Goal: Information Seeking & Learning: Learn about a topic

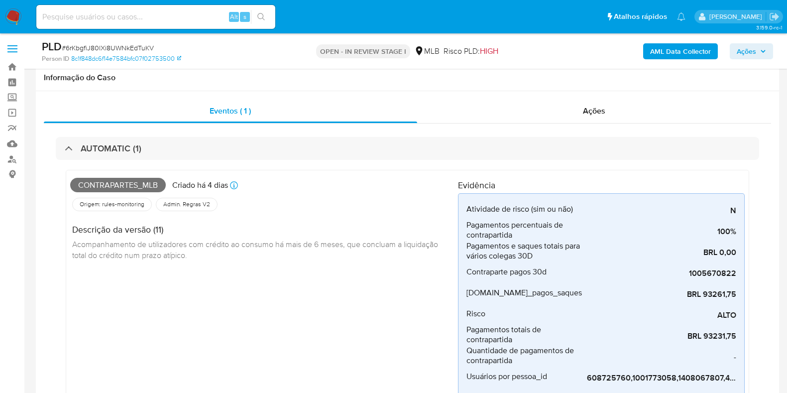
scroll to position [432, 0]
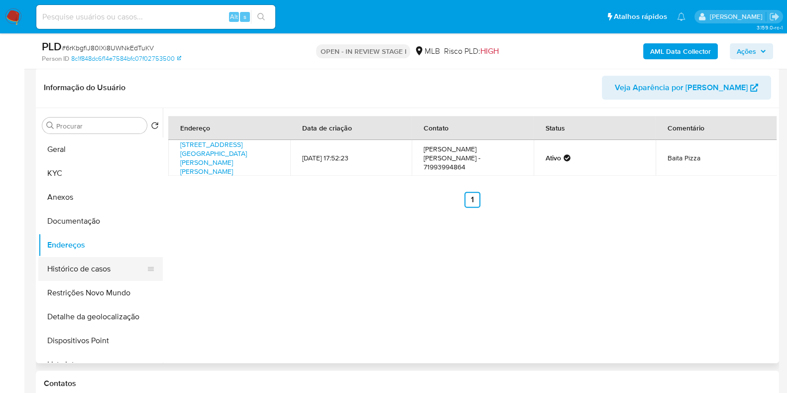
click at [99, 268] on button "Histórico de casos" at bounding box center [96, 269] width 116 height 24
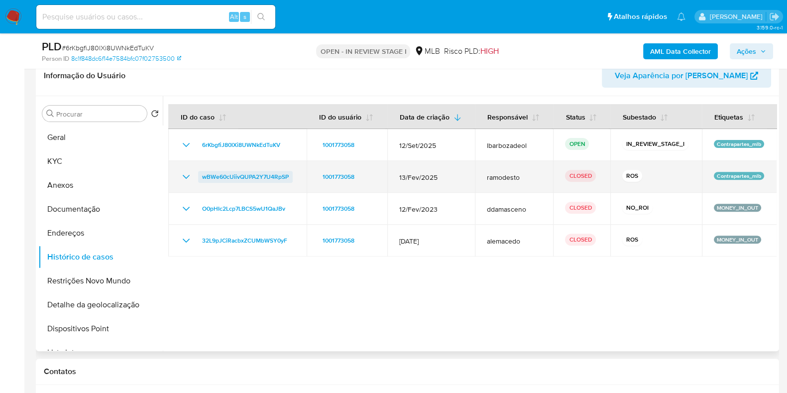
click at [266, 177] on span "wBWe60cUiivQUPA2Y7U4RpSP" at bounding box center [245, 177] width 87 height 12
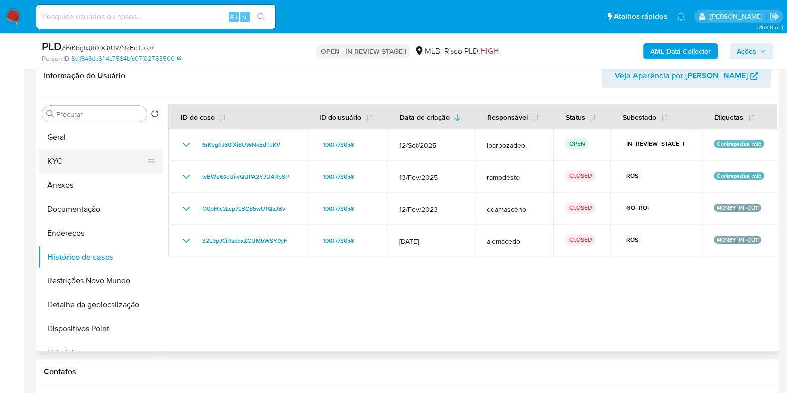
click at [78, 166] on button "KYC" at bounding box center [96, 161] width 116 height 24
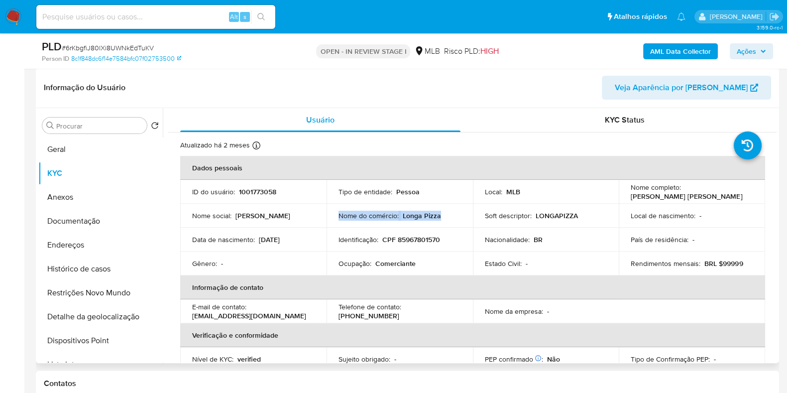
drag, startPoint x: 341, startPoint y: 215, endPoint x: 446, endPoint y: 213, distance: 104.6
click at [446, 213] on td "Nome do comércio : Longa Pizza" at bounding box center [400, 216] width 146 height 24
copy div "Nome do comércio : Longa Pizza"
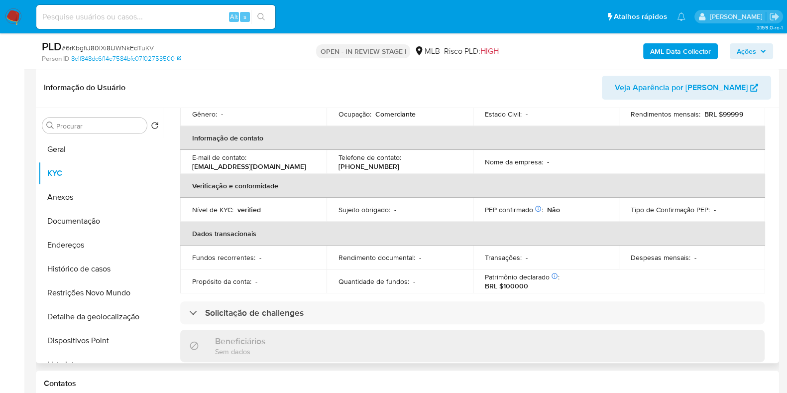
scroll to position [0, 0]
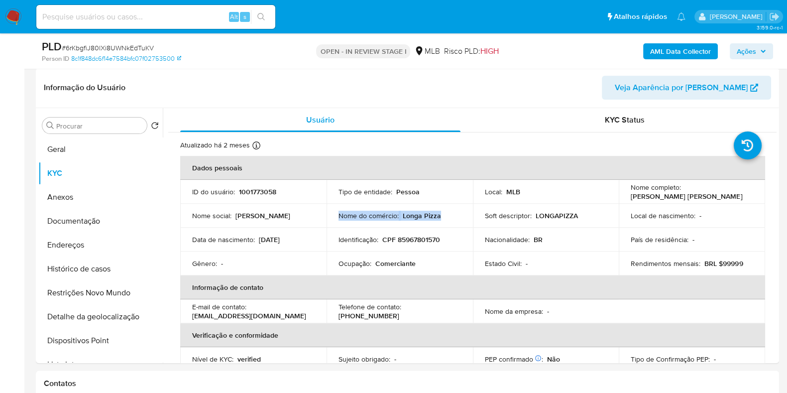
click at [757, 45] on span "Ações" at bounding box center [751, 51] width 29 height 14
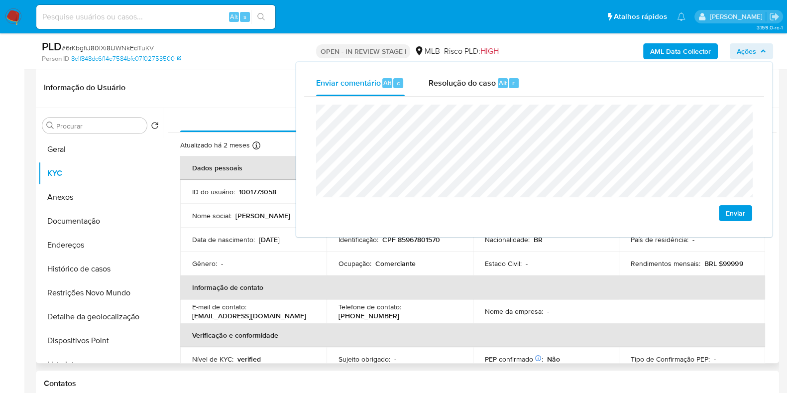
click at [242, 79] on header "Informação do Usuário Veja Aparência por Pessoa" at bounding box center [407, 88] width 727 height 24
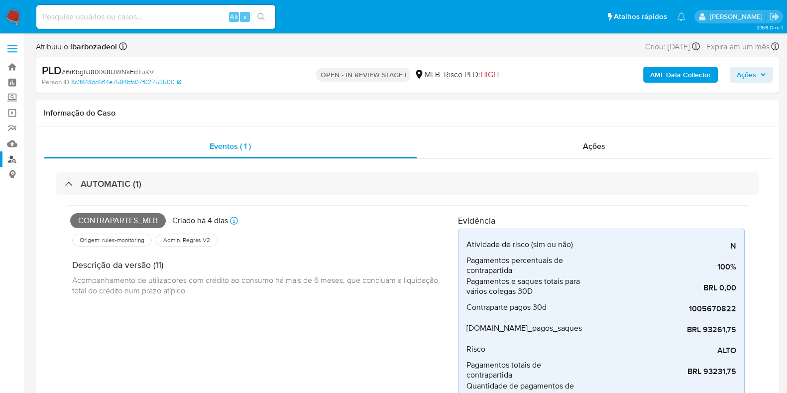
click at [10, 158] on link "Localizador de pessoas" at bounding box center [59, 158] width 118 height 15
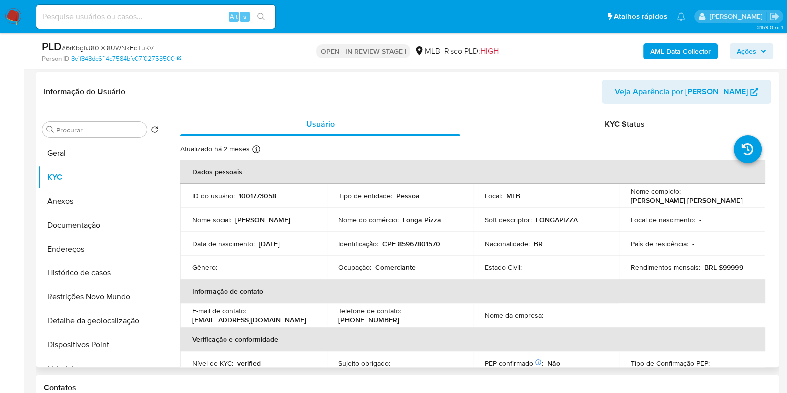
scroll to position [428, 0]
drag, startPoint x: 400, startPoint y: 219, endPoint x: 443, endPoint y: 220, distance: 42.3
click at [442, 220] on div "Nome do comércio : Longa Pizza" at bounding box center [399, 219] width 122 height 9
copy p "Longa Pizza"
click at [76, 232] on button "Documentação" at bounding box center [96, 225] width 116 height 24
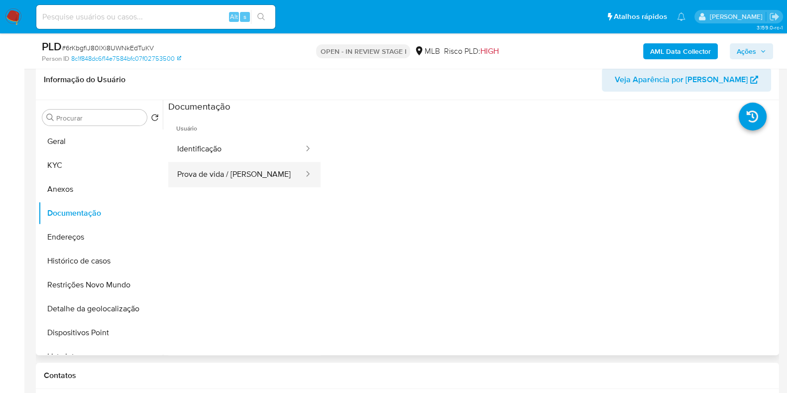
click at [243, 172] on button "Prova de vida / Selfie" at bounding box center [236, 174] width 136 height 25
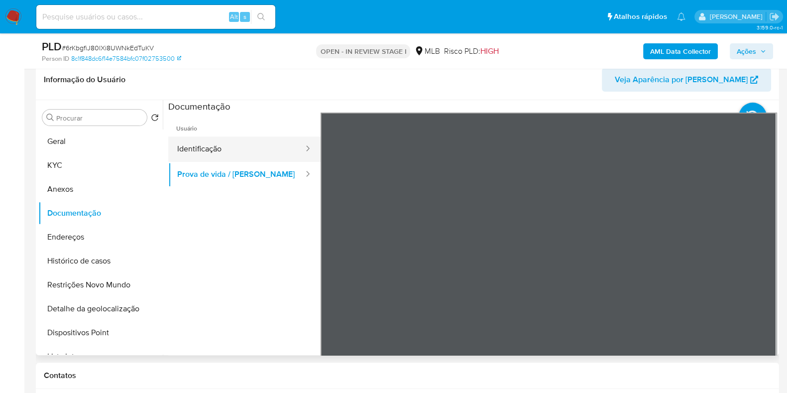
click at [229, 144] on button "Identificação" at bounding box center [236, 148] width 136 height 25
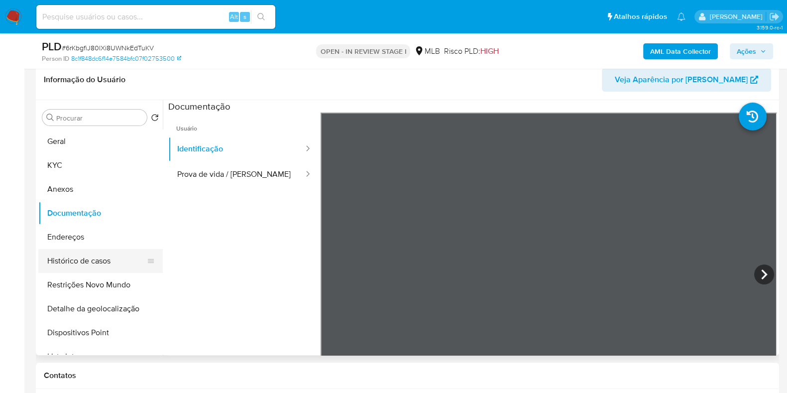
click at [92, 255] on button "Histórico de casos" at bounding box center [96, 261] width 116 height 24
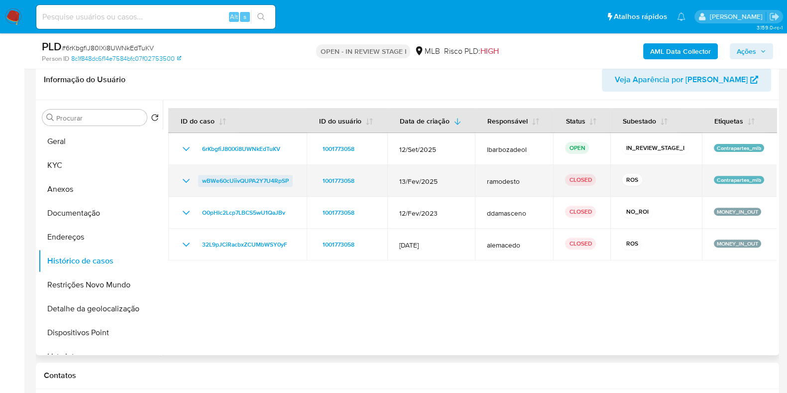
click at [222, 180] on span "wBWe60cUiivQUPA2Y7U4RpSP" at bounding box center [245, 181] width 87 height 12
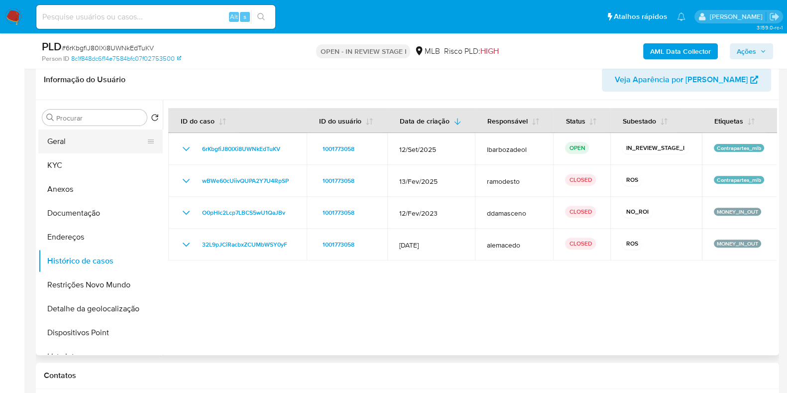
click at [83, 138] on button "Geral" at bounding box center [96, 141] width 116 height 24
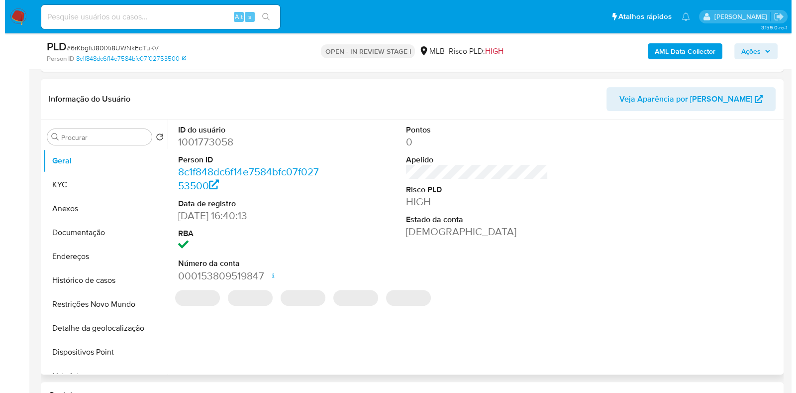
scroll to position [419, 0]
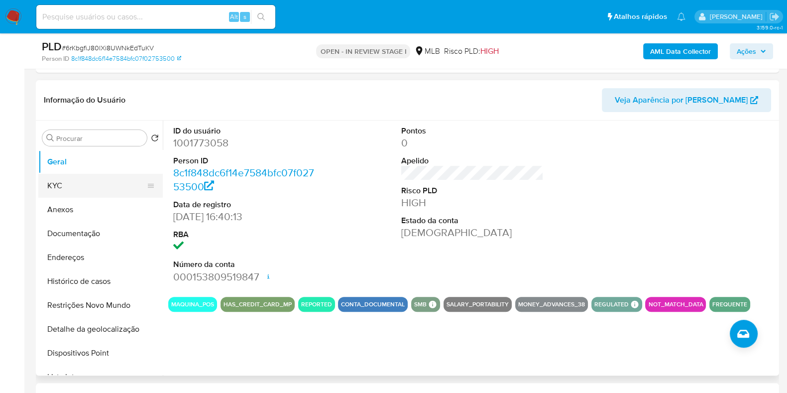
click at [74, 174] on button "KYC" at bounding box center [96, 186] width 116 height 24
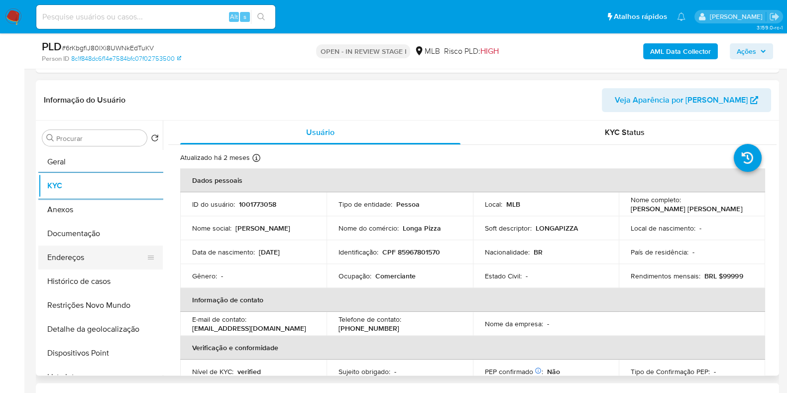
click at [93, 255] on button "Endereços" at bounding box center [96, 257] width 116 height 24
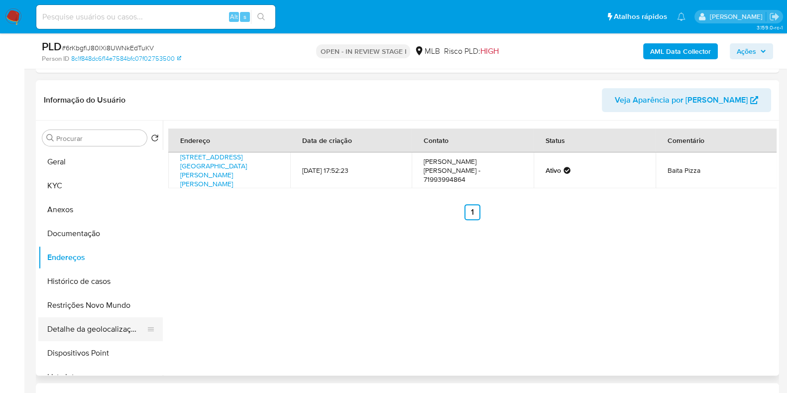
click at [120, 324] on button "Detalhe da geolocalização" at bounding box center [96, 329] width 116 height 24
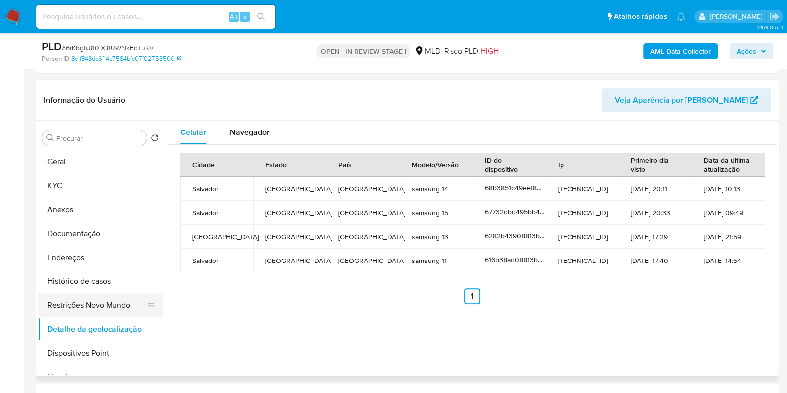
click at [63, 301] on button "Restrições Novo Mundo" at bounding box center [96, 305] width 116 height 24
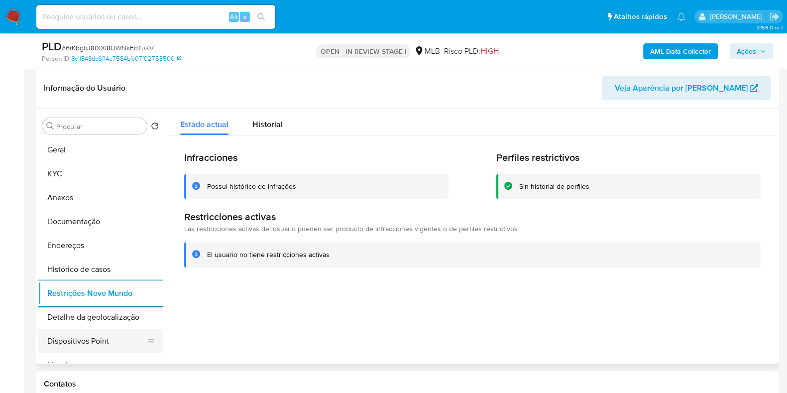
click at [105, 340] on button "Dispositivos Point" at bounding box center [96, 341] width 116 height 24
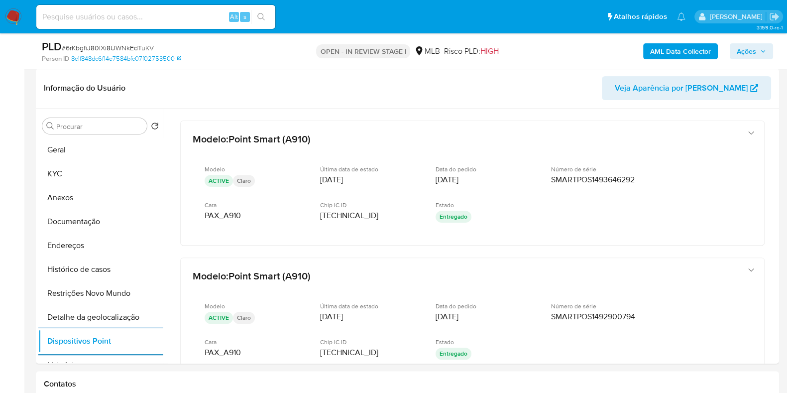
click at [746, 50] on span "Ações" at bounding box center [746, 51] width 19 height 16
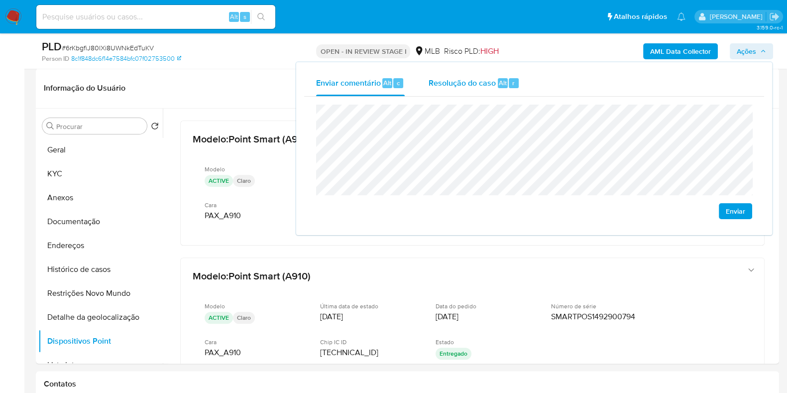
click at [480, 94] on div "Resolução do caso Alt r" at bounding box center [474, 83] width 91 height 26
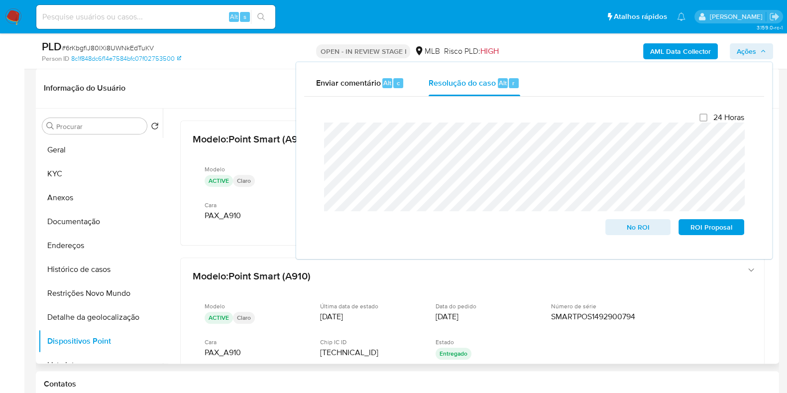
click at [191, 85] on header "Informação do Usuário Veja Aparência por [PERSON_NAME]" at bounding box center [407, 88] width 727 height 24
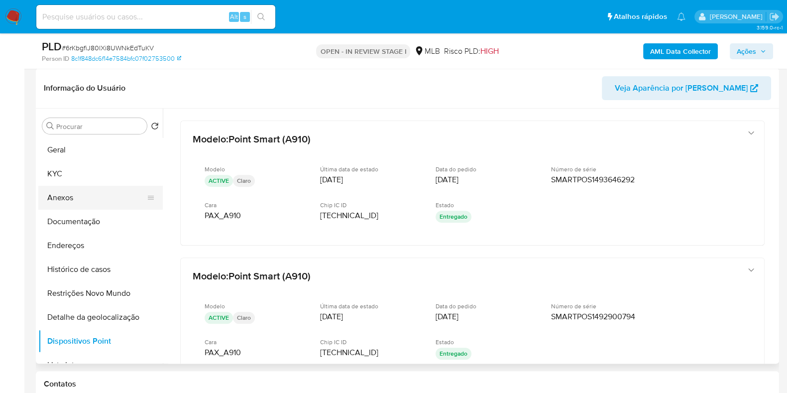
click at [82, 195] on button "Anexos" at bounding box center [96, 198] width 116 height 24
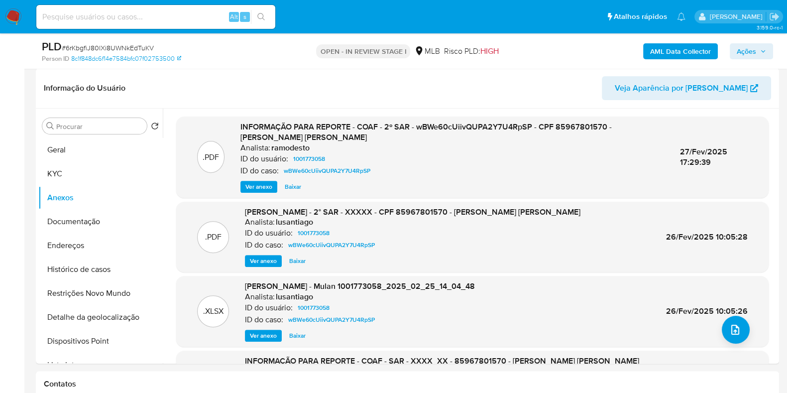
click at [665, 46] on b "AML Data Collector" at bounding box center [680, 51] width 61 height 16
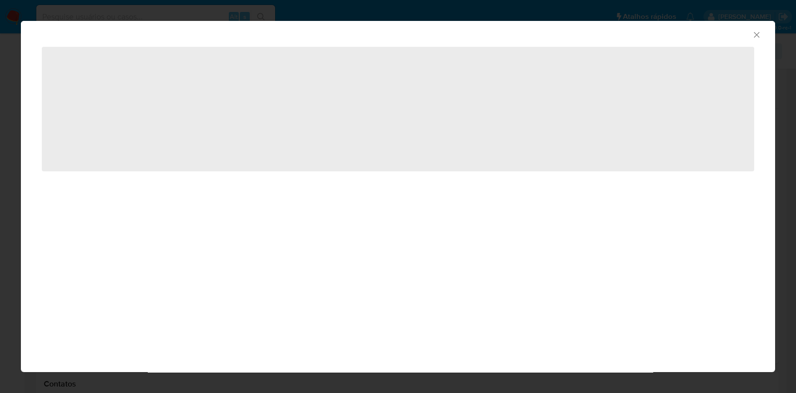
click at [52, 1] on div "AML Data Collector ‌" at bounding box center [398, 196] width 796 height 393
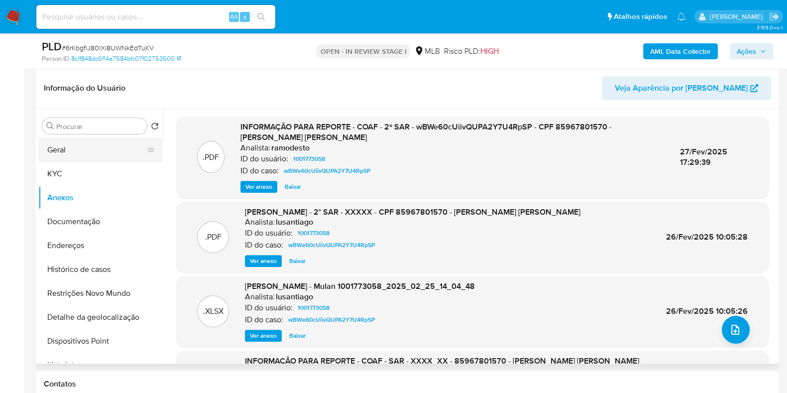
click at [72, 147] on button "Geral" at bounding box center [96, 150] width 116 height 24
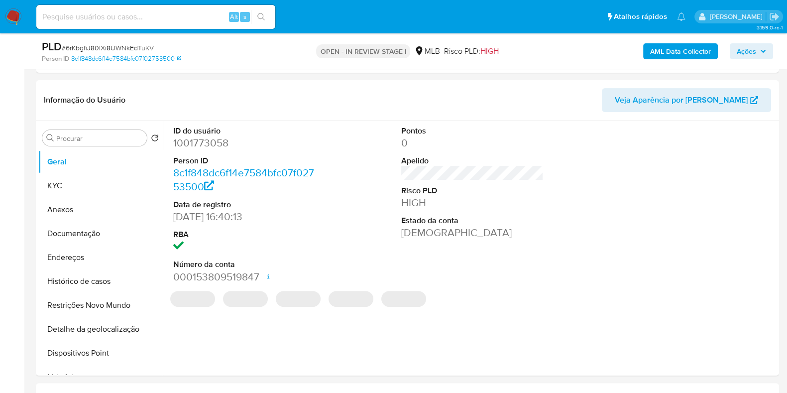
click at [688, 53] on b "AML Data Collector" at bounding box center [680, 51] width 61 height 16
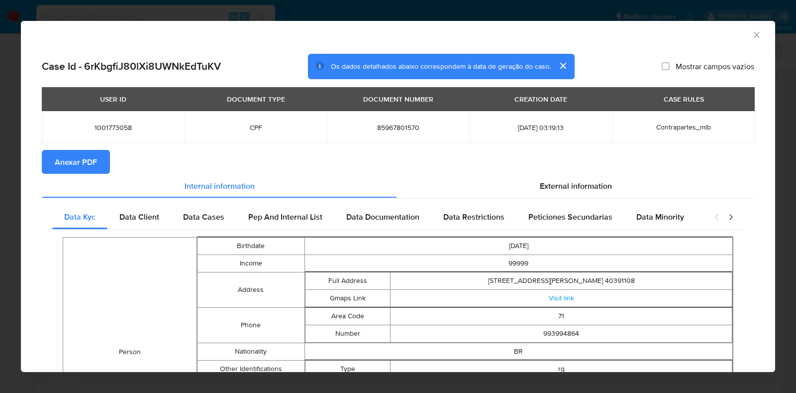
click at [89, 164] on span "Anexar PDF" at bounding box center [76, 162] width 42 height 22
click at [752, 35] on icon "Fechar a janela" at bounding box center [757, 35] width 10 height 10
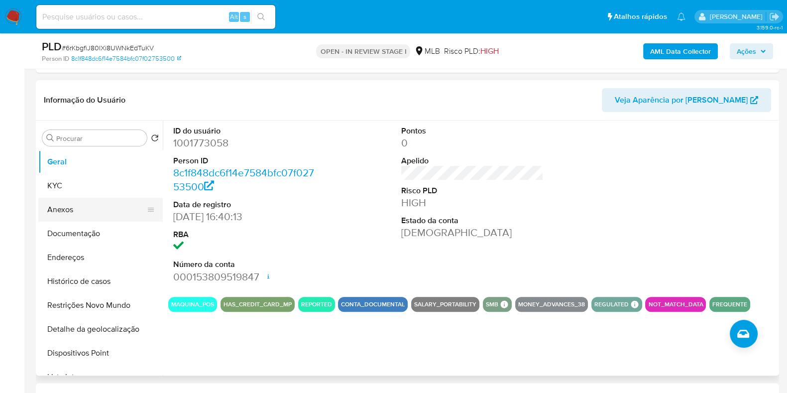
click at [107, 211] on button "Anexos" at bounding box center [96, 210] width 116 height 24
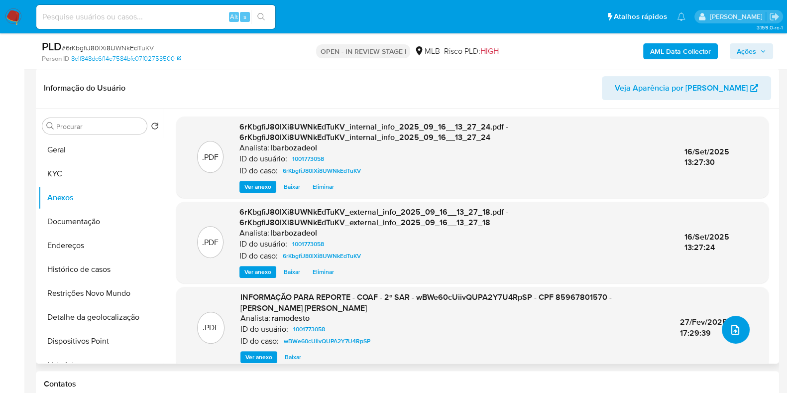
click at [733, 324] on icon "upload-file" at bounding box center [735, 330] width 12 height 12
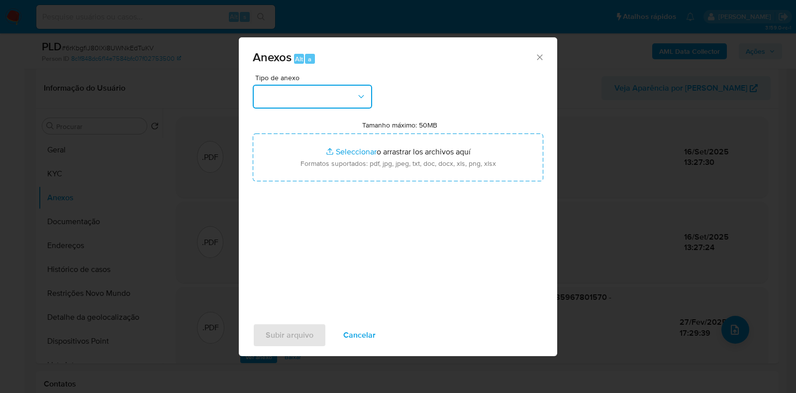
click at [333, 104] on button "button" at bounding box center [312, 97] width 119 height 24
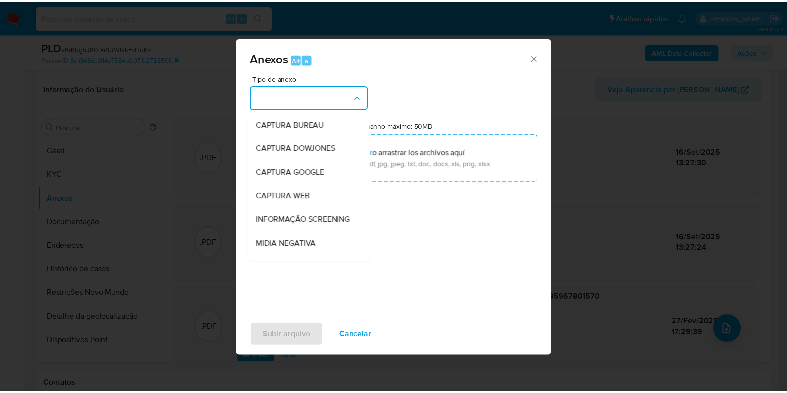
scroll to position [153, 0]
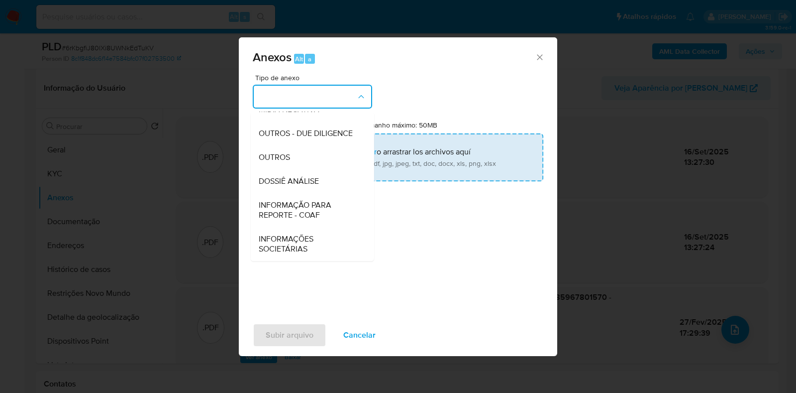
click at [314, 181] on span "DOSSIÊ ANÁLISE" at bounding box center [289, 181] width 60 height 10
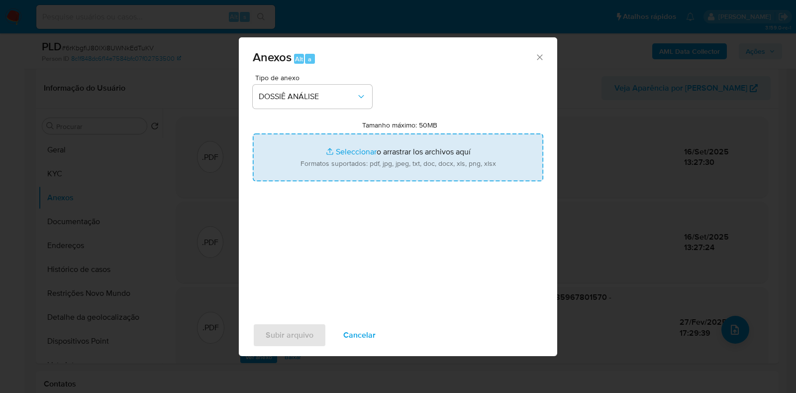
click at [307, 162] on input "Tamanho máximo: 50MB Seleccionar archivos" at bounding box center [398, 157] width 291 height 48
type input "C:\fakepath\3° SAR - XXX - CPF 85967801570 - EDITH MARTINS RIBEIRO.pdf"
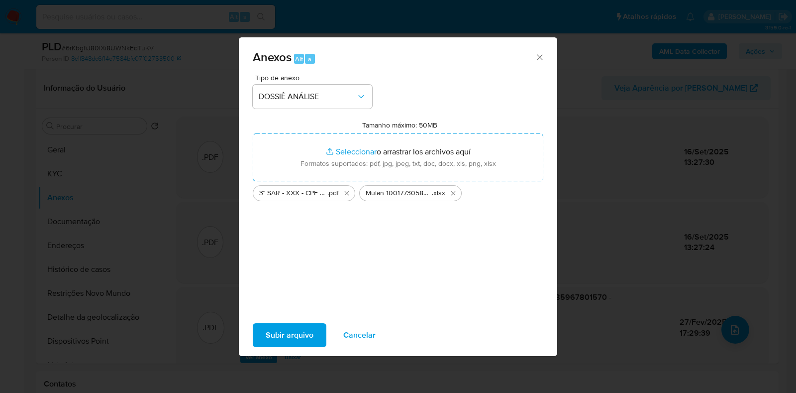
click at [296, 327] on span "Subir arquivo" at bounding box center [290, 335] width 48 height 22
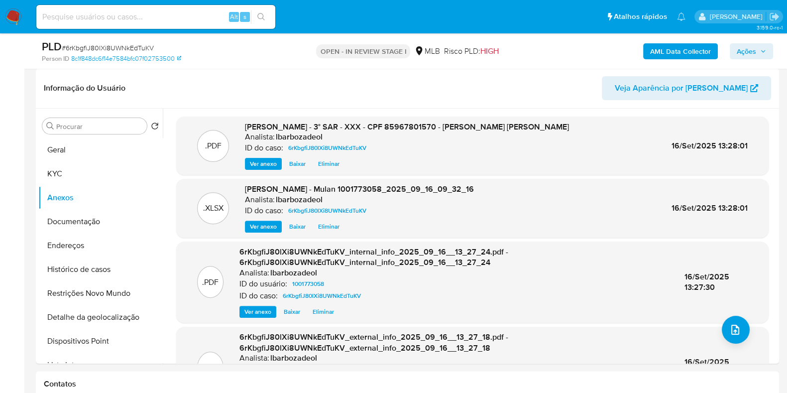
click at [764, 56] on span "Ações" at bounding box center [751, 51] width 29 height 14
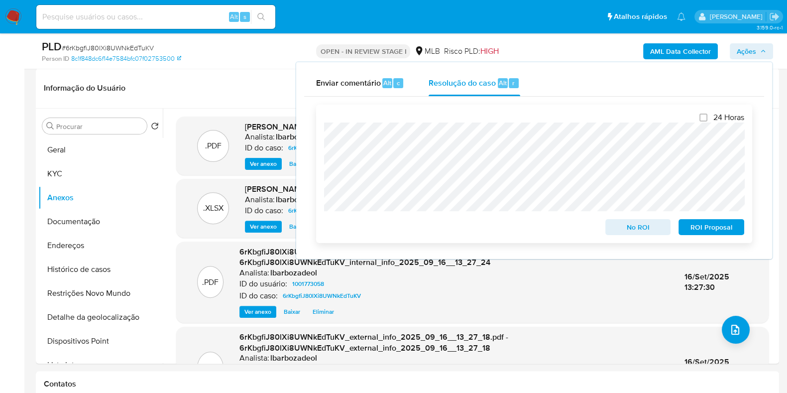
click at [709, 228] on span "ROI Proposal" at bounding box center [711, 227] width 52 height 14
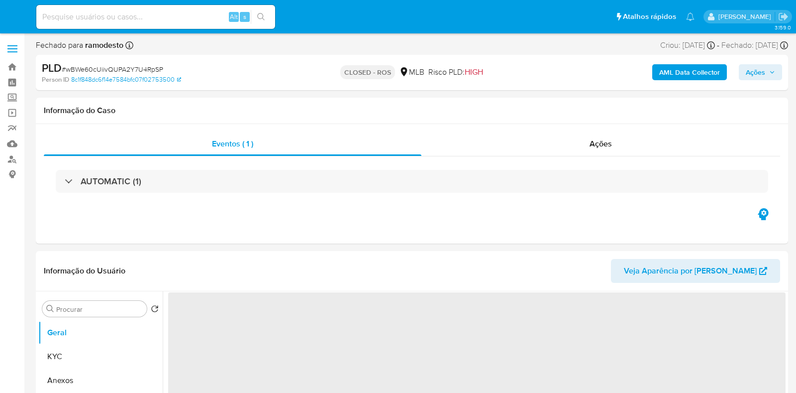
select select "10"
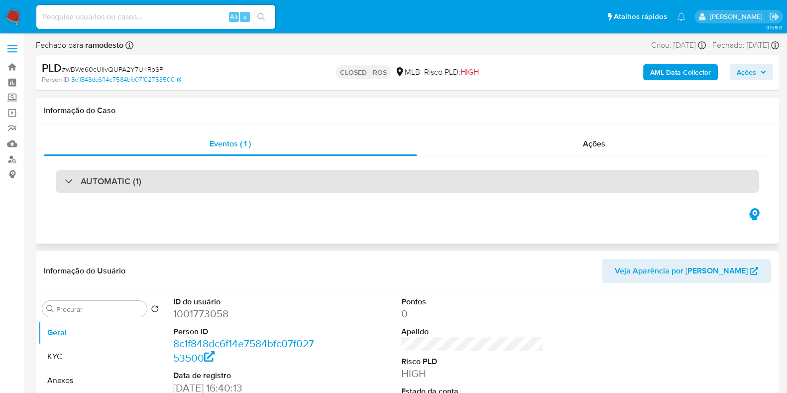
click at [383, 180] on div "AUTOMATIC (1)" at bounding box center [407, 181] width 703 height 23
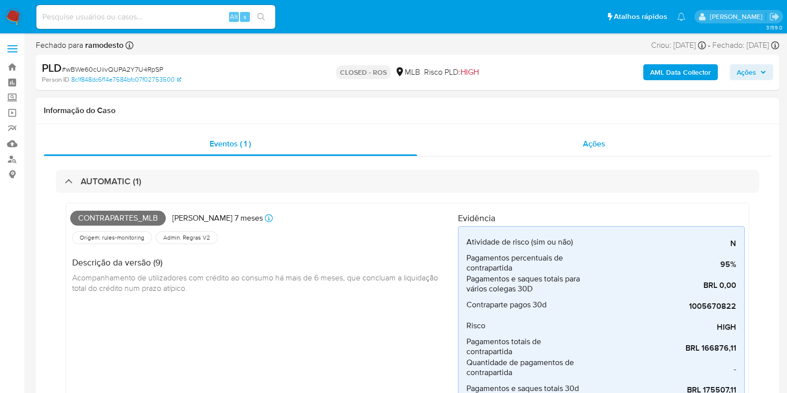
click at [552, 141] on div "Ações" at bounding box center [594, 144] width 354 height 24
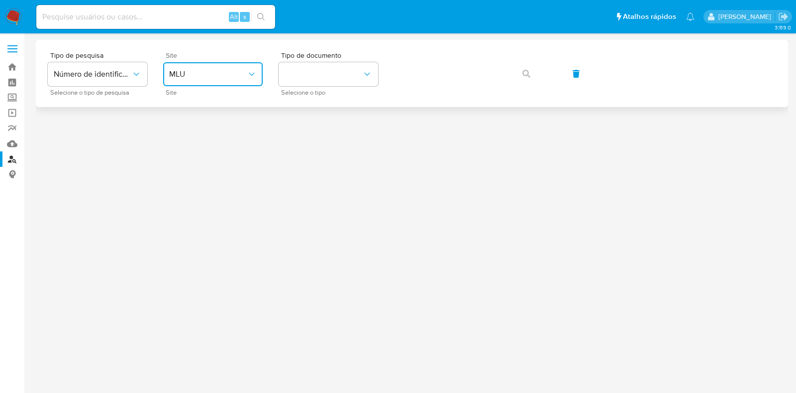
click at [209, 83] on button "MLU" at bounding box center [213, 74] width 100 height 24
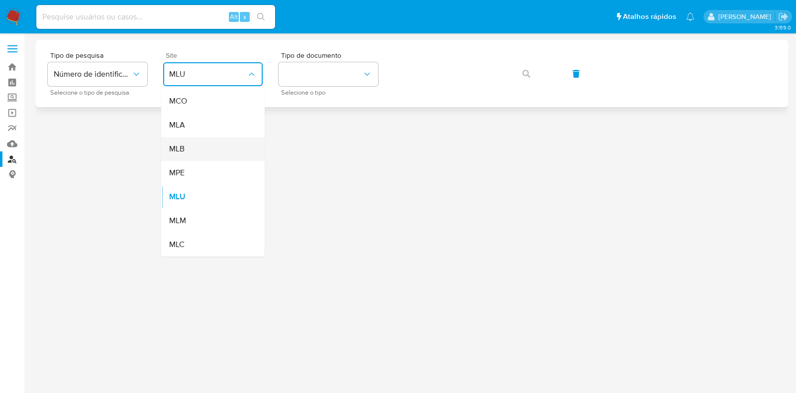
click at [213, 146] on div "MLB" at bounding box center [210, 149] width 82 height 24
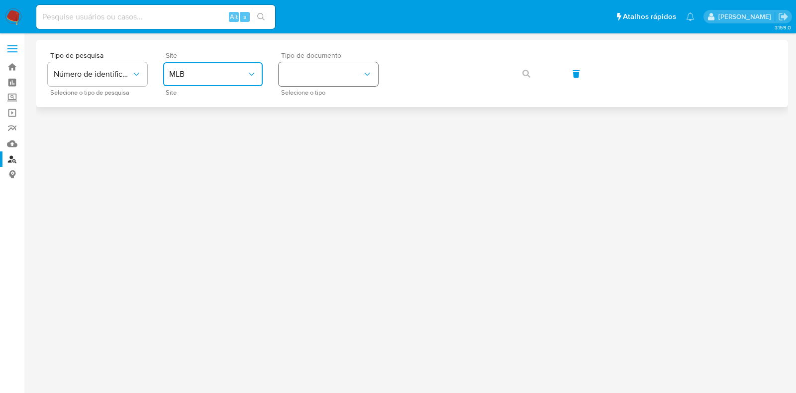
click at [311, 75] on button "identificationType" at bounding box center [329, 74] width 100 height 24
click at [329, 130] on div "CPF CPF" at bounding box center [326, 140] width 82 height 34
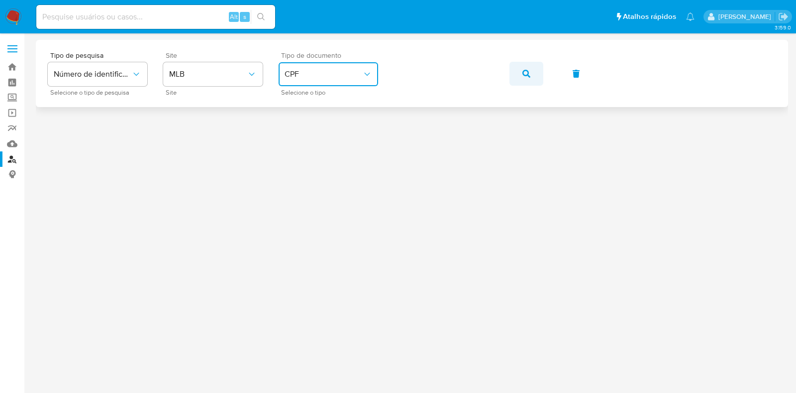
click at [523, 68] on span "button" at bounding box center [527, 74] width 8 height 22
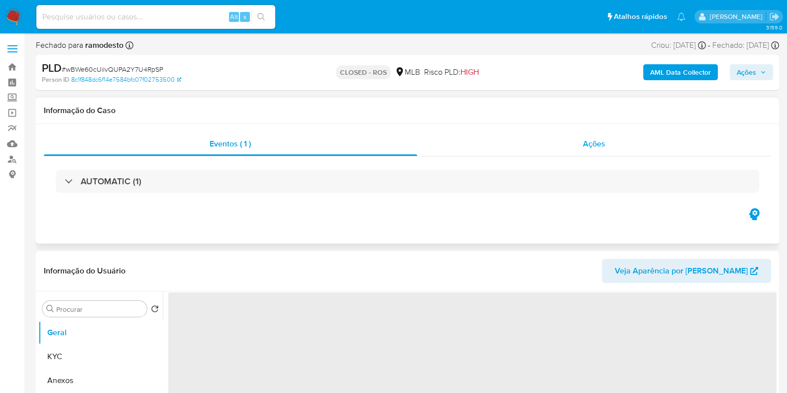
click at [587, 141] on span "Ações" at bounding box center [594, 143] width 22 height 11
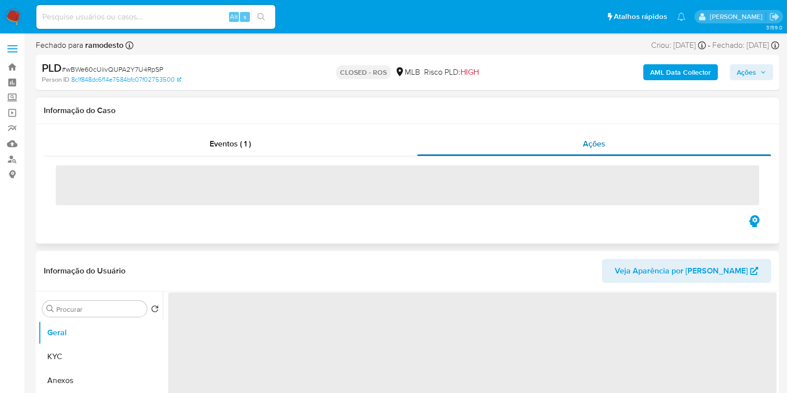
select select "10"
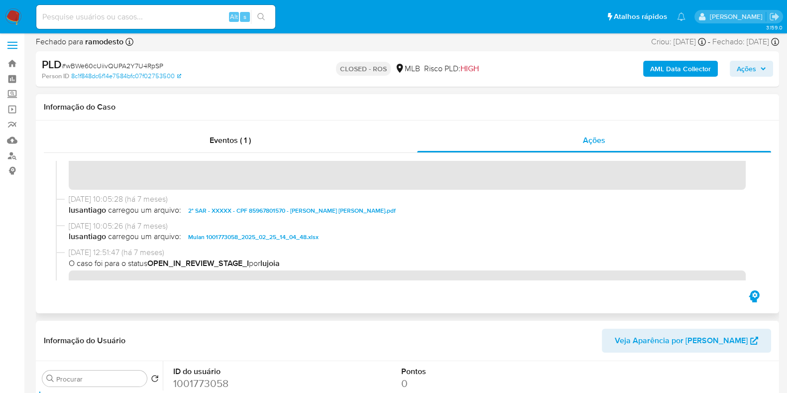
scroll to position [602, 0]
click at [317, 208] on span "2° SAR - XXXXX - CPF 85967801570 - EDITH MARTINS RIBEIRO.pdf" at bounding box center [292, 209] width 208 height 12
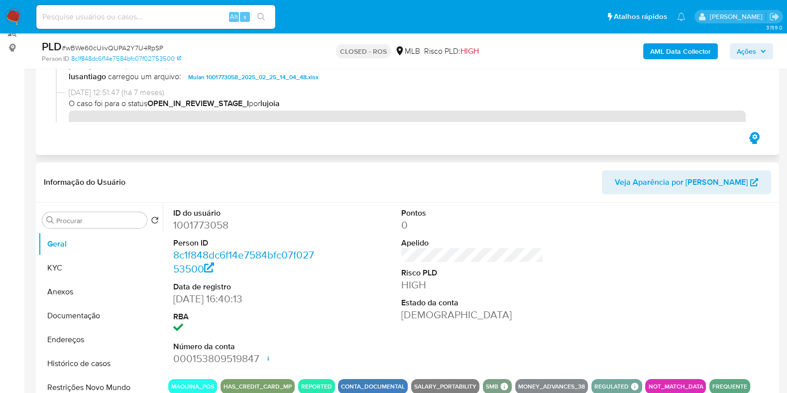
scroll to position [125, 0]
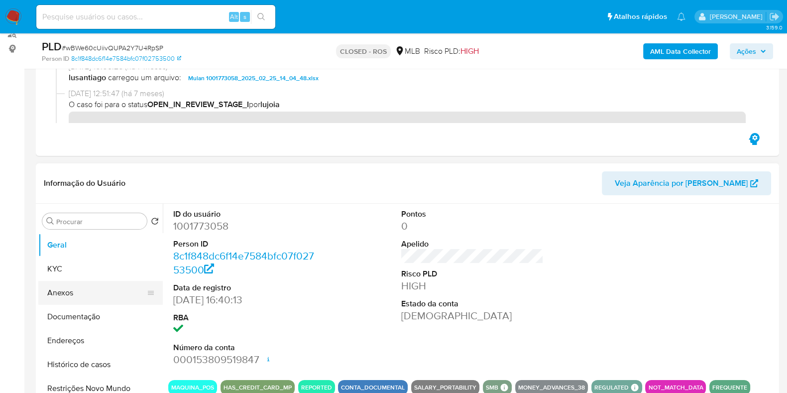
click at [84, 292] on button "Anexos" at bounding box center [96, 293] width 116 height 24
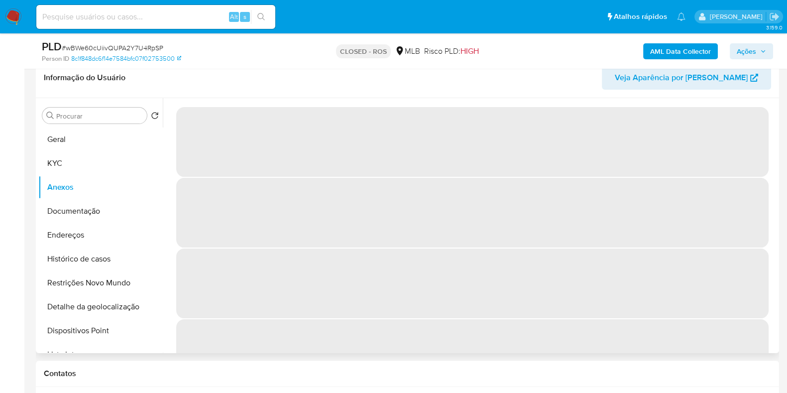
scroll to position [236, 0]
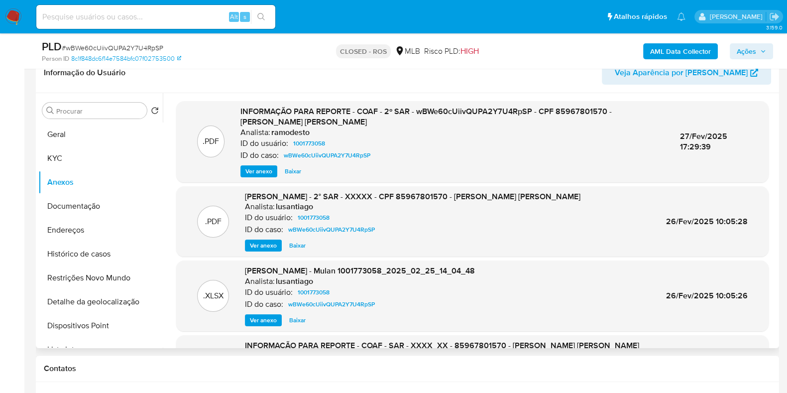
click at [261, 178] on div ".PDF INFORMAÇÃO PARA REPORTE - COAF - 2º SAR - wBWe60cUiivQUPA2Y7U4RpSP - CPF 8…" at bounding box center [472, 141] width 592 height 81
click at [265, 170] on span "Ver anexo" at bounding box center [258, 171] width 27 height 10
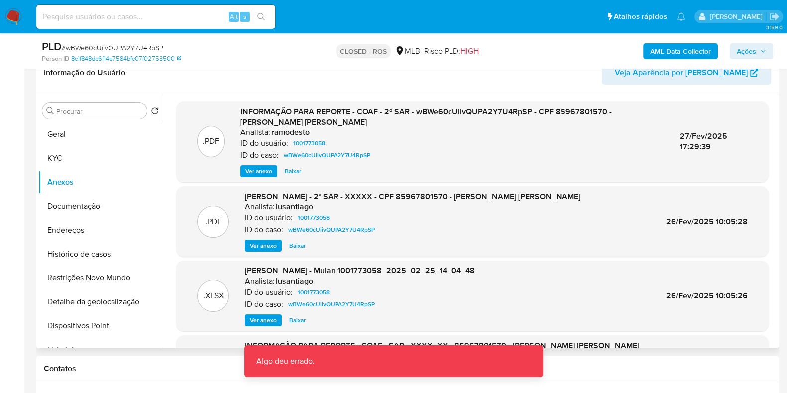
click at [265, 170] on span "Ver anexo" at bounding box center [258, 171] width 27 height 10
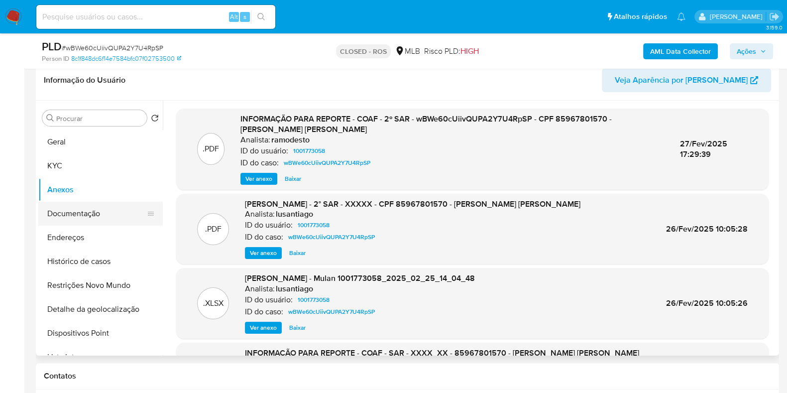
scroll to position [177, 0]
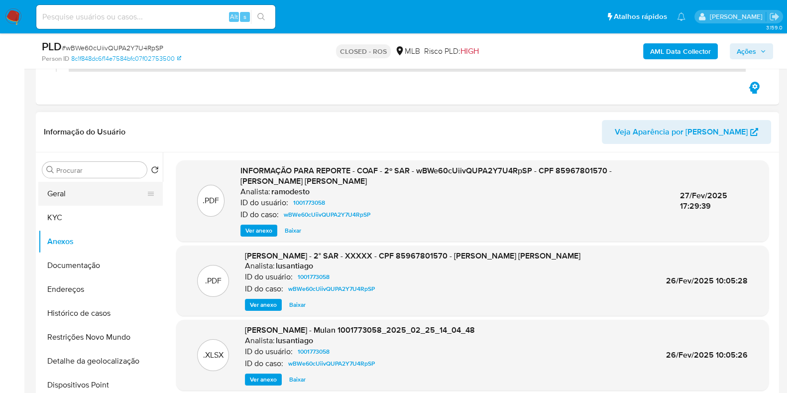
click at [108, 195] on button "Geral" at bounding box center [96, 194] width 116 height 24
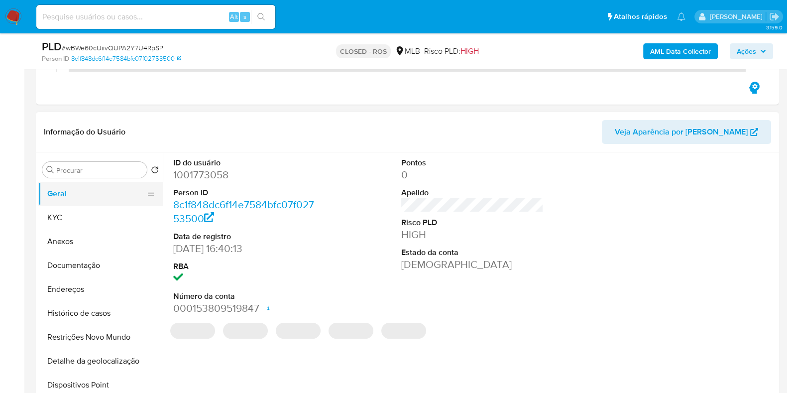
scroll to position [0, 0]
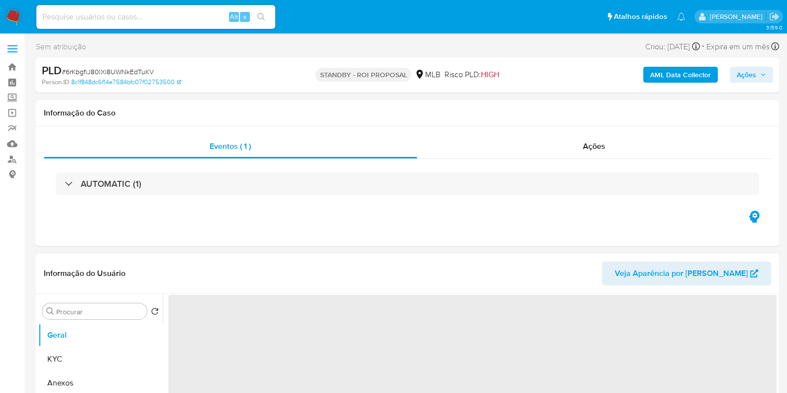
select select "10"
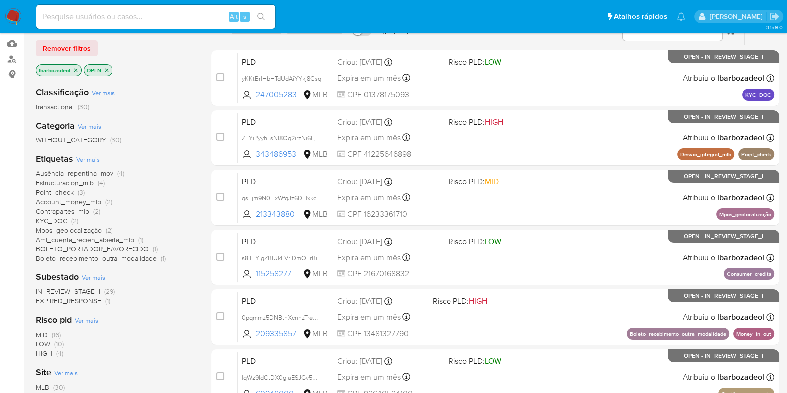
scroll to position [101, 0]
click at [44, 351] on span "HIGH" at bounding box center [44, 352] width 16 height 10
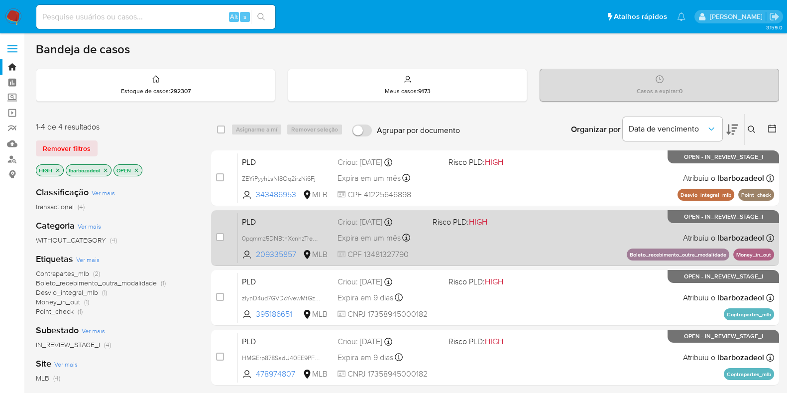
click at [501, 247] on div "PLD 0pqmmz5DNBthXcnhzTre0zpc 209335857 MLB Risco PLD: HIGH Criou: 12/09/2025 Cr…" at bounding box center [506, 238] width 536 height 50
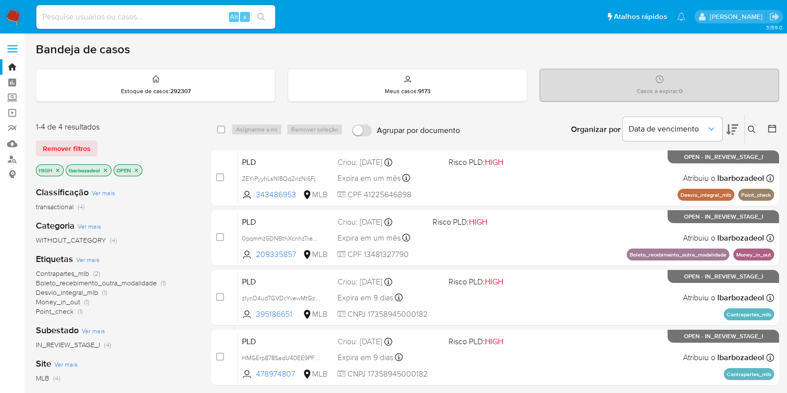
click at [11, 13] on img at bounding box center [13, 16] width 17 height 17
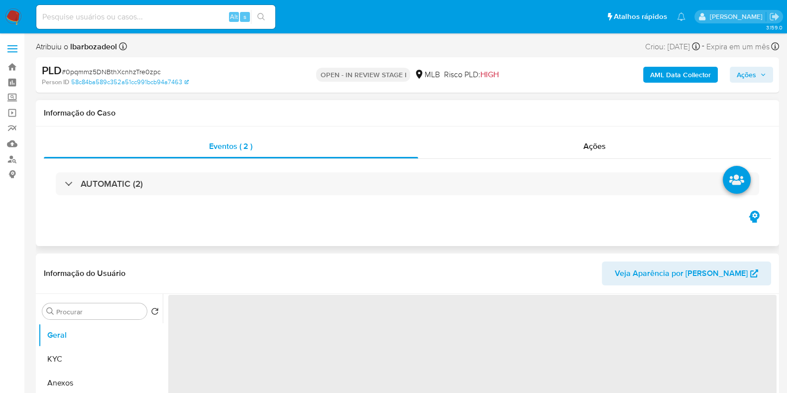
select select "10"
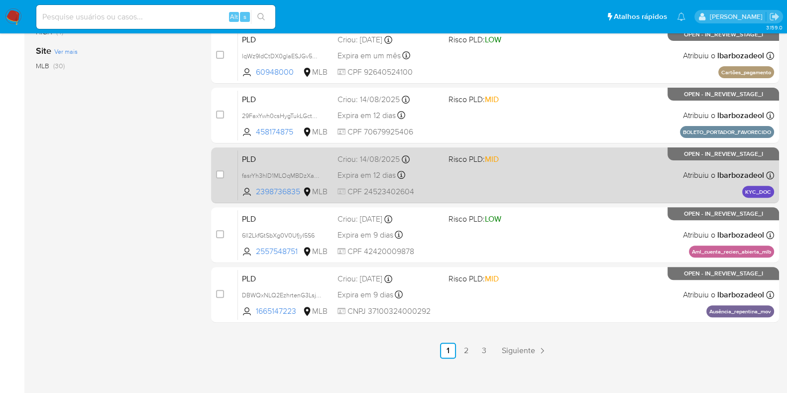
scroll to position [428, 0]
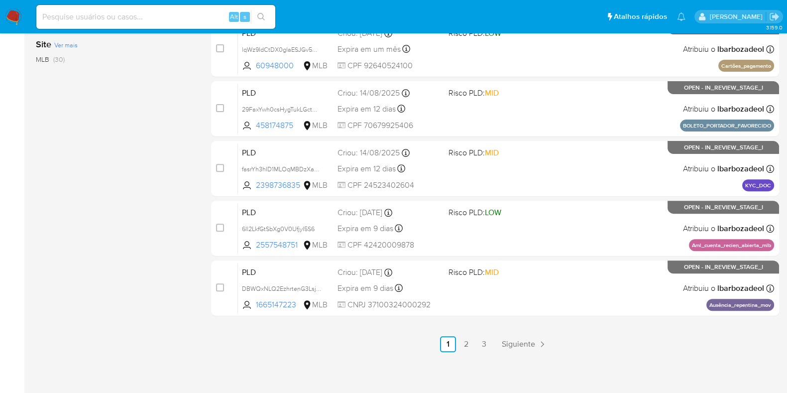
click at [483, 340] on link "3" at bounding box center [484, 344] width 16 height 16
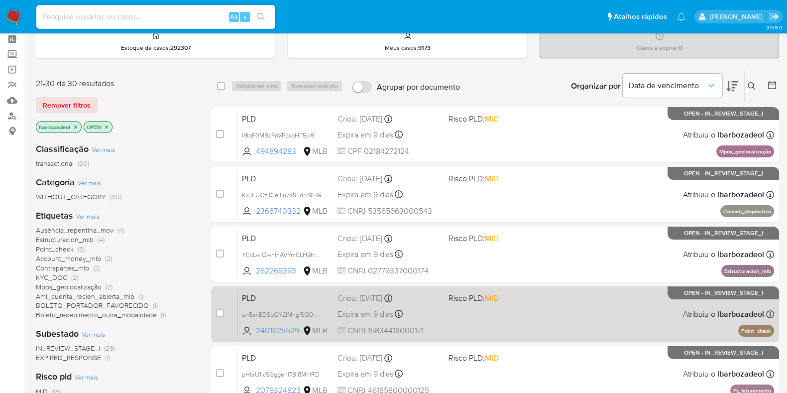
scroll to position [44, 0]
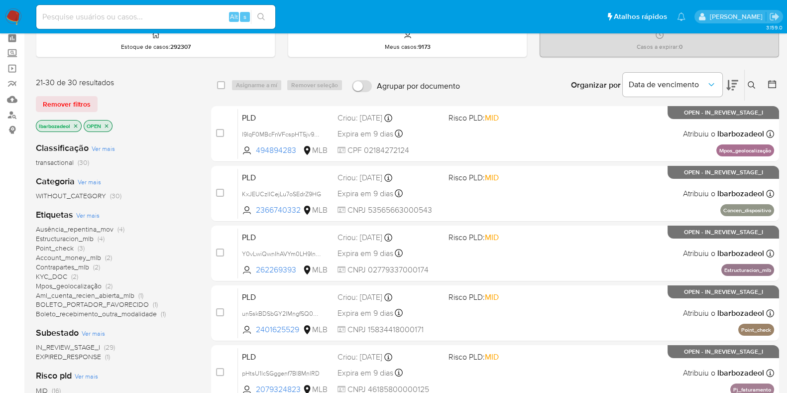
click at [108, 299] on span "BOLETO_PORTADOR_FAVORECIDO" at bounding box center [92, 304] width 113 height 10
click at [108, 291] on span "(2)" at bounding box center [109, 286] width 7 height 10
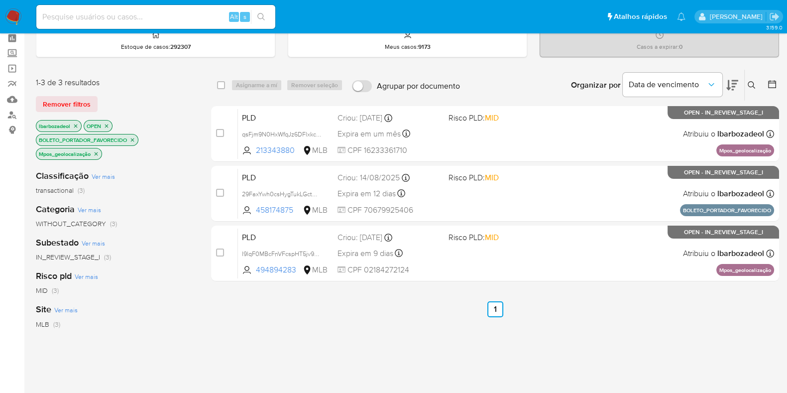
click at [13, 8] on img at bounding box center [13, 16] width 17 height 17
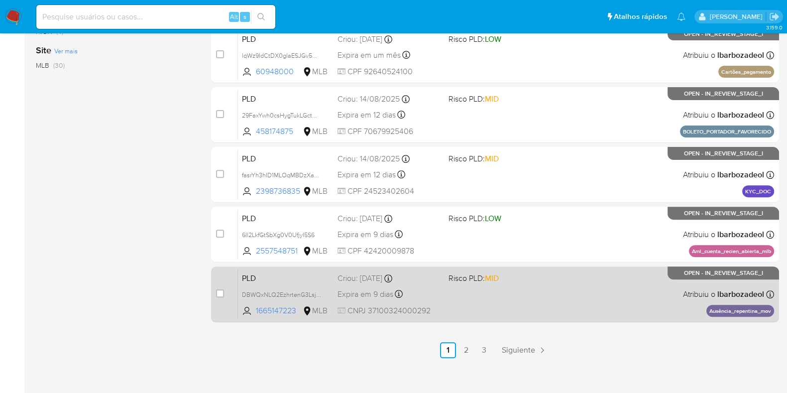
scroll to position [423, 0]
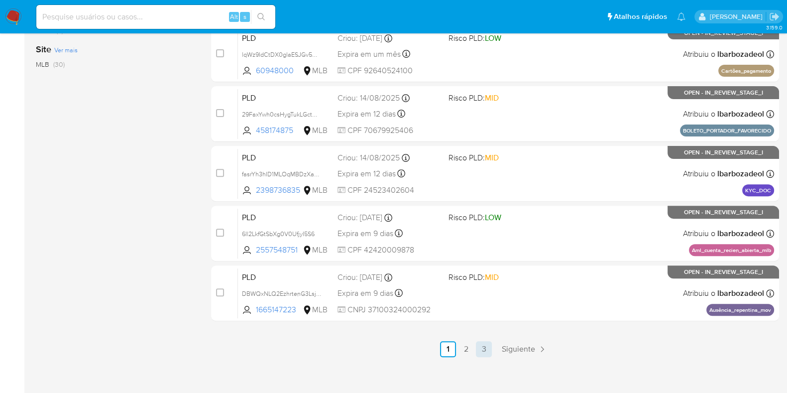
click at [485, 351] on link "3" at bounding box center [484, 349] width 16 height 16
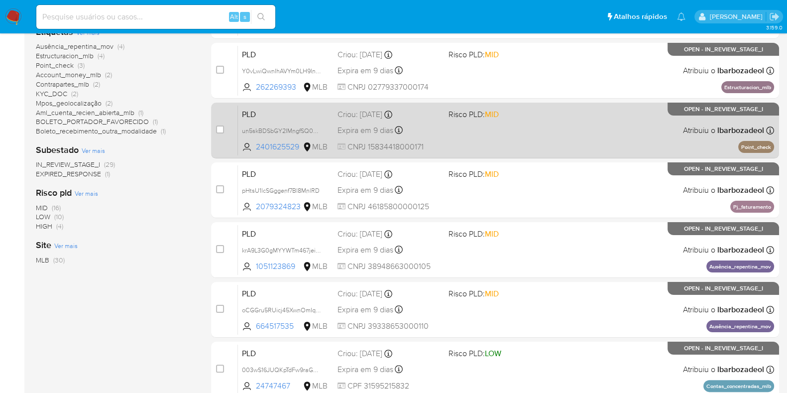
scroll to position [227, 0]
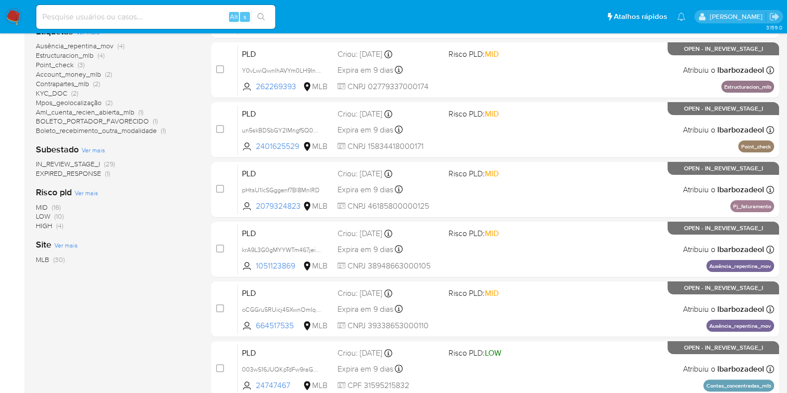
click at [538, 158] on div "case-item-checkbox Incapaz de atribuir o caso PLD I9lqF0MBcFnVFcspHT5jv9QF 4948…" at bounding box center [495, 219] width 568 height 593
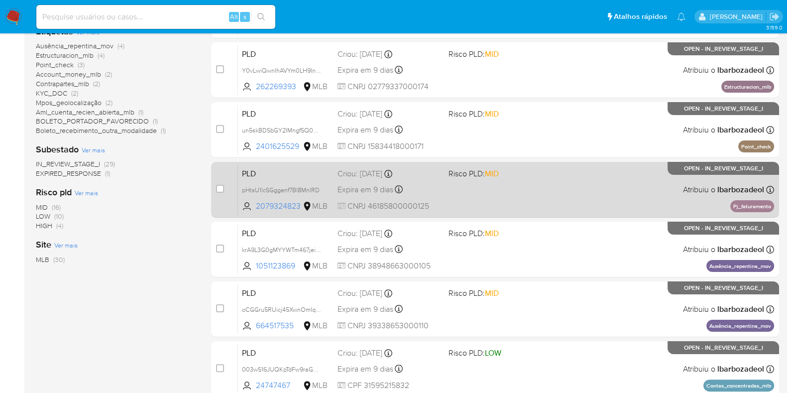
click at [541, 186] on div "PLD pHtsU1lcSGggenf7Bl8MnlRD 2079324823 MLB Risco PLD: MID Criou: [DATE] Criou:…" at bounding box center [506, 189] width 536 height 50
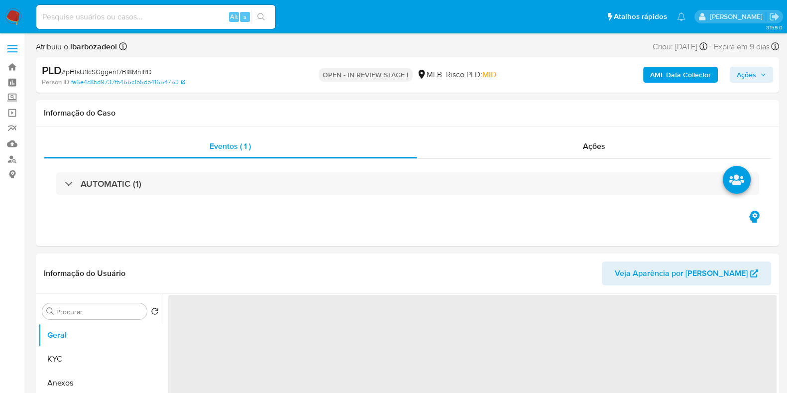
select select "10"
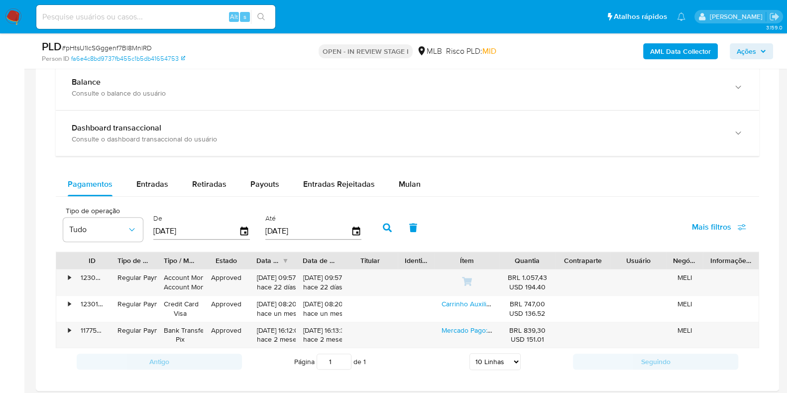
scroll to position [735, 0]
click at [152, 178] on span "Entradas" at bounding box center [152, 183] width 32 height 11
select select "10"
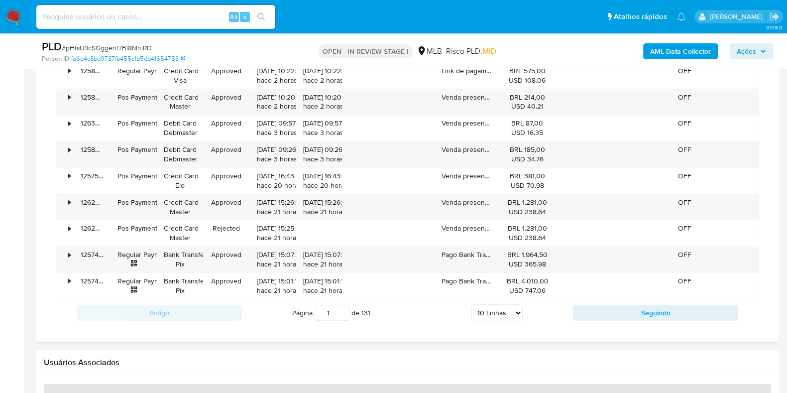
scroll to position [968, 0]
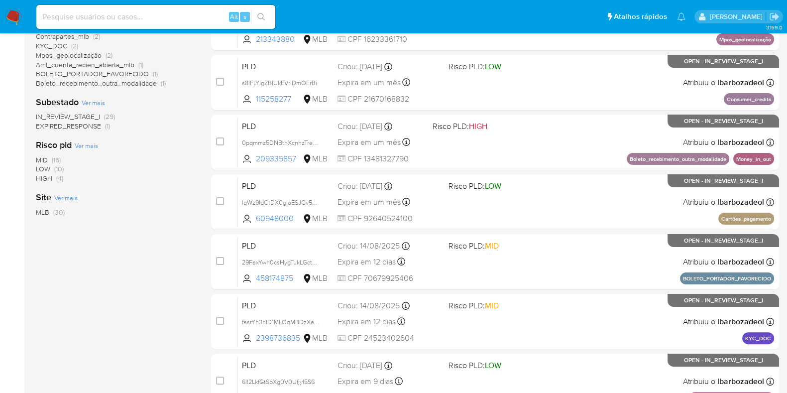
scroll to position [428, 0]
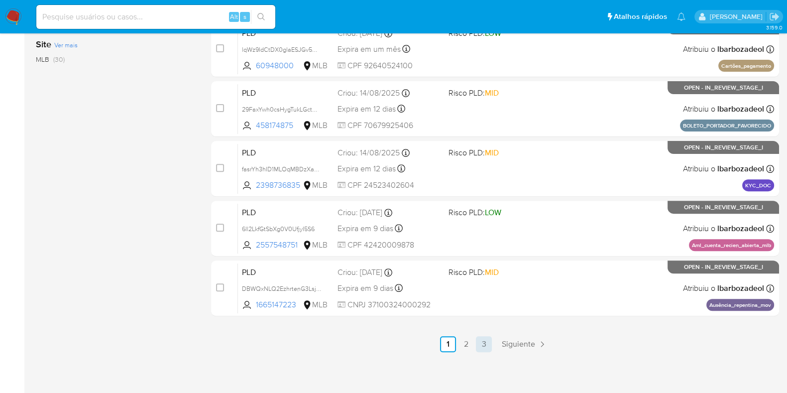
click at [483, 340] on link "3" at bounding box center [484, 344] width 16 height 16
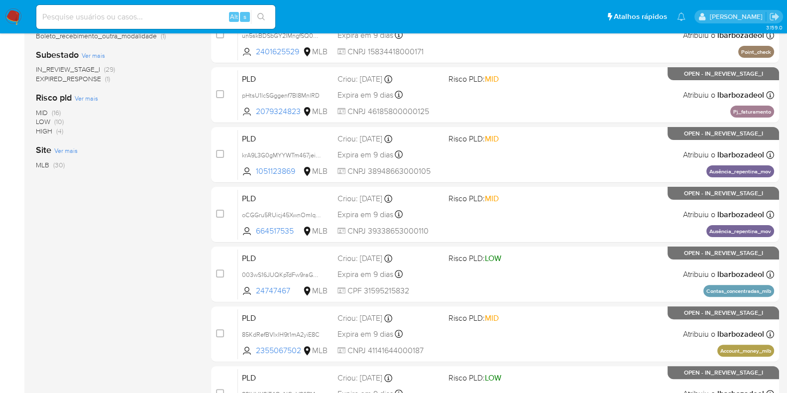
scroll to position [428, 0]
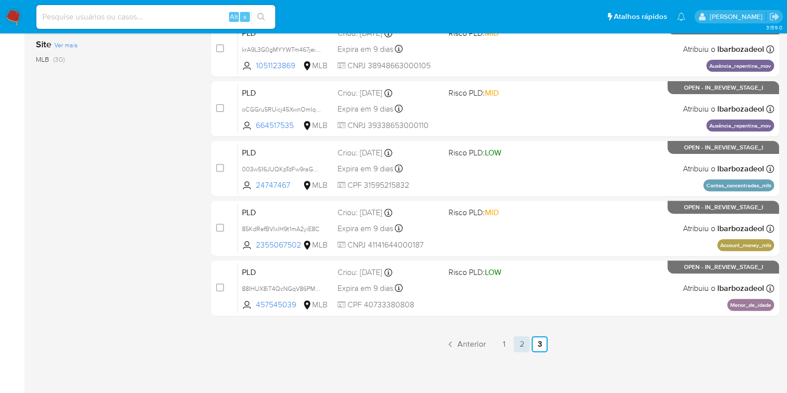
click at [522, 347] on link "2" at bounding box center [522, 344] width 16 height 16
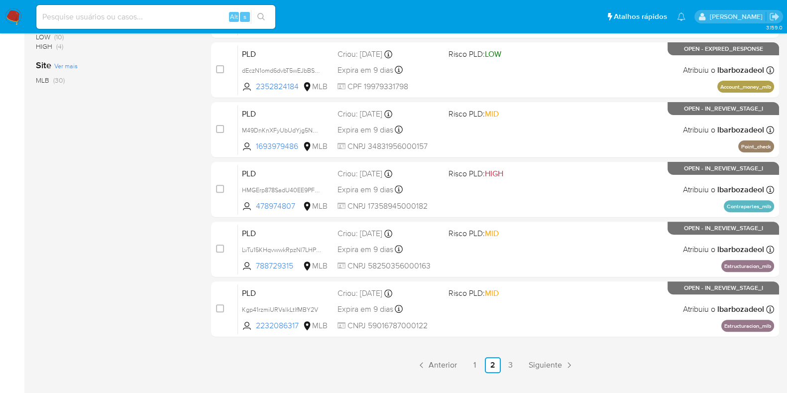
scroll to position [408, 0]
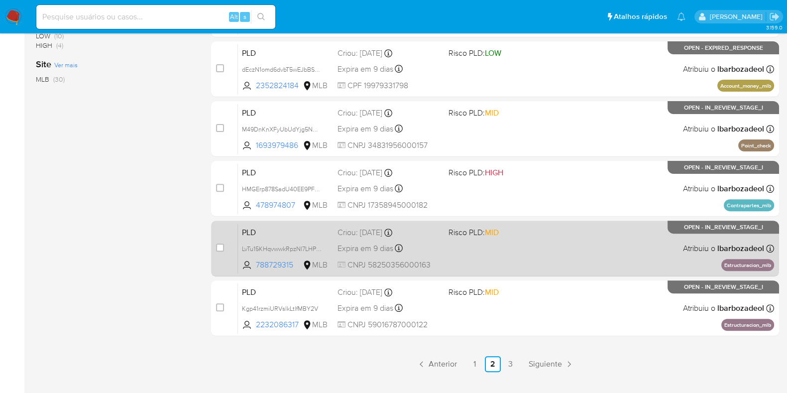
click at [536, 247] on span at bounding box center [499, 248] width 103 height 2
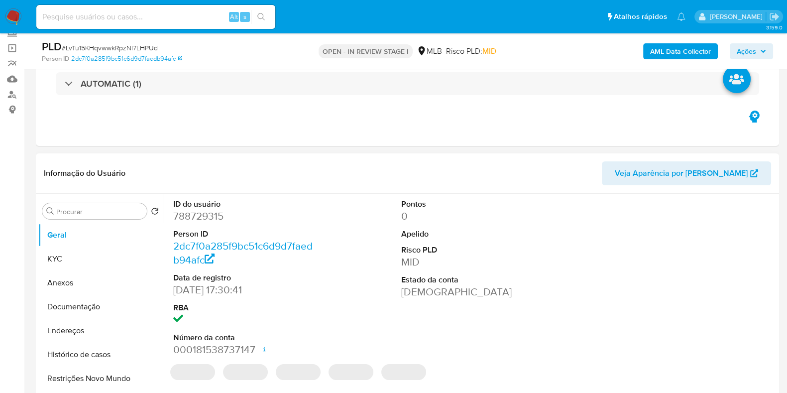
scroll to position [134, 0]
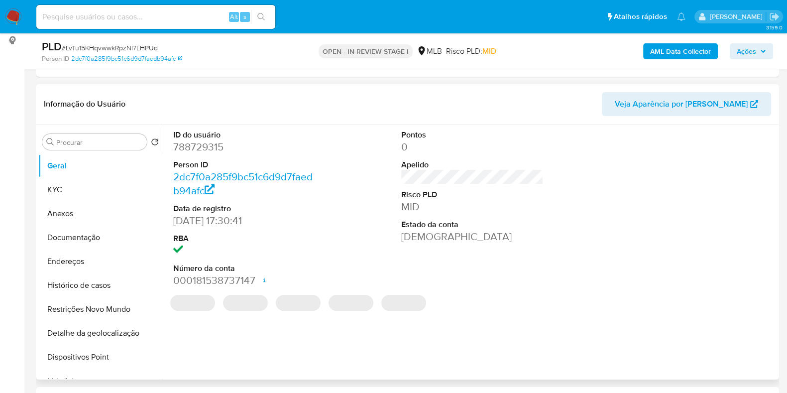
select select "10"
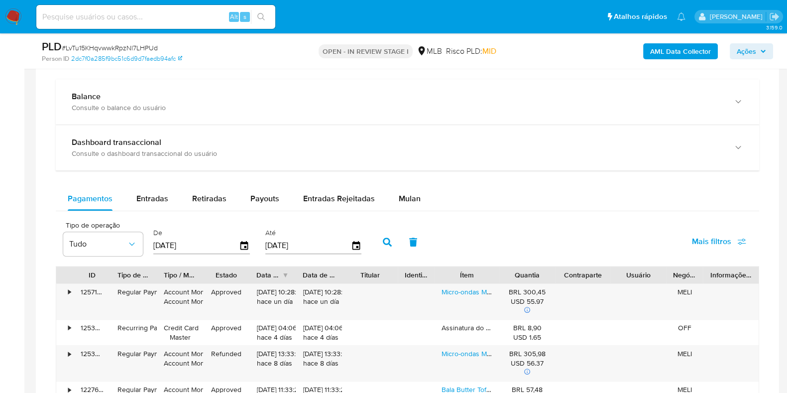
scroll to position [733, 0]
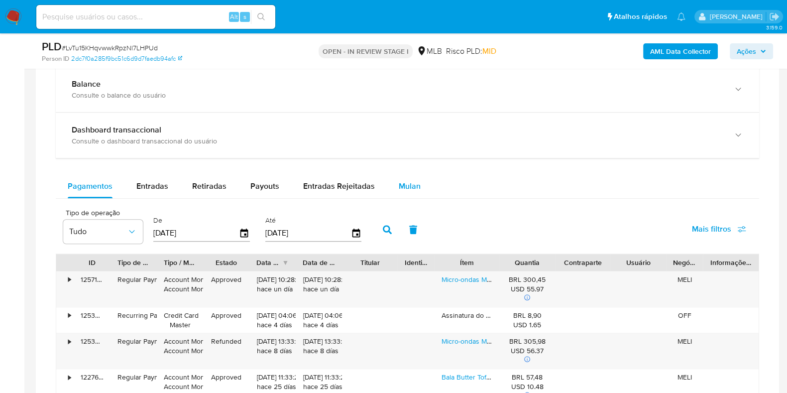
click at [392, 182] on button "Mulan" at bounding box center [410, 186] width 46 height 24
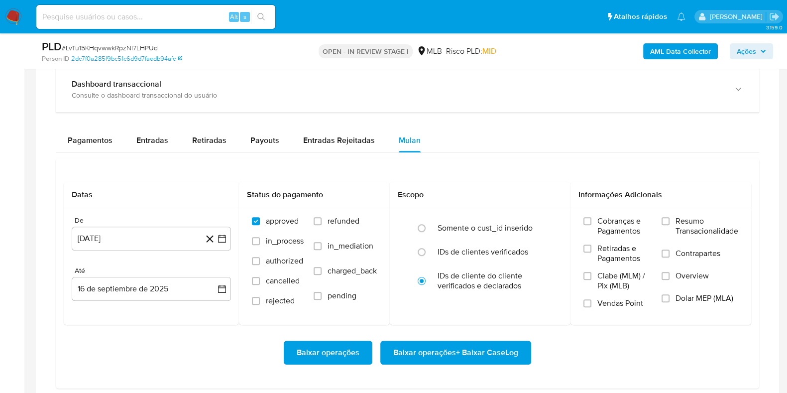
scroll to position [784, 0]
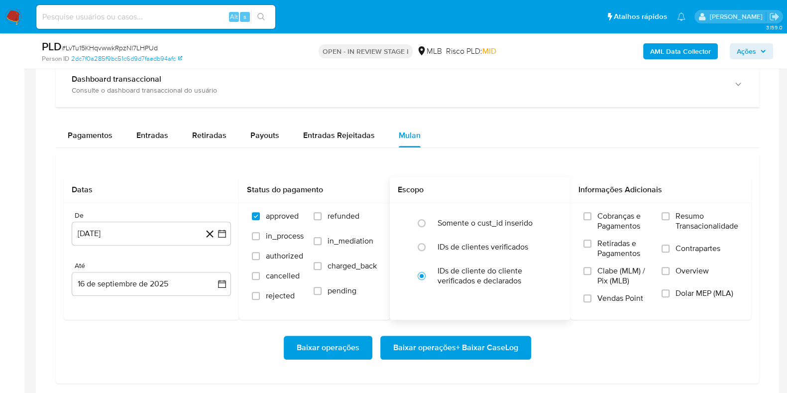
type button "5"
click at [142, 232] on button "[DATE]" at bounding box center [151, 234] width 159 height 24
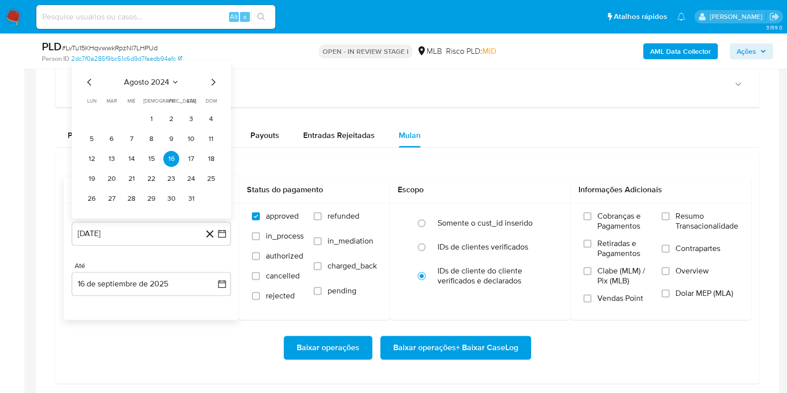
click at [136, 77] on span "agosto 2024" at bounding box center [146, 82] width 45 height 10
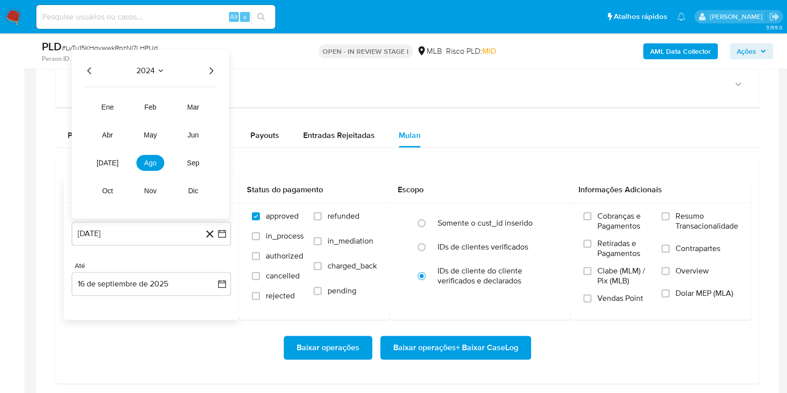
click at [212, 67] on icon "Año siguiente" at bounding box center [211, 71] width 12 height 12
click at [109, 159] on span "[DATE]" at bounding box center [108, 163] width 22 height 8
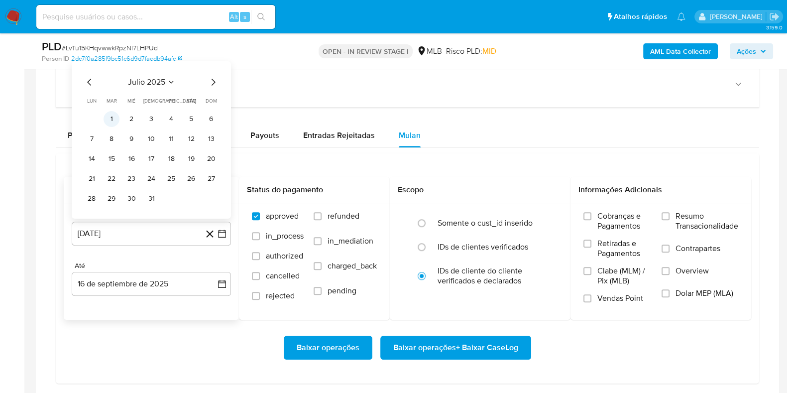
click at [111, 118] on button "1" at bounding box center [112, 119] width 16 height 16
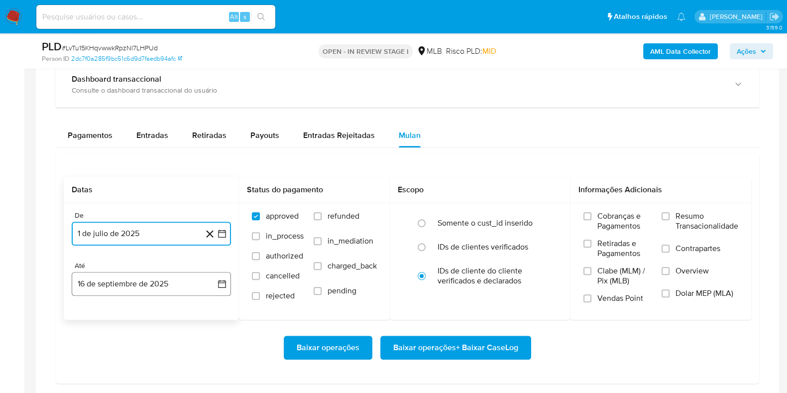
click at [135, 280] on button "16 de septiembre de 2025" at bounding box center [151, 284] width 159 height 24
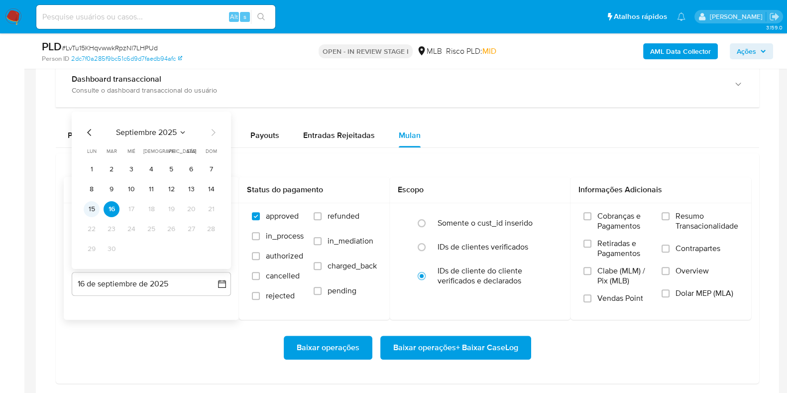
click at [92, 206] on button "15" at bounding box center [92, 209] width 16 height 16
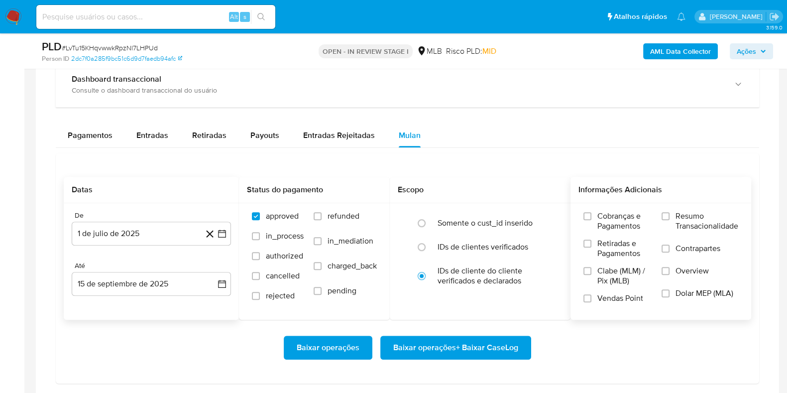
click at [673, 211] on label "Resumo Transacionalidade" at bounding box center [700, 227] width 77 height 32
click at [670, 212] on input "Resumo Transacionalidade" at bounding box center [666, 216] width 8 height 8
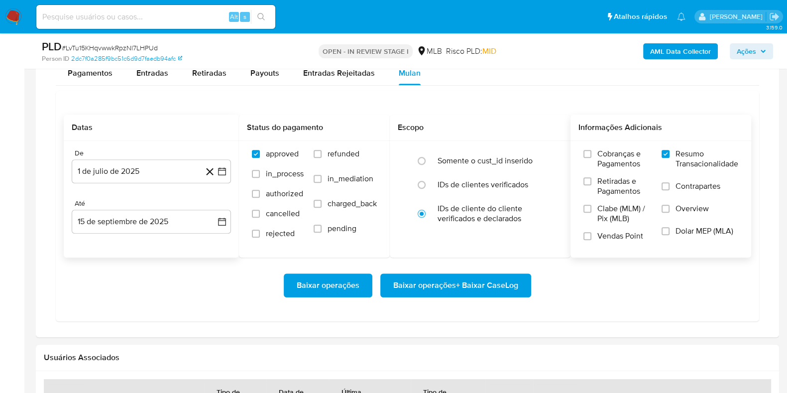
click at [478, 282] on span "Baixar operações + Baixar CaseLog" at bounding box center [455, 285] width 125 height 22
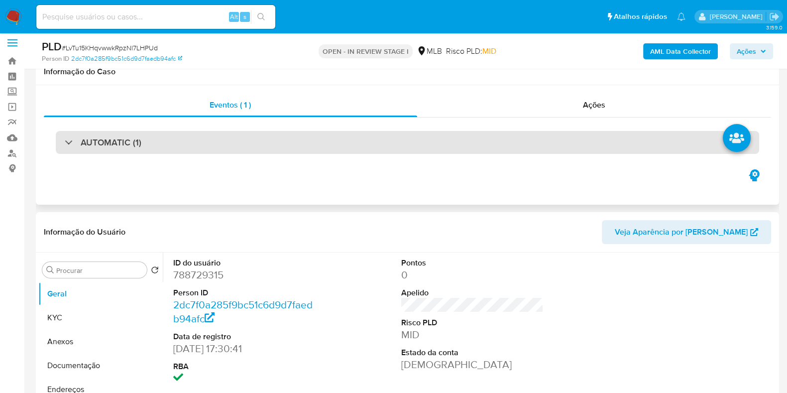
scroll to position [3, 0]
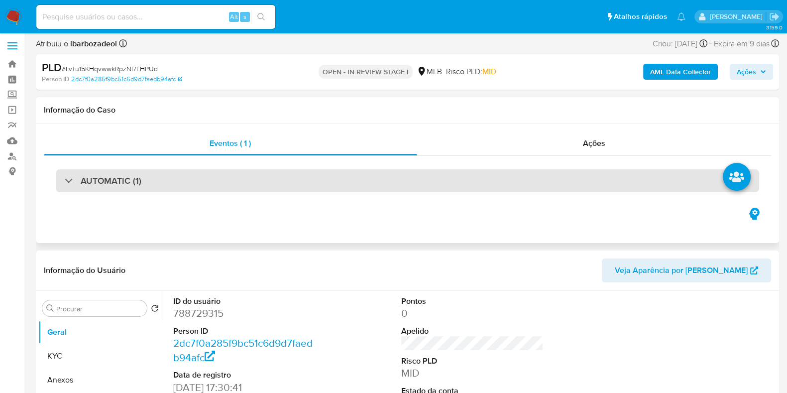
click at [520, 177] on div "AUTOMATIC (1)" at bounding box center [407, 180] width 703 height 23
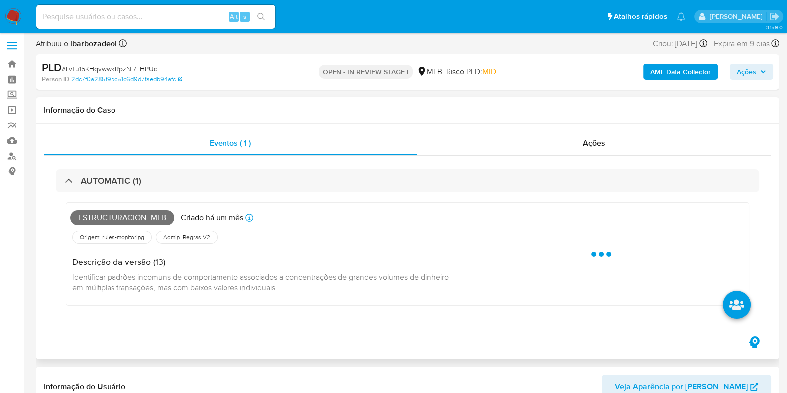
click at [128, 219] on span "Estructuracion_mlb" at bounding box center [122, 217] width 104 height 15
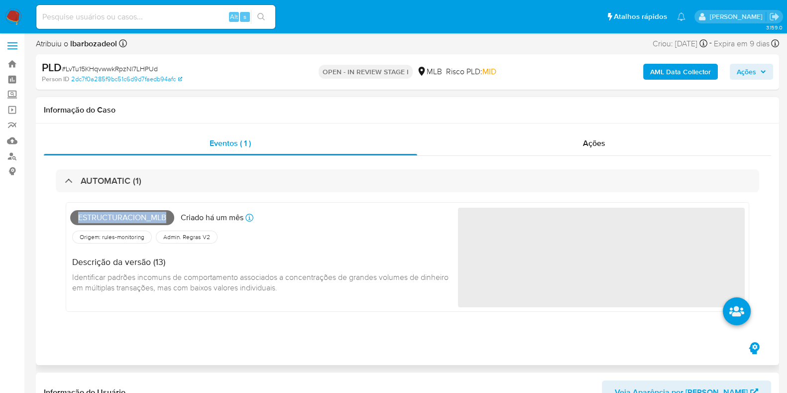
click at [128, 219] on span "Estructuracion_mlb" at bounding box center [122, 217] width 104 height 15
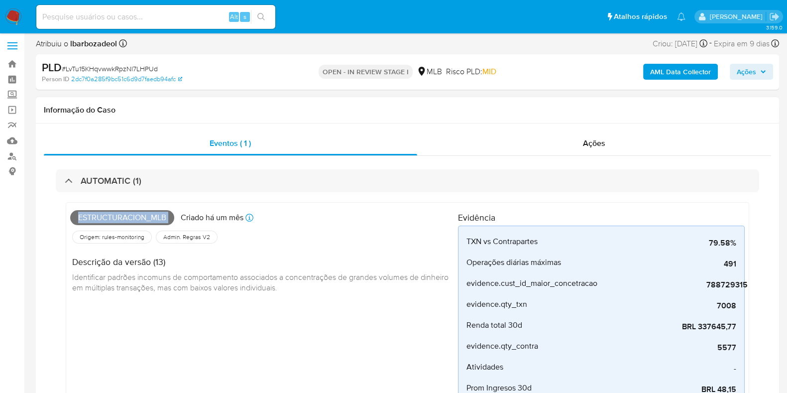
copy span "Estructuracion_mlb"
drag, startPoint x: 761, startPoint y: 72, endPoint x: 753, endPoint y: 76, distance: 8.9
click at [760, 72] on icon "button" at bounding box center [763, 72] width 6 height 6
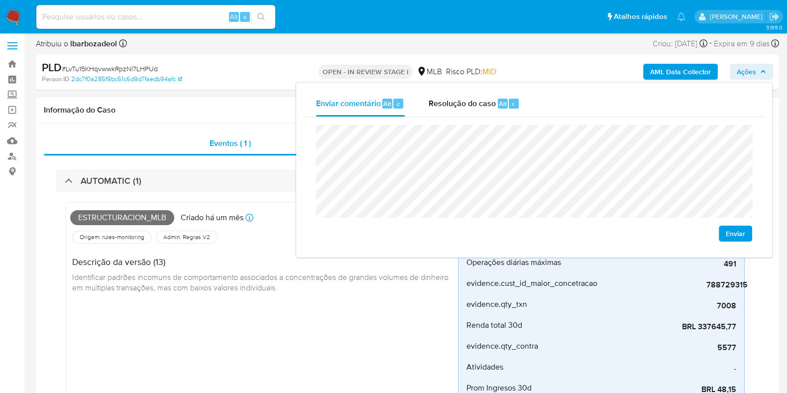
click at [262, 123] on div "Eventos ( 1 ) Ações AUTOMATIC (1) Estructuracion_mlb Criado há um mês Criado: […" at bounding box center [407, 334] width 743 height 422
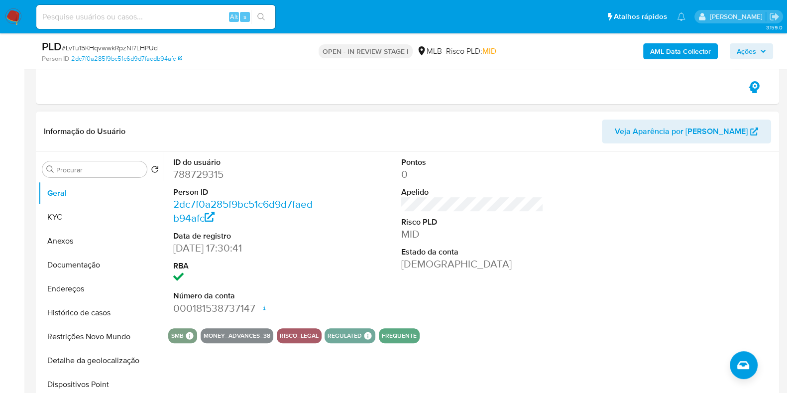
scroll to position [409, 0]
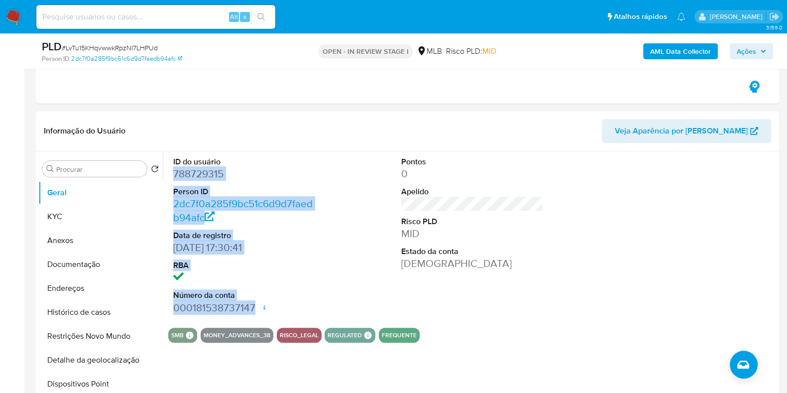
drag, startPoint x: 197, startPoint y: 190, endPoint x: 279, endPoint y: 305, distance: 141.3
click at [279, 305] on div "ID do usuário 788729315 Person ID 2dc7f0a285f9bc51c6d9d7faedb94afc Data de regi…" at bounding box center [244, 235] width 152 height 168
copy dl "788729315 Person ID 2dc7f0a285f9bc51c6d9d7faedb94afc Data de registro [DATE] 17…"
click at [753, 50] on span "Ações" at bounding box center [746, 51] width 19 height 16
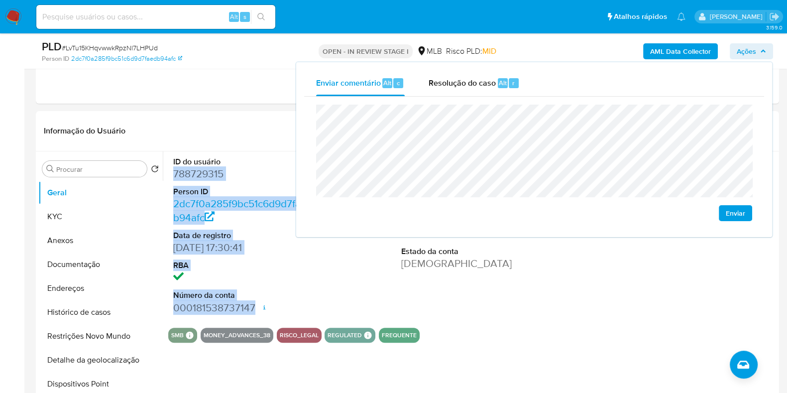
click at [541, 211] on div "Enviar" at bounding box center [534, 163] width 436 height 116
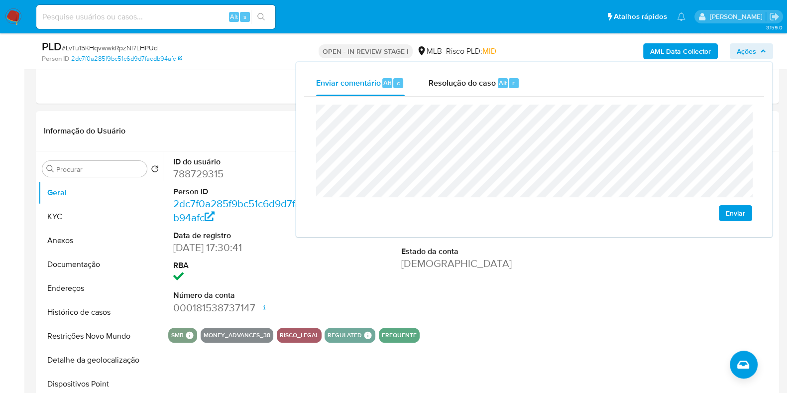
click at [541, 211] on div "Enviar" at bounding box center [534, 163] width 436 height 116
click at [270, 144] on div "Informação do Usuário Veja Aparência por [PERSON_NAME]" at bounding box center [407, 131] width 743 height 40
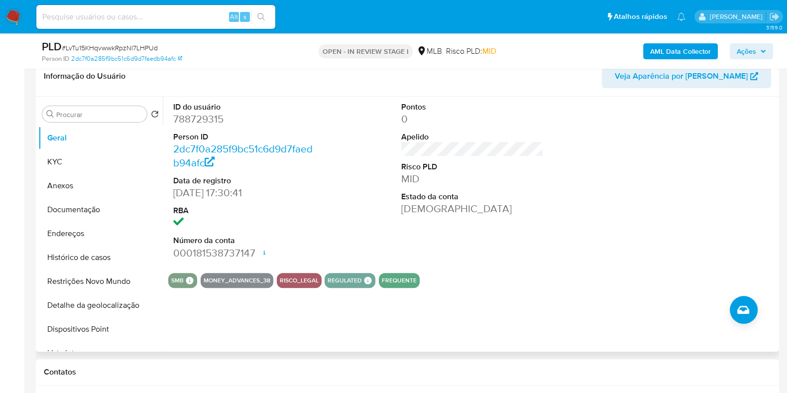
scroll to position [472, 0]
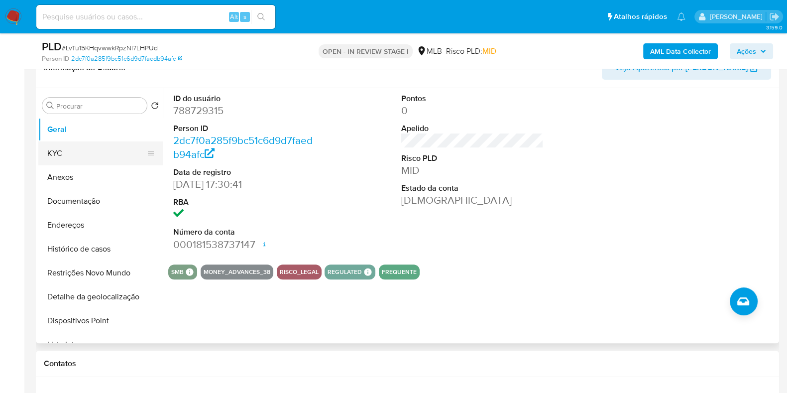
click at [79, 143] on button "KYC" at bounding box center [96, 153] width 116 height 24
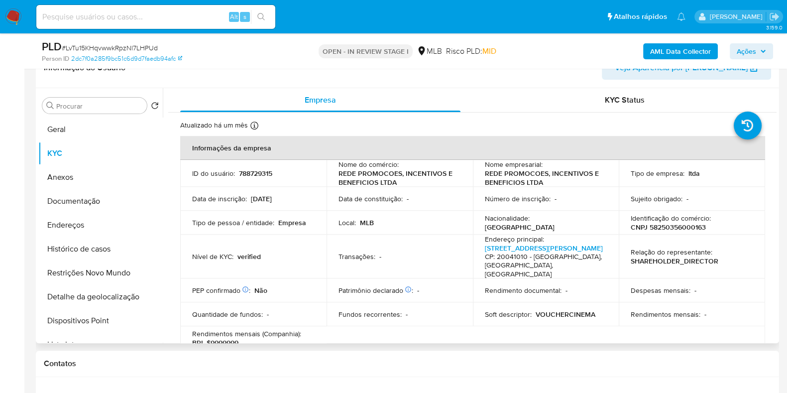
click at [674, 227] on p "CNPJ 58250356000163" at bounding box center [668, 227] width 75 height 9
copy p "58250356000163"
click at [757, 51] on span "Ações" at bounding box center [751, 51] width 29 height 14
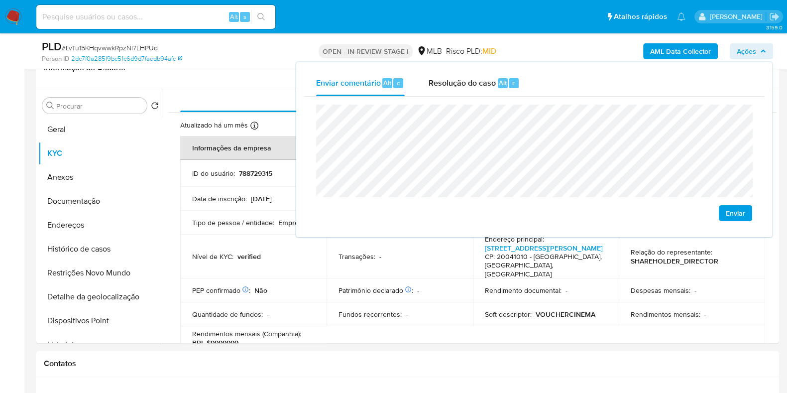
click at [0, 0] on lt-span "econômica" at bounding box center [0, 0] width 0 height 0
click at [227, 74] on header "Informação do Usuário Veja Aparência por [PERSON_NAME]" at bounding box center [407, 68] width 727 height 24
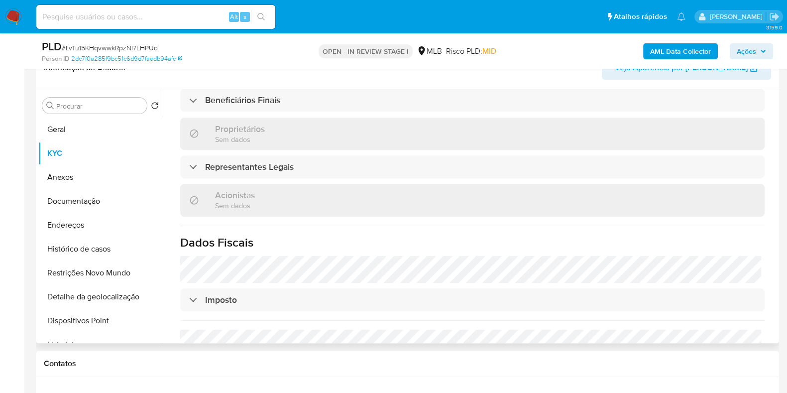
scroll to position [599, 0]
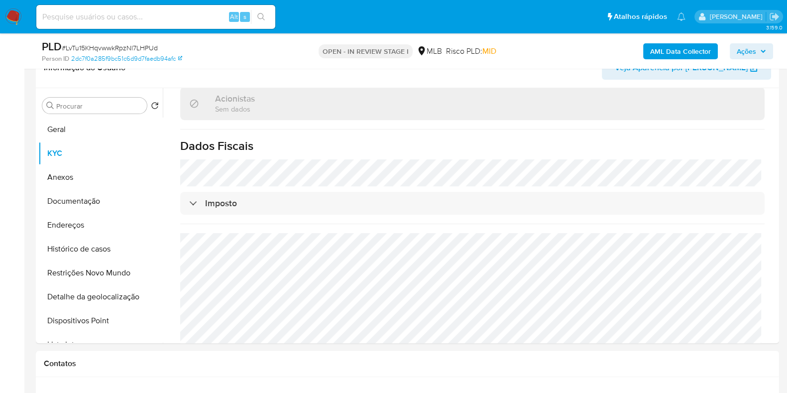
click at [759, 53] on span "Ações" at bounding box center [751, 51] width 29 height 14
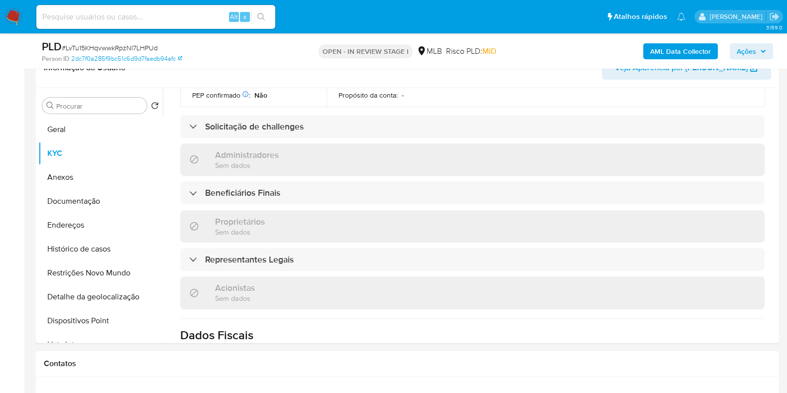
scroll to position [409, 0]
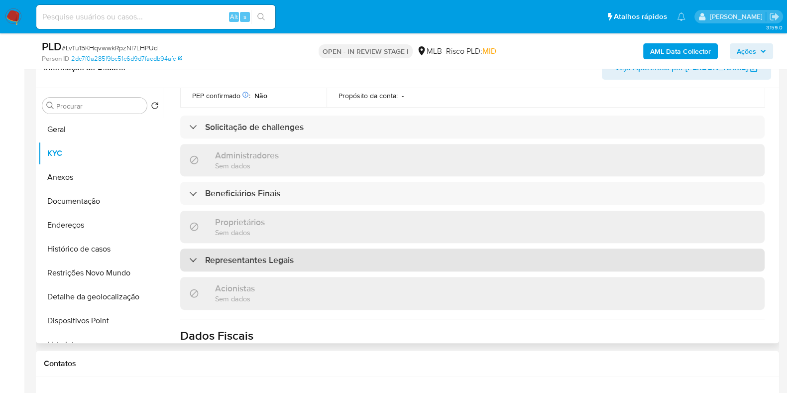
click at [514, 248] on div "Representantes Legais" at bounding box center [472, 259] width 584 height 23
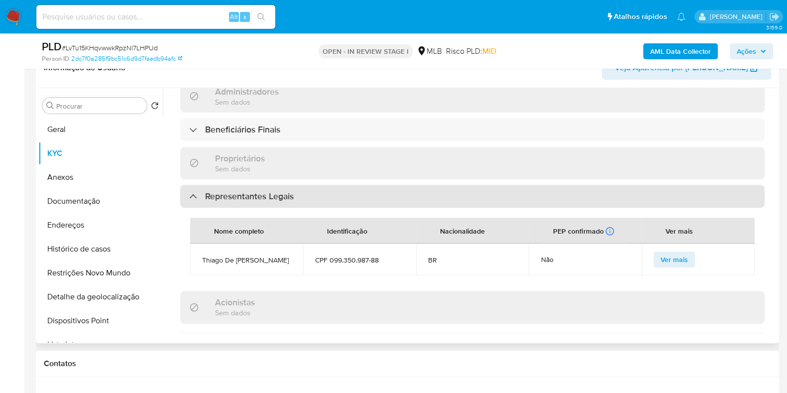
scroll to position [472, 0]
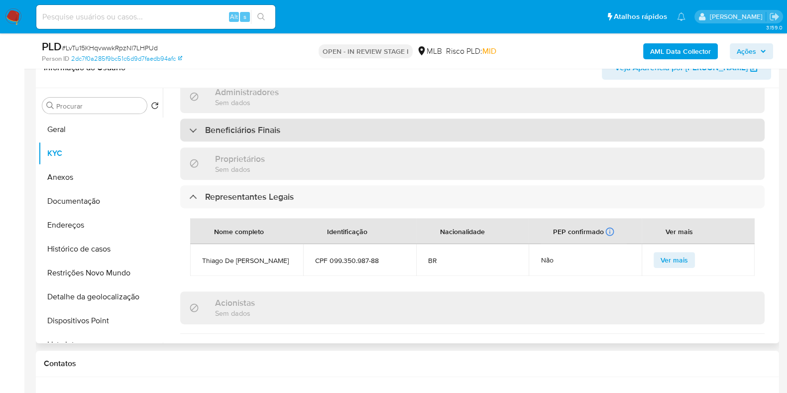
click at [378, 119] on div "Beneficiários Finais" at bounding box center [472, 129] width 584 height 23
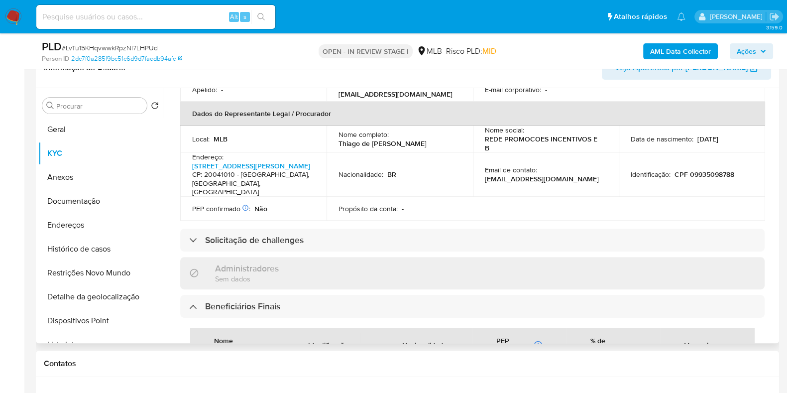
scroll to position [296, 0]
click at [391, 232] on div "Informações da empresa ID do usuário : 788729315 Nome do comércio : REDE PROMOC…" at bounding box center [472, 360] width 584 height 1040
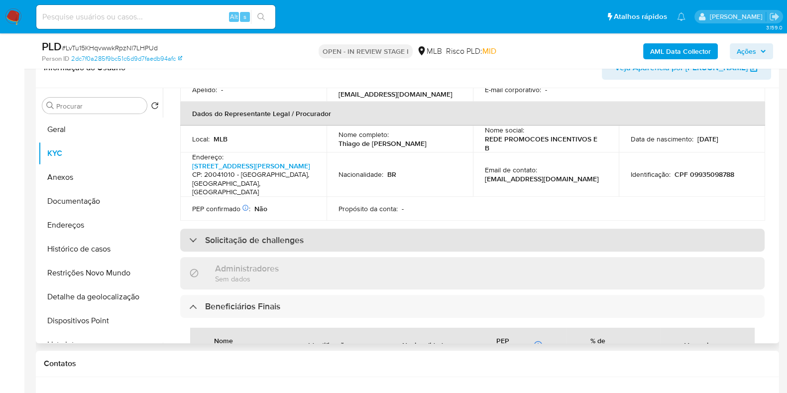
click at [395, 228] on div "Solicitação de challenges" at bounding box center [472, 239] width 584 height 23
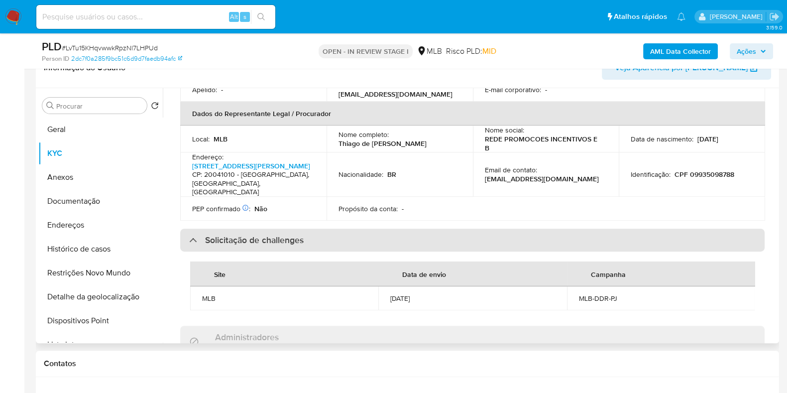
click at [395, 228] on div "Solicitação de challenges" at bounding box center [472, 239] width 584 height 23
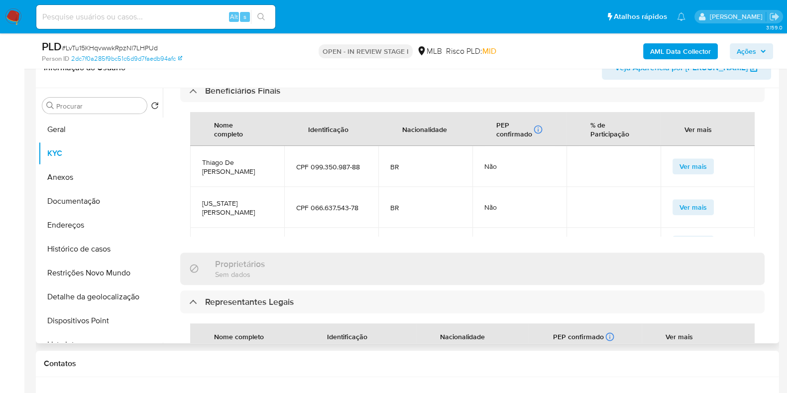
scroll to position [515, 0]
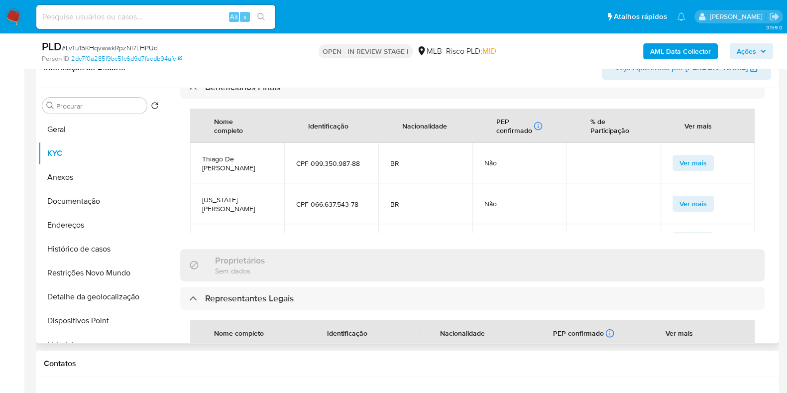
click at [363, 183] on td "CPF 066.637.543-78" at bounding box center [331, 203] width 94 height 41
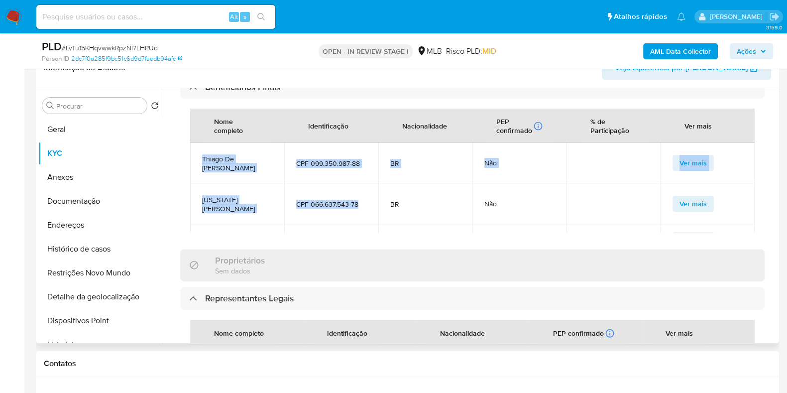
drag, startPoint x: 363, startPoint y: 181, endPoint x: 197, endPoint y: 139, distance: 171.9
click at [197, 142] on tbody "Thiago De Paula Trigo Mattos CPF 099.350.987-88 BR Não Ver mais Washington Kleb…" at bounding box center [472, 230] width 564 height 177
copy tbody "Thiago De Paula Trigo Mattos CPF 099.350.987-88 BR Não Ver mais Washington Kleb…"
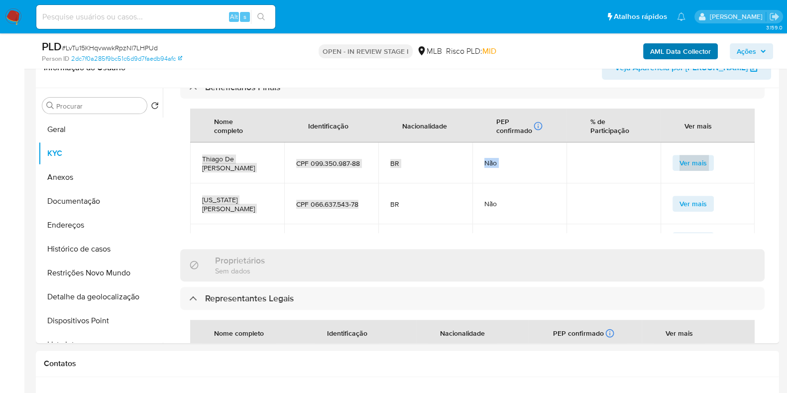
drag, startPoint x: 741, startPoint y: 48, endPoint x: 711, endPoint y: 59, distance: 31.6
click at [741, 48] on span "Ações" at bounding box center [746, 51] width 19 height 16
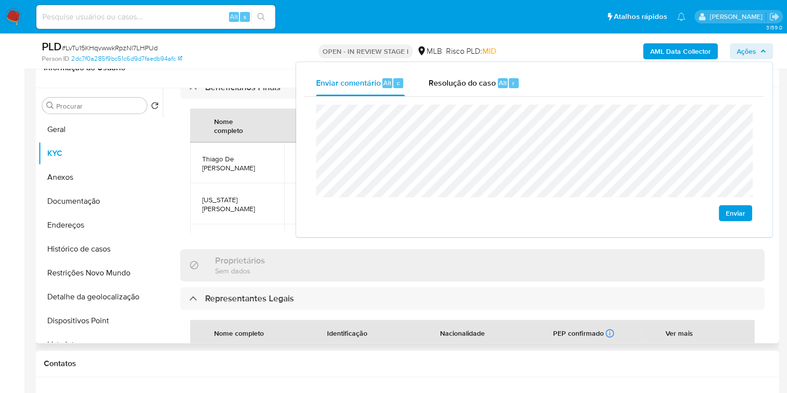
click at [279, 161] on td "Thiago De Paula Trigo Mattos" at bounding box center [237, 162] width 94 height 41
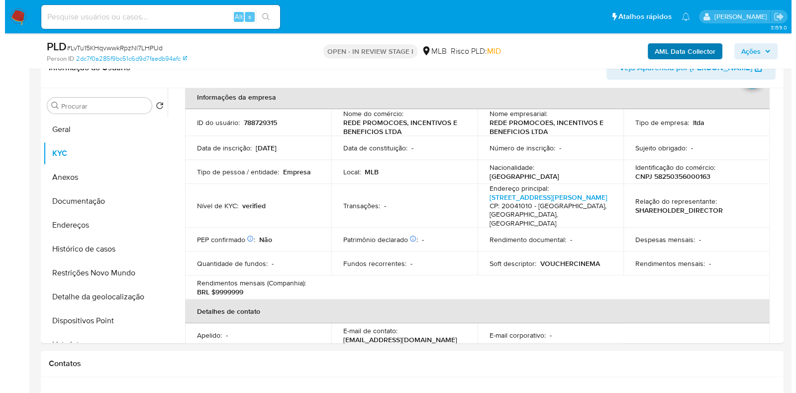
scroll to position [51, 0]
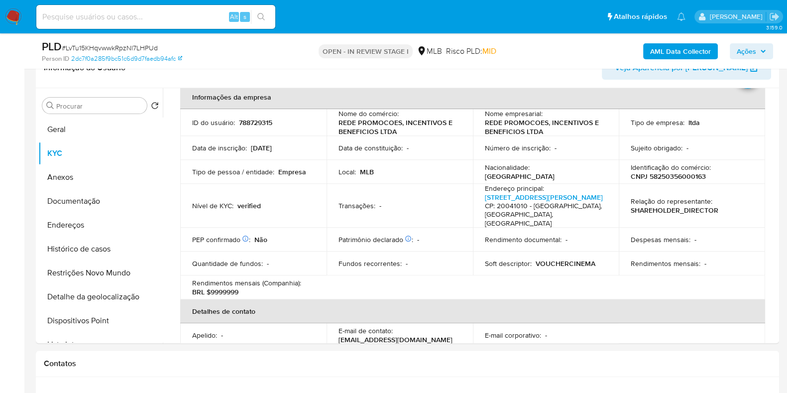
click at [662, 49] on b "AML Data Collector" at bounding box center [680, 51] width 61 height 16
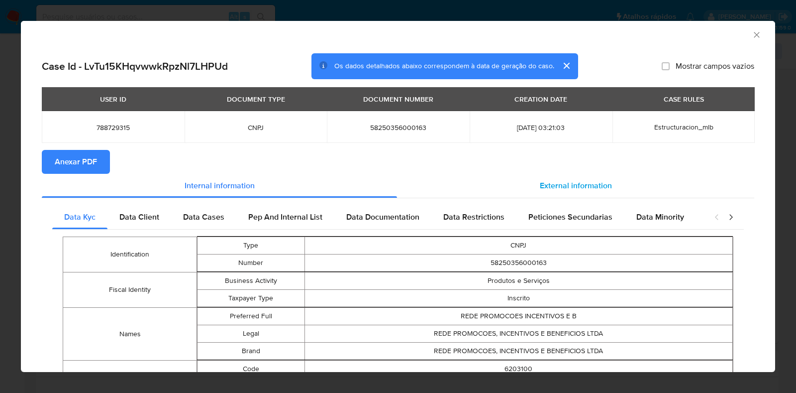
click at [511, 187] on div "External information" at bounding box center [575, 186] width 357 height 24
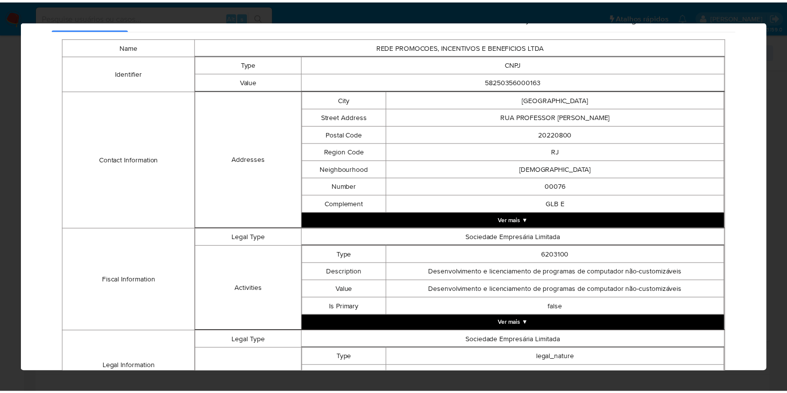
scroll to position [0, 0]
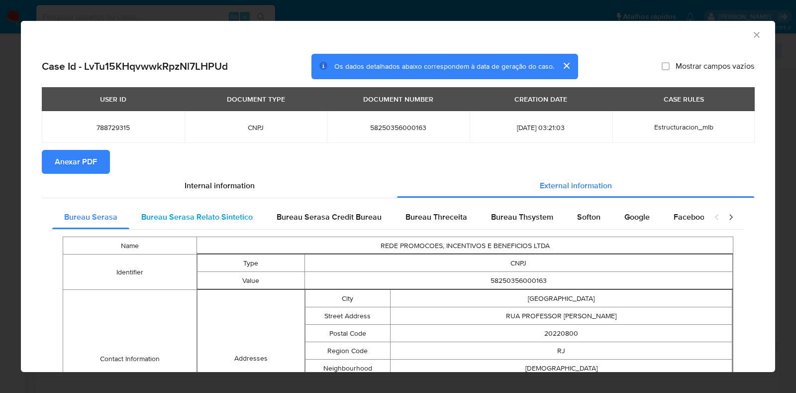
click at [203, 217] on span "Bureau Serasa Relato Sintetico" at bounding box center [197, 216] width 112 height 11
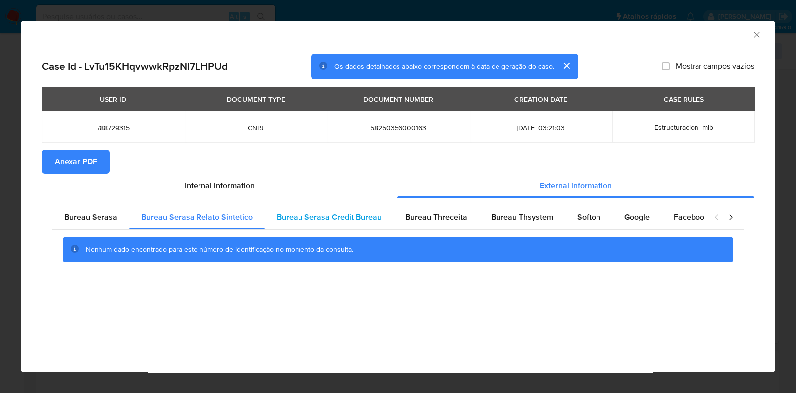
click at [349, 213] on span "Bureau Serasa Credit Bureau" at bounding box center [329, 216] width 105 height 11
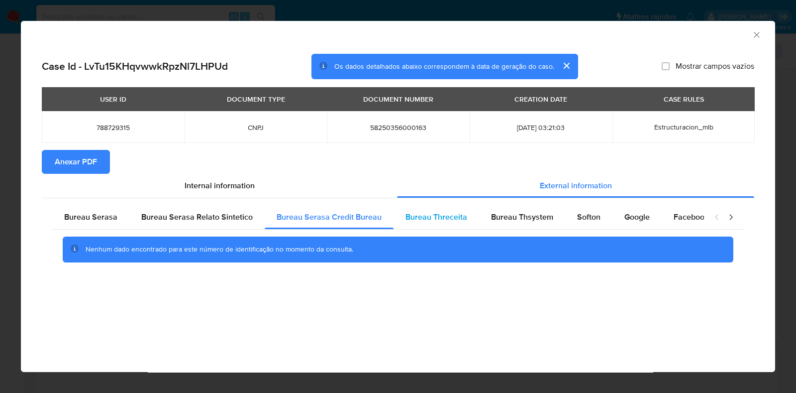
click at [451, 223] on span "Bureau Threceita" at bounding box center [437, 216] width 62 height 11
click at [513, 214] on span "Bureau Thsystem" at bounding box center [522, 216] width 62 height 11
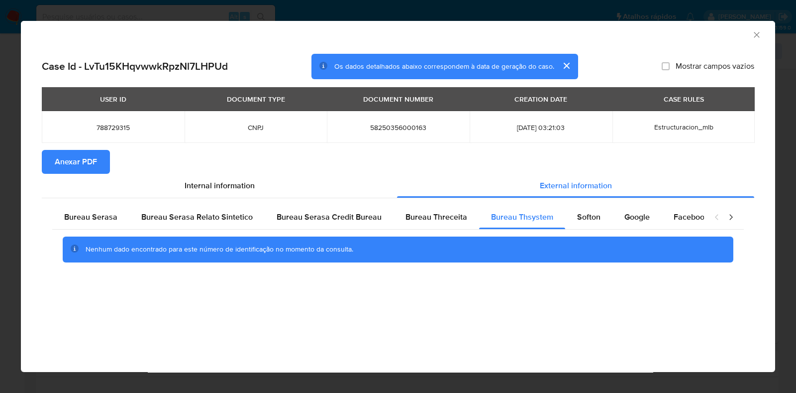
click at [755, 30] on icon "Fechar a janela" at bounding box center [757, 35] width 10 height 10
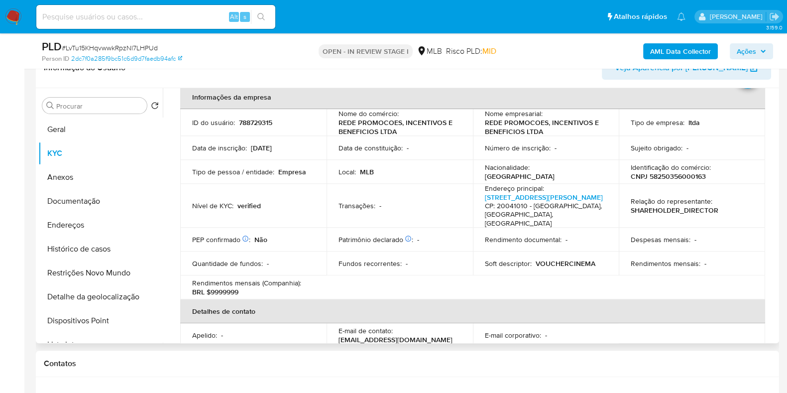
click at [267, 119] on p "788729315" at bounding box center [255, 122] width 33 height 9
copy p "788729315"
click at [754, 46] on span "Ações" at bounding box center [746, 51] width 19 height 16
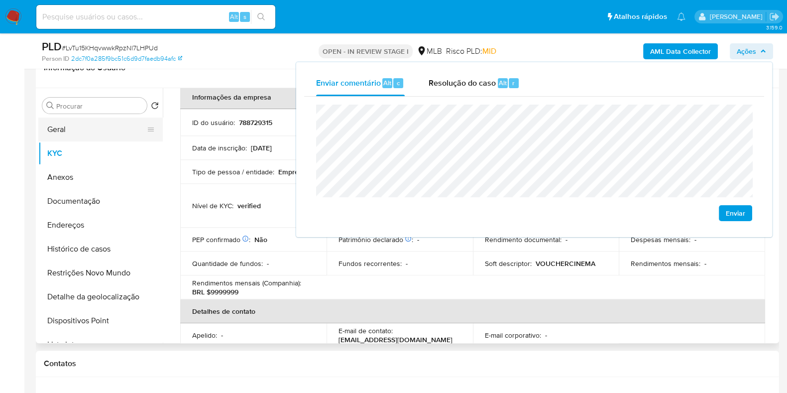
click at [82, 128] on button "Geral" at bounding box center [96, 129] width 116 height 24
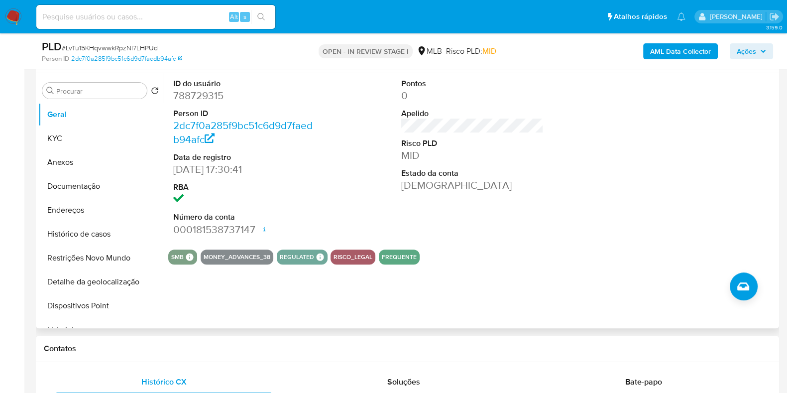
scroll to position [491, 0]
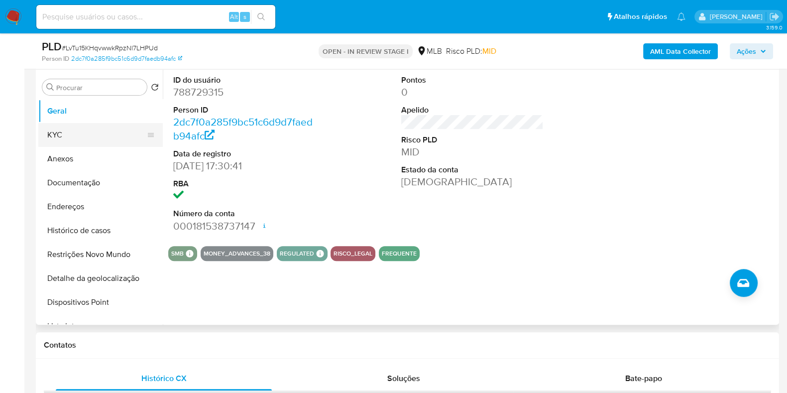
click at [94, 140] on button "KYC" at bounding box center [96, 135] width 116 height 24
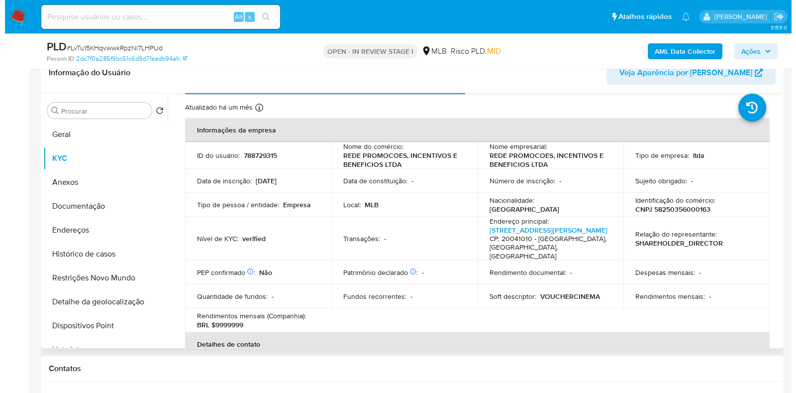
scroll to position [27, 0]
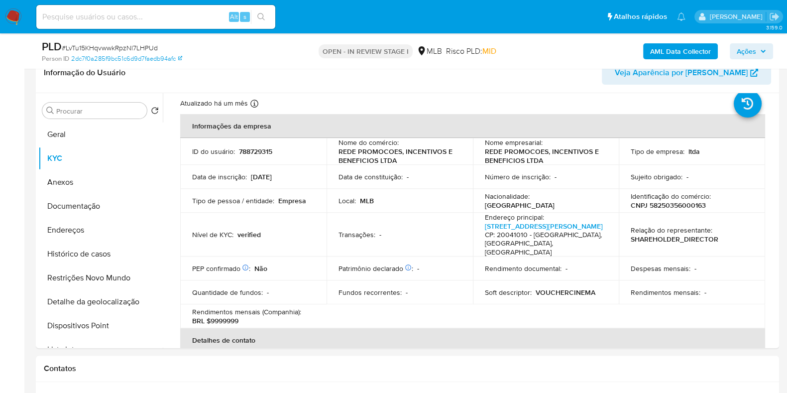
click at [698, 48] on b "AML Data Collector" at bounding box center [680, 51] width 61 height 16
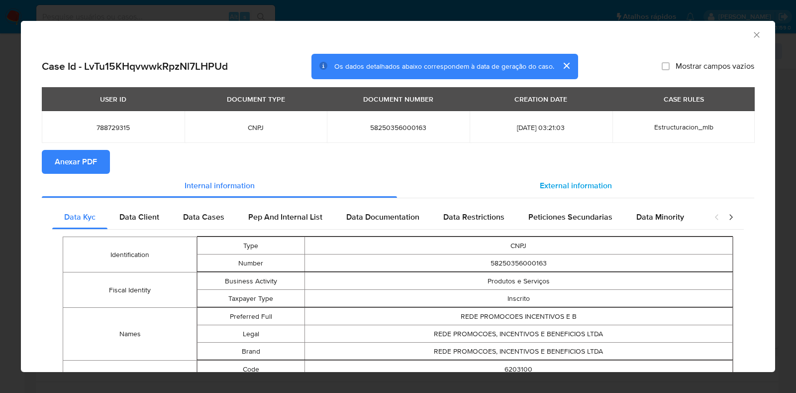
click at [485, 190] on div "External information" at bounding box center [575, 186] width 357 height 24
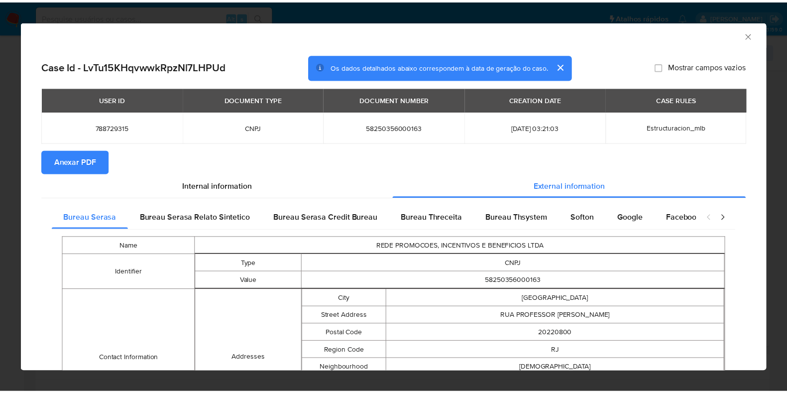
scroll to position [386, 0]
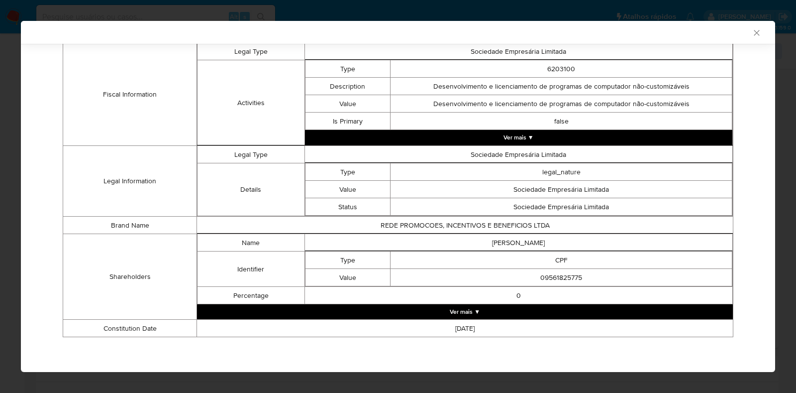
click at [752, 30] on icon "Fechar a janela" at bounding box center [757, 33] width 10 height 10
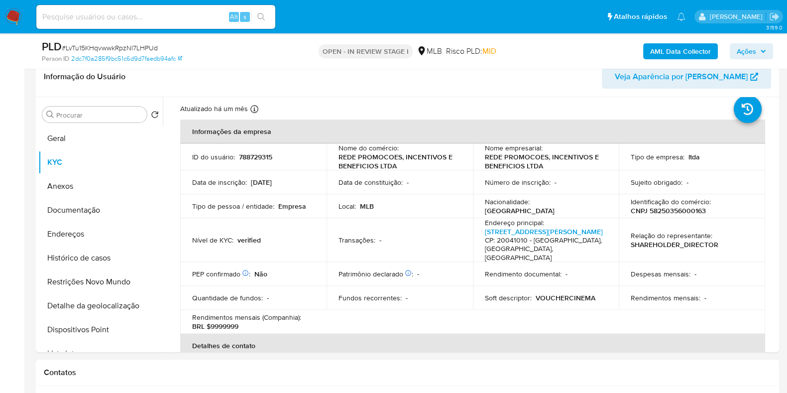
scroll to position [462, 0]
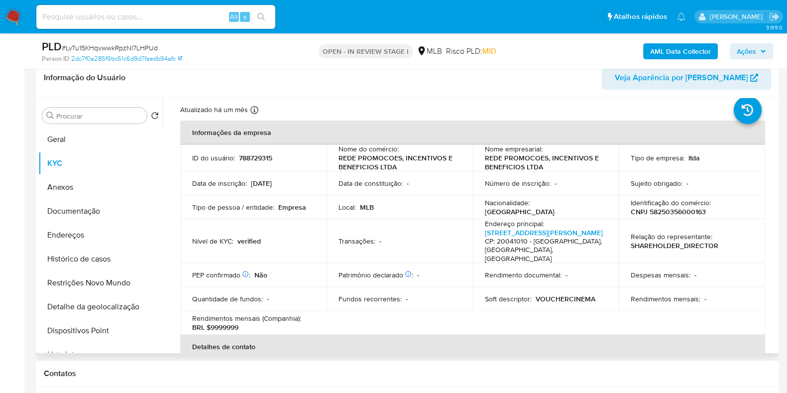
click at [228, 323] on p "BRL $9999999" at bounding box center [215, 327] width 46 height 9
click at [450, 294] on div "Fundos recorrentes : -" at bounding box center [399, 298] width 122 height 9
click at [54, 140] on button "Geral" at bounding box center [96, 139] width 116 height 24
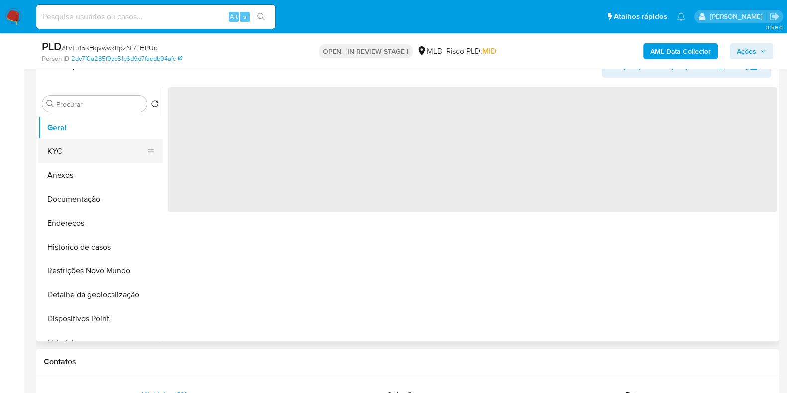
scroll to position [0, 0]
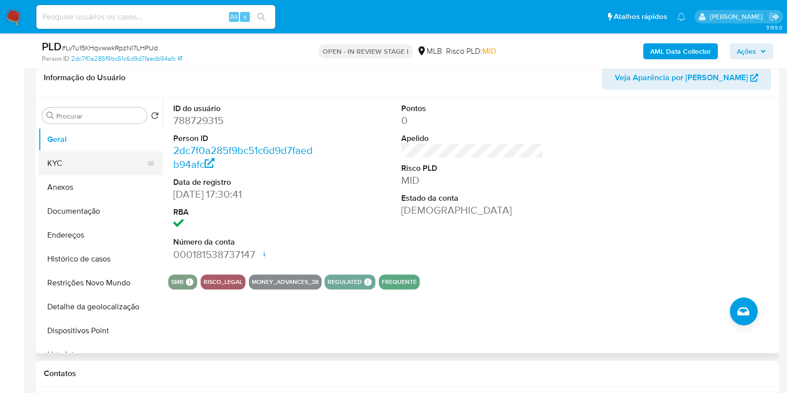
click at [82, 165] on button "KYC" at bounding box center [96, 163] width 116 height 24
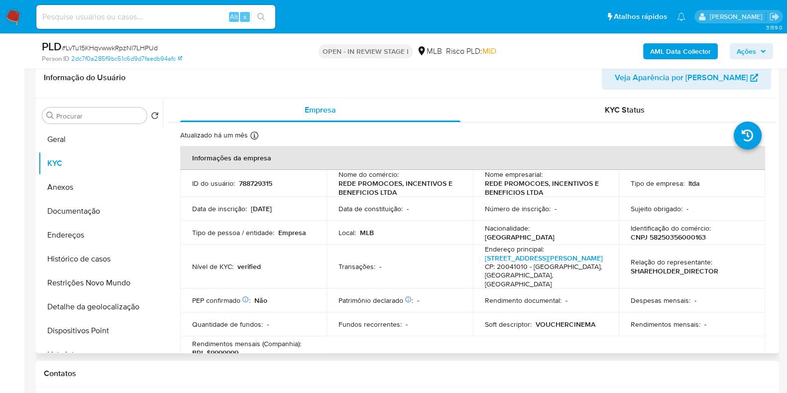
click at [665, 268] on p "SHAREHOLDER_DIRECTOR" at bounding box center [675, 270] width 88 height 9
click at [557, 320] on p "VOUCHERCINEMA" at bounding box center [566, 324] width 60 height 9
click at [598, 320] on div "Soft descriptor : VOUCHERCINEMA" at bounding box center [546, 324] width 122 height 9
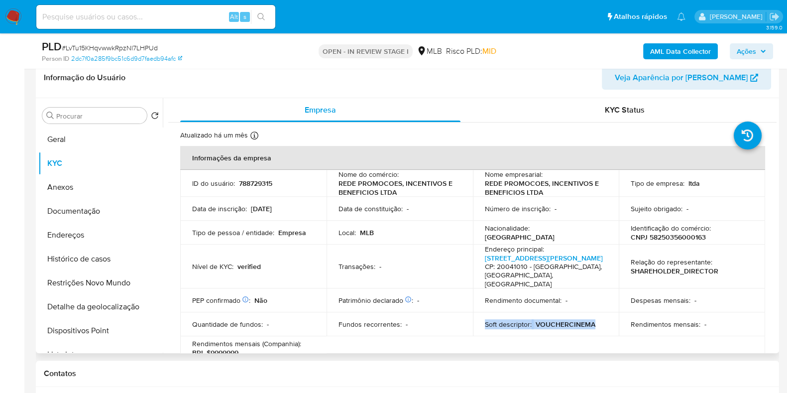
drag, startPoint x: 597, startPoint y: 317, endPoint x: 482, endPoint y: 319, distance: 115.5
click at [482, 319] on td "Soft descriptor : VOUCHERCINEMA" at bounding box center [546, 324] width 146 height 24
copy div "Soft descriptor : VOUCHERCINEMA"
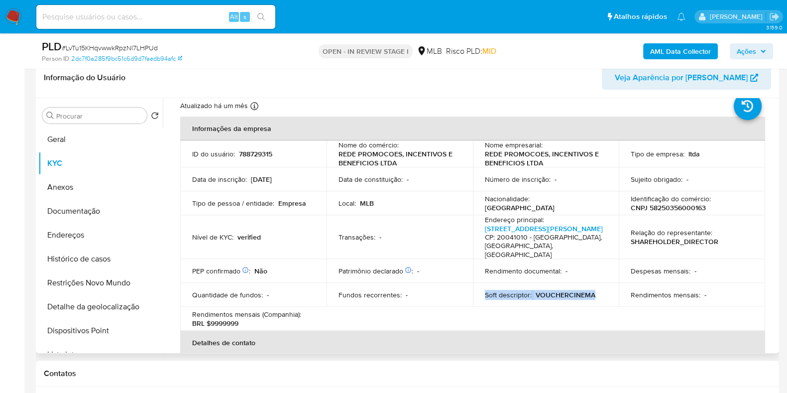
scroll to position [29, 0]
click at [428, 259] on td "Patrimônio declarado Conformado por Participação dos sócios Não Investimentos f…" at bounding box center [400, 271] width 146 height 24
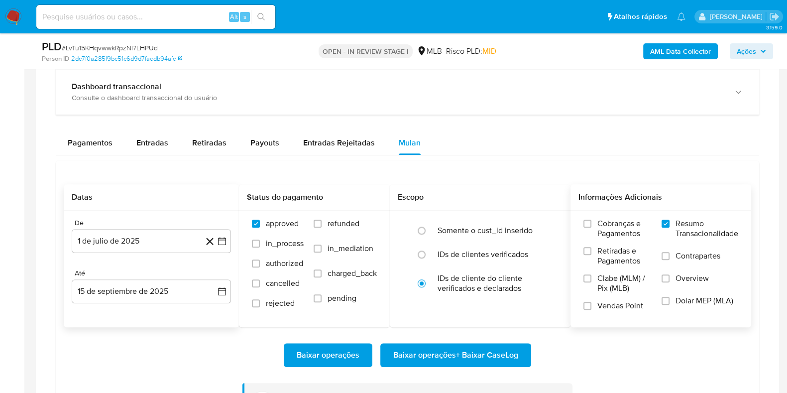
scroll to position [1079, 0]
click at [76, 156] on div "Pagamentos Entradas Retiradas Payouts Entradas Rejeitadas Mulan Tipo de operaçã…" at bounding box center [407, 288] width 703 height 317
click at [119, 116] on div "Balance Consulte o balance do usuário Dashboard transaccional Consulte o dashbo…" at bounding box center [407, 235] width 703 height 424
click at [104, 141] on span "Pagamentos" at bounding box center [90, 141] width 45 height 11
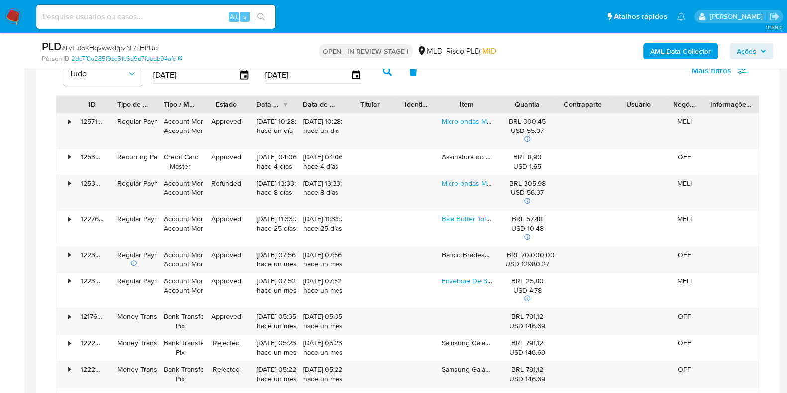
scroll to position [1194, 0]
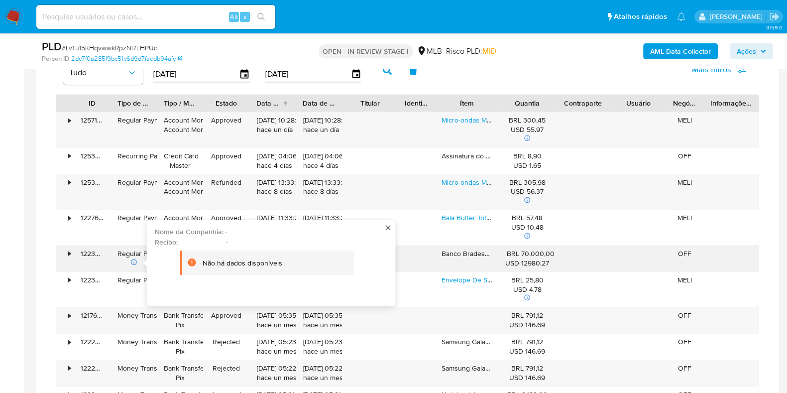
click at [67, 247] on div "•" at bounding box center [64, 258] width 17 height 26
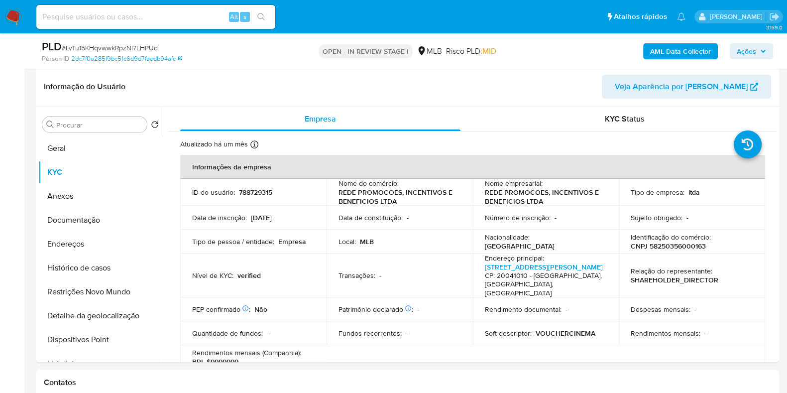
scroll to position [452, 0]
click at [117, 269] on button "Histórico de casos" at bounding box center [96, 269] width 116 height 24
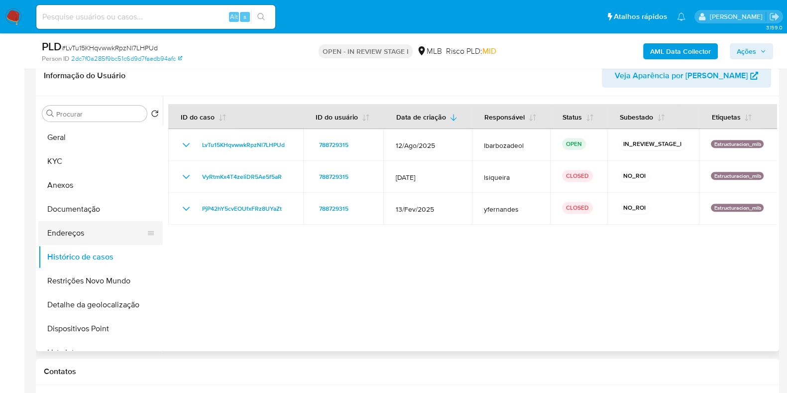
click at [89, 234] on button "Endereços" at bounding box center [96, 233] width 116 height 24
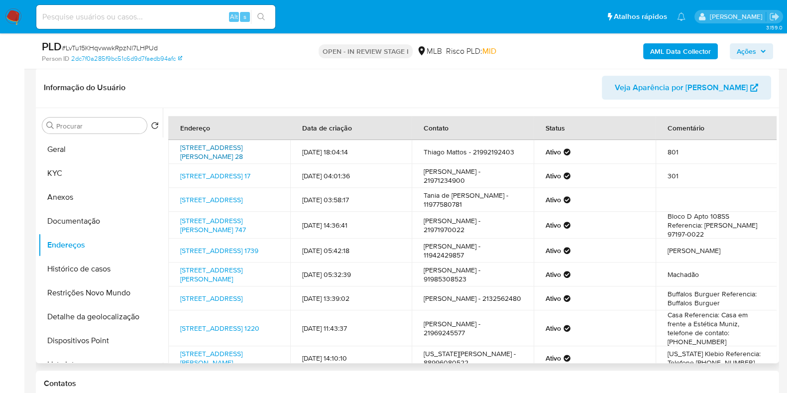
click at [228, 151] on link "Praça Olavo Bilac 28, Rio De Janeiro, Rio De Janeiro, 20041010, Brasil 28" at bounding box center [211, 151] width 63 height 19
click at [222, 173] on link "Rua Valparaíso 17, Rio De Janeiro, Rio De Janeiro, 20261130, Brasil 17" at bounding box center [215, 176] width 70 height 10
click at [211, 205] on link "Rua Fausina Perpétua Leite 120, Mauá, São Paulo, 09341455, Brasil 120" at bounding box center [211, 200] width 62 height 10
click at [216, 233] on link "Rua Joaquim Meier 747, Rio De Janeiro, Rio De Janeiro, 20725050, Brasil 747" at bounding box center [213, 225] width 66 height 19
click at [100, 149] on button "Geral" at bounding box center [96, 149] width 116 height 24
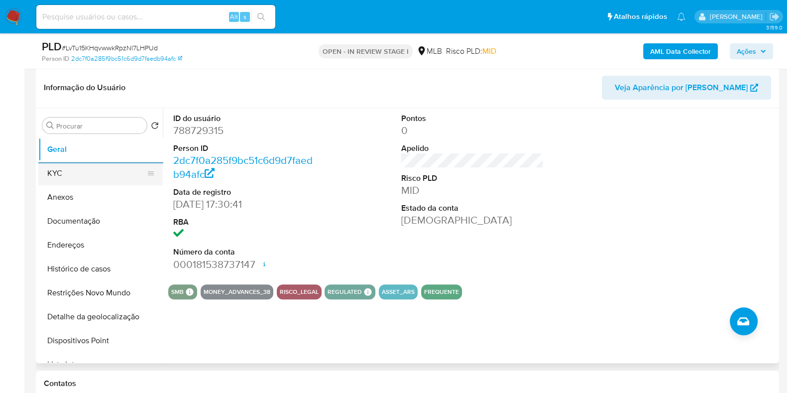
click at [95, 170] on button "KYC" at bounding box center [96, 173] width 116 height 24
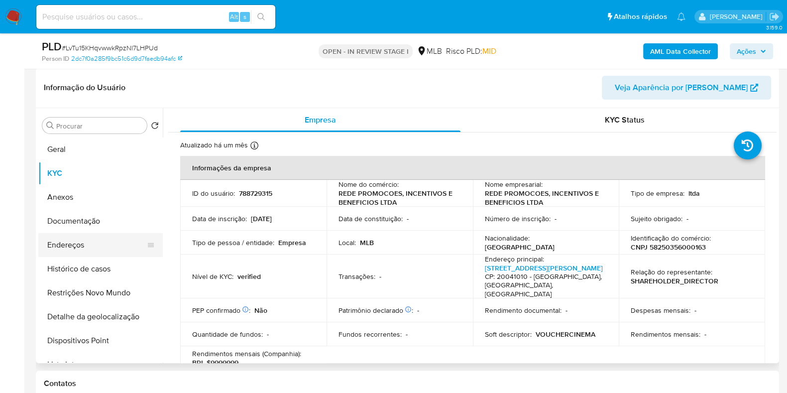
click at [101, 243] on button "Endereços" at bounding box center [96, 245] width 116 height 24
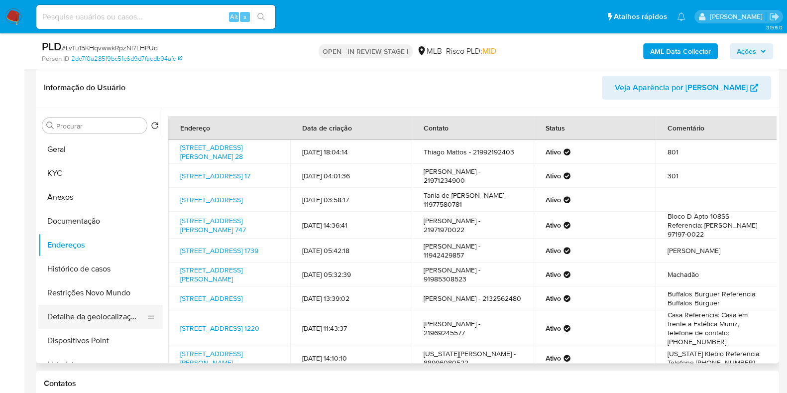
click at [101, 314] on button "Detalhe da geolocalização" at bounding box center [96, 317] width 116 height 24
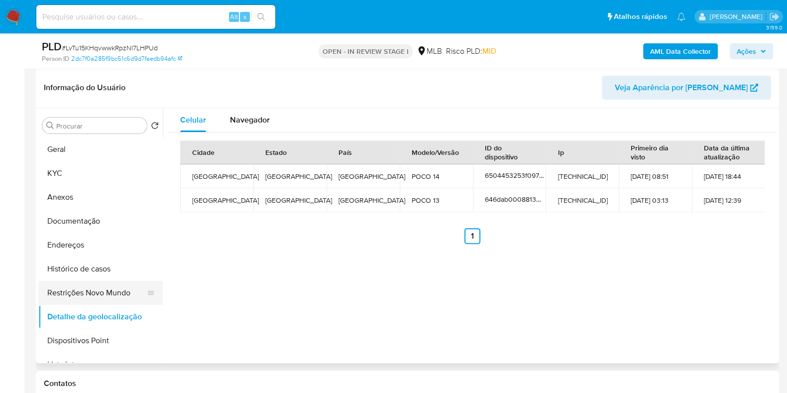
click at [84, 293] on button "Restrições Novo Mundo" at bounding box center [96, 293] width 116 height 24
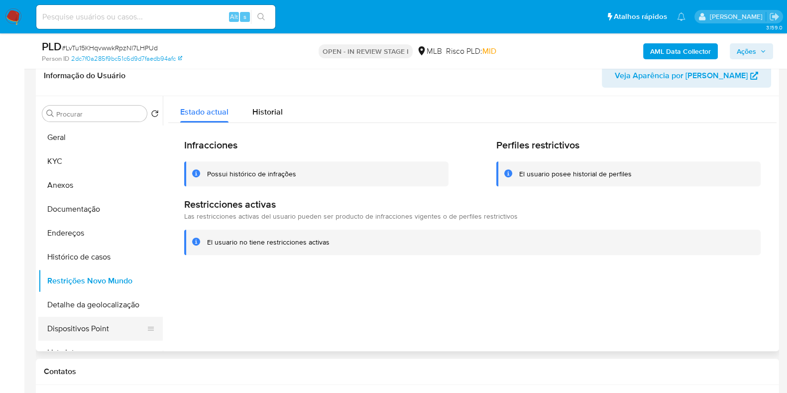
click at [96, 325] on button "Dispositivos Point" at bounding box center [96, 329] width 116 height 24
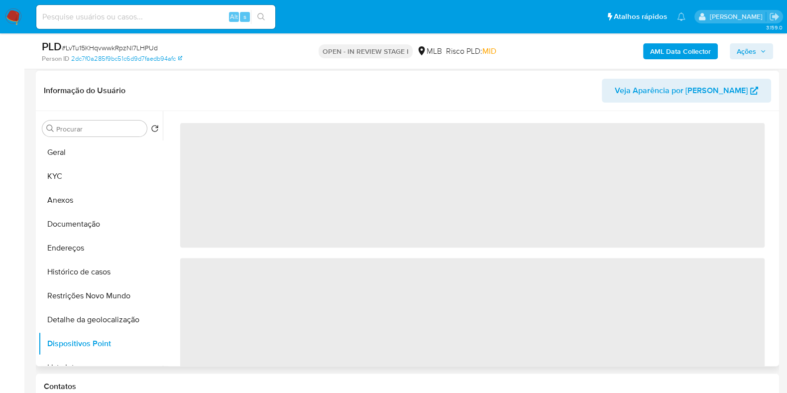
scroll to position [437, 0]
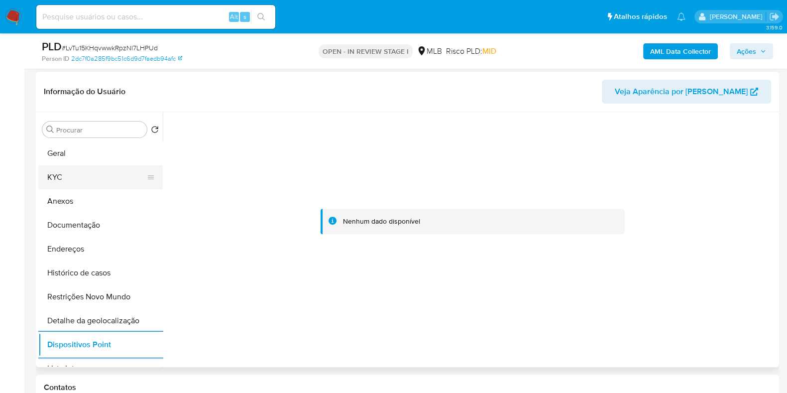
click at [91, 165] on button "KYC" at bounding box center [96, 177] width 116 height 24
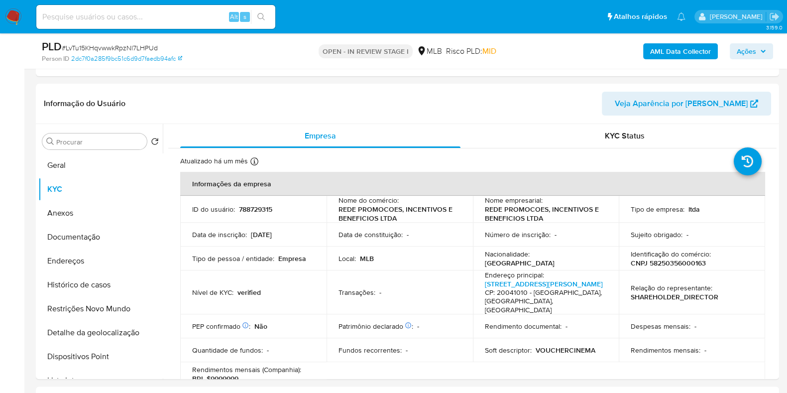
click at [757, 53] on span "Ações" at bounding box center [751, 51] width 29 height 14
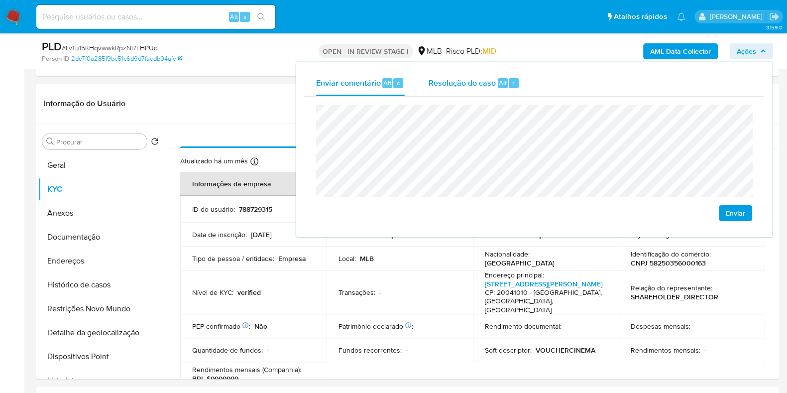
click at [506, 86] on div "Alt" at bounding box center [503, 83] width 10 height 10
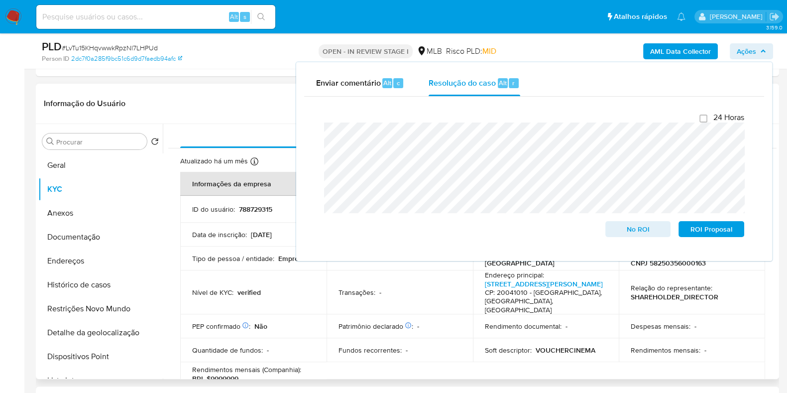
click at [263, 104] on header "Informação do Usuário Veja Aparência por Pessoa" at bounding box center [407, 104] width 727 height 24
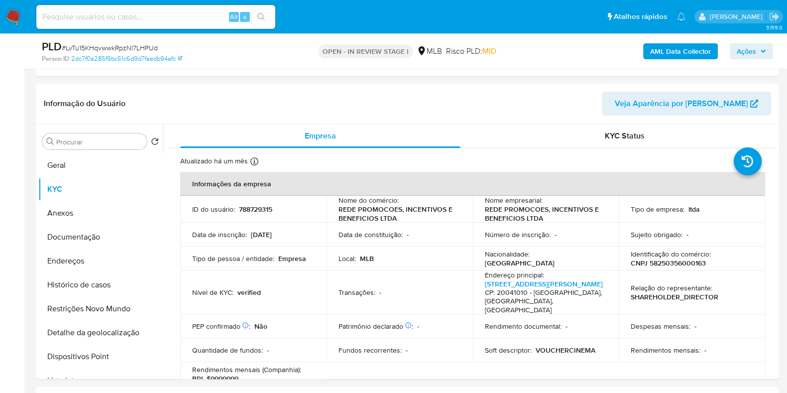
click at [683, 46] on b "AML Data Collector" at bounding box center [680, 51] width 61 height 16
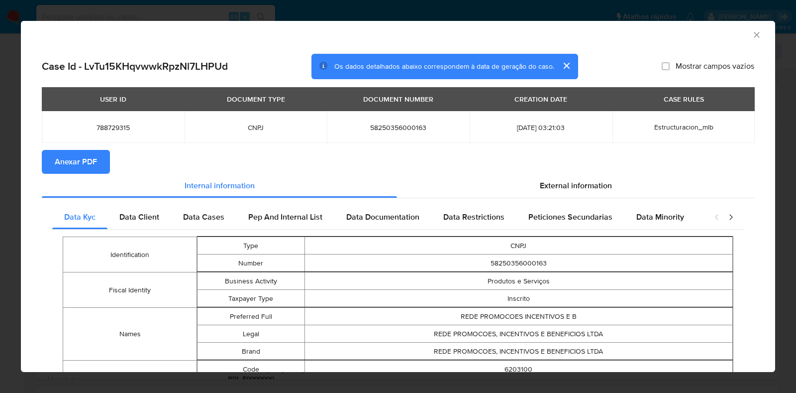
click at [74, 154] on span "Anexar PDF" at bounding box center [76, 162] width 42 height 22
click at [754, 36] on icon "Fechar a janela" at bounding box center [756, 34] width 5 height 5
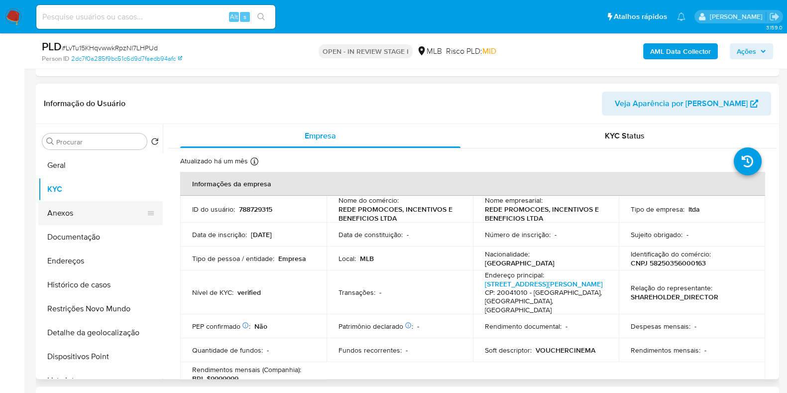
click at [101, 205] on button "Anexos" at bounding box center [96, 213] width 116 height 24
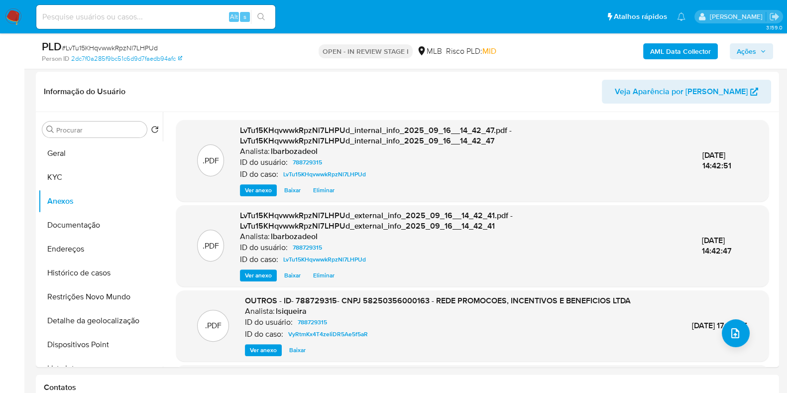
click at [746, 47] on span "Ações" at bounding box center [746, 51] width 19 height 16
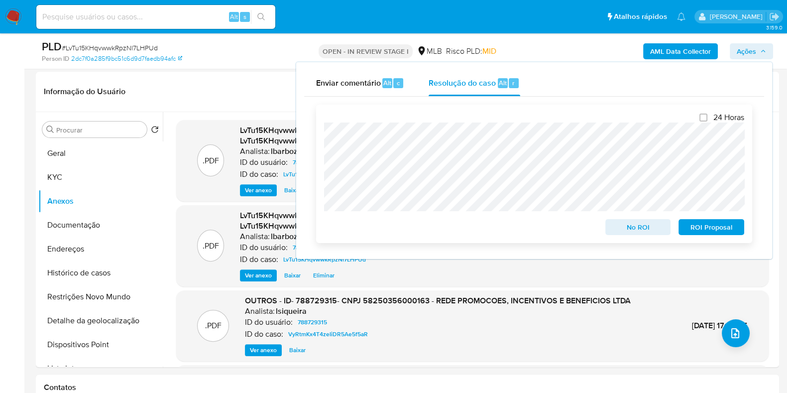
click at [623, 224] on span "No ROI" at bounding box center [638, 227] width 52 height 14
click at [230, 94] on header "Informação do Usuário Veja Aparência por Pessoa" at bounding box center [407, 92] width 727 height 24
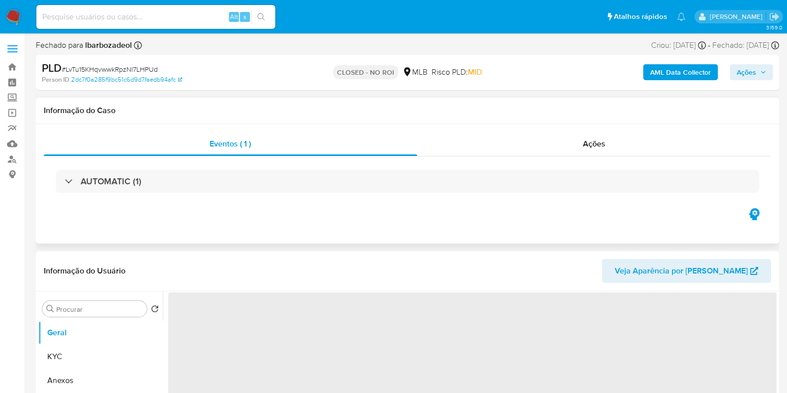
select select "10"
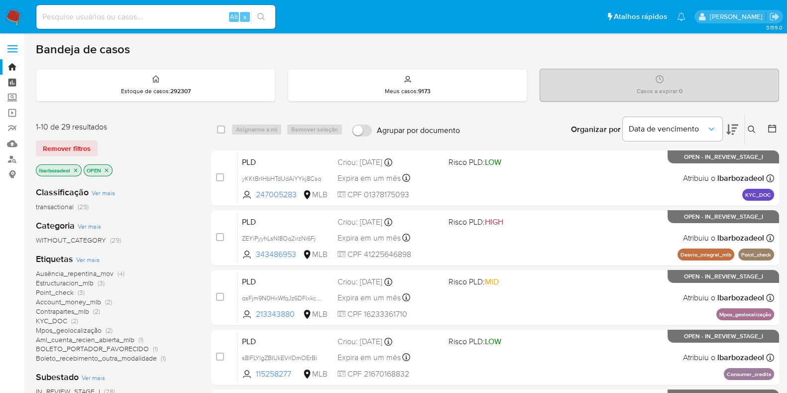
click at [7, 80] on link "Painel" at bounding box center [59, 82] width 118 height 15
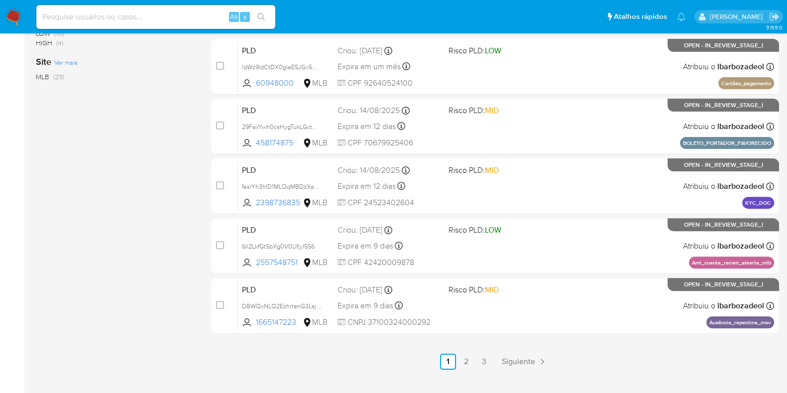
scroll to position [428, 0]
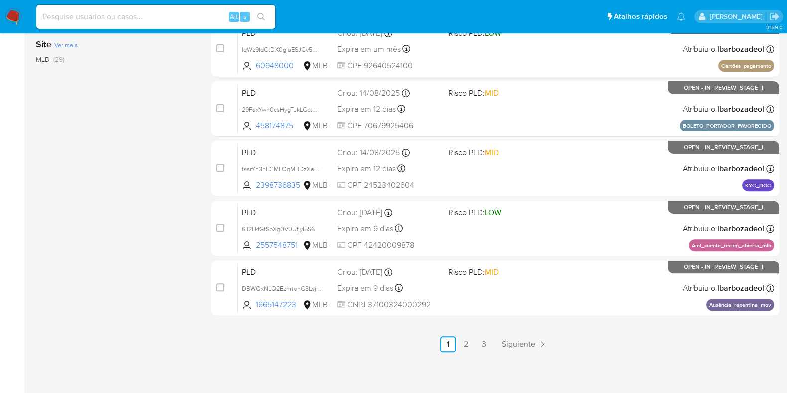
click at [481, 351] on div "3.159.0" at bounding box center [407, 0] width 743 height 776
click at [481, 346] on link "3" at bounding box center [484, 344] width 16 height 16
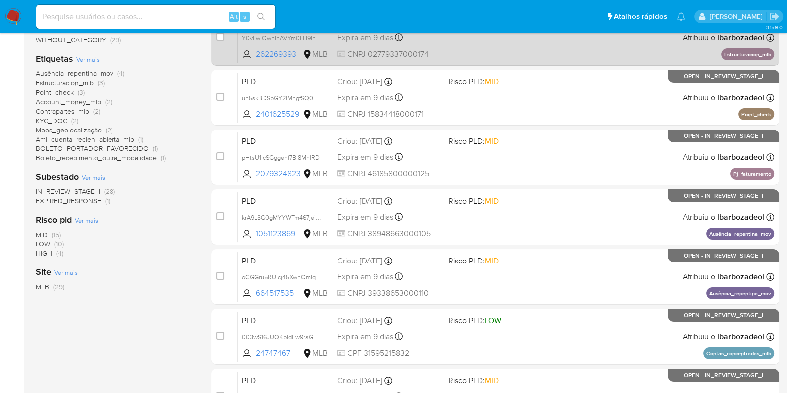
scroll to position [368, 0]
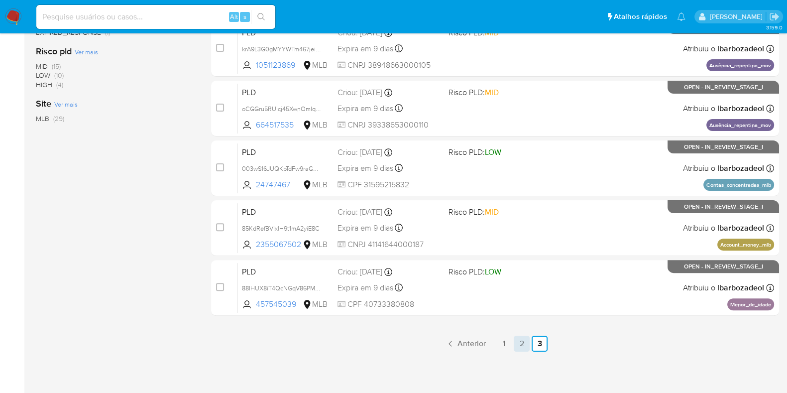
click at [523, 342] on link "2" at bounding box center [522, 344] width 16 height 16
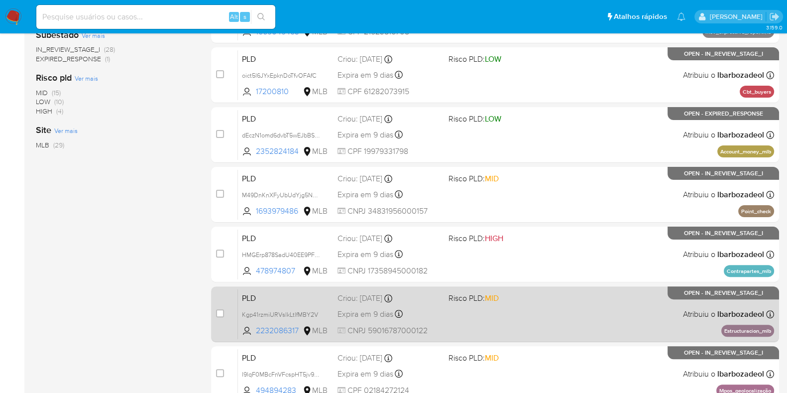
scroll to position [428, 0]
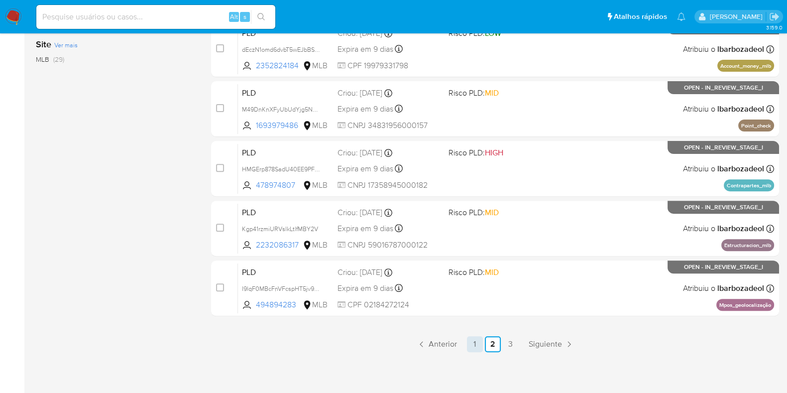
click at [472, 345] on link "1" at bounding box center [475, 344] width 16 height 16
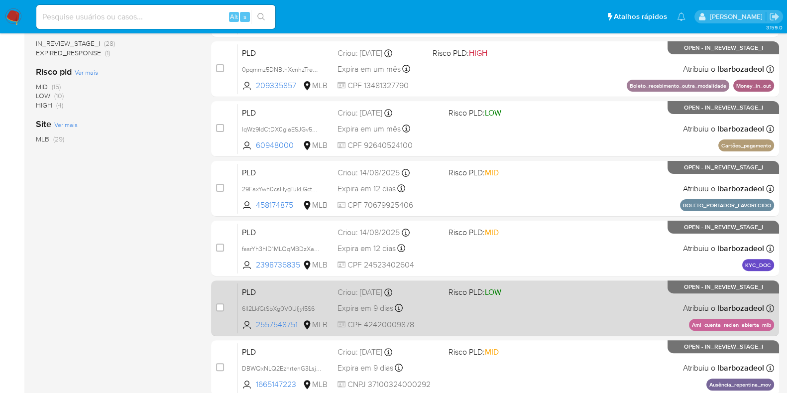
scroll to position [343, 0]
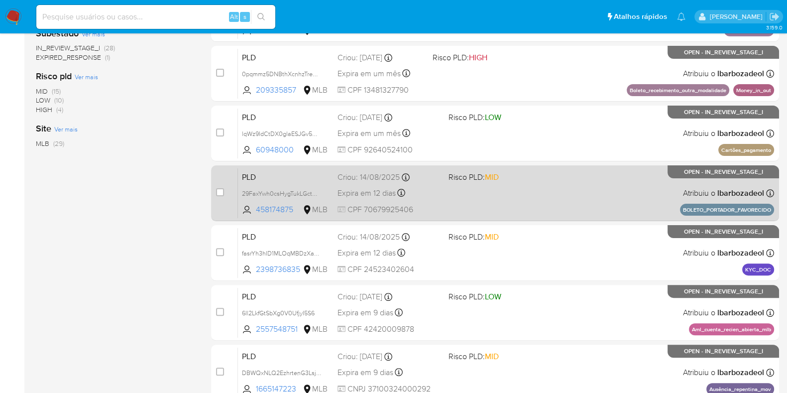
click at [559, 199] on div "PLD 29FaxYwh0csHygTukLGctD83 458174875 MLB Risco PLD: MID Criou: 14/08/2025 Cri…" at bounding box center [506, 193] width 536 height 50
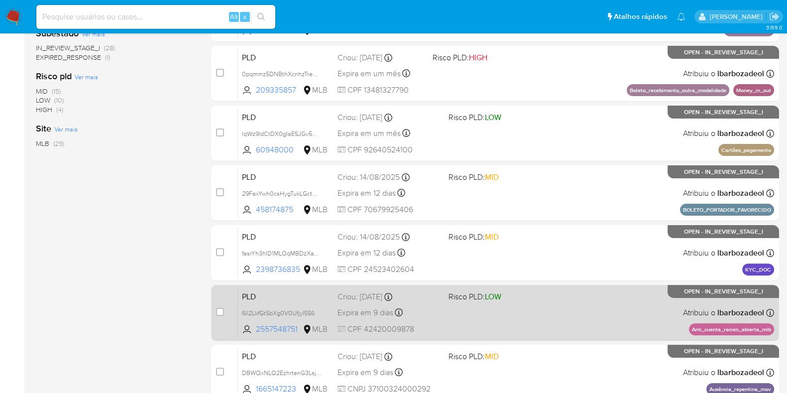
click at [584, 319] on div "PLD 6Il2LkfGtSbXg0V0UfjyI5S6 2557548751 MLB Risco PLD: LOW Criou: 12/08/2025 Cr…" at bounding box center [506, 312] width 536 height 50
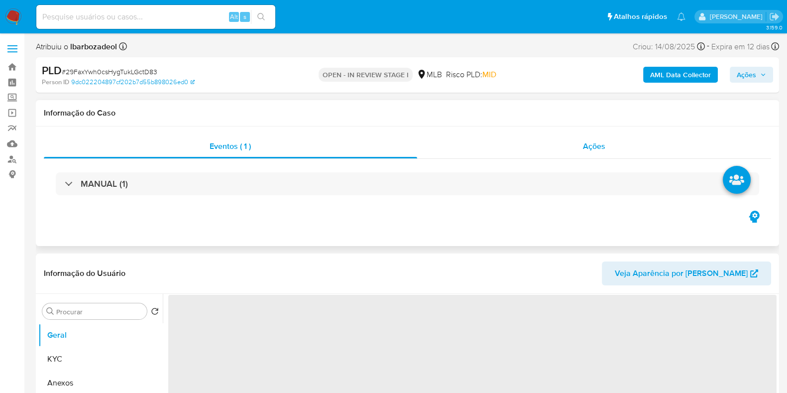
click at [602, 150] on span "Ações" at bounding box center [594, 145] width 22 height 11
select select "10"
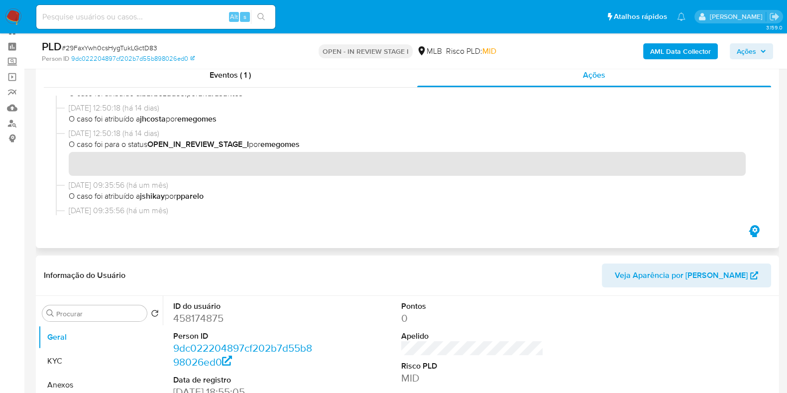
scroll to position [69, 0]
click at [159, 201] on b "jshikay" at bounding box center [152, 196] width 25 height 11
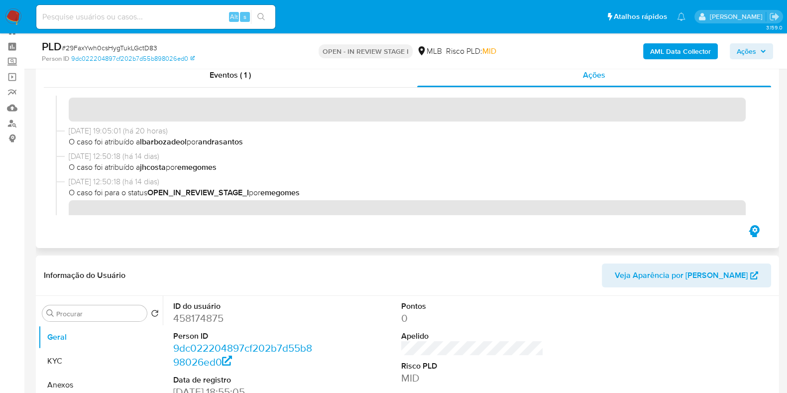
scroll to position [0, 0]
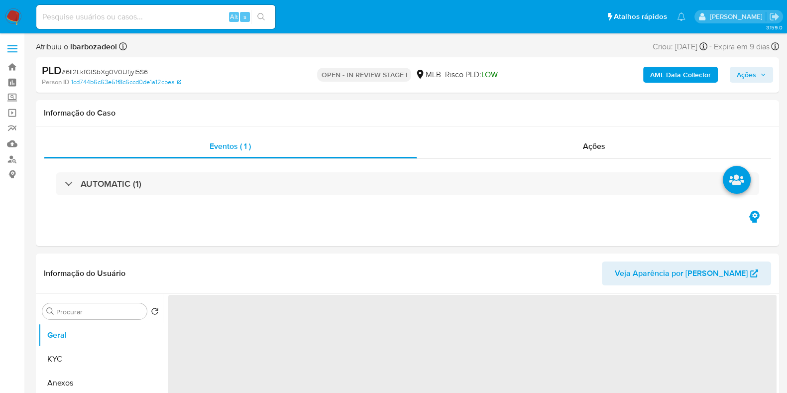
select select "10"
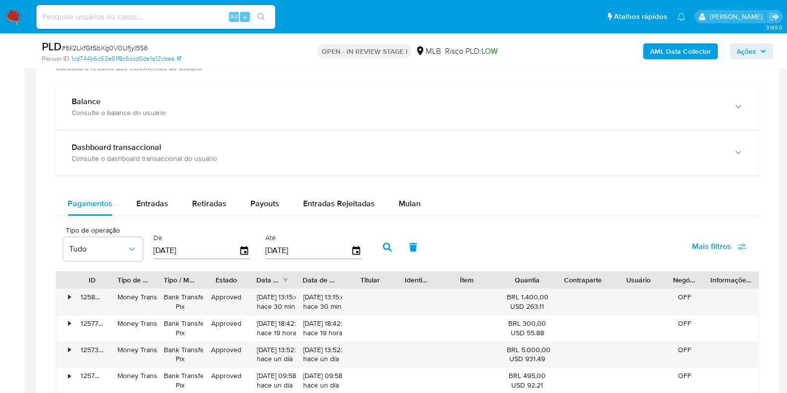
scroll to position [720, 0]
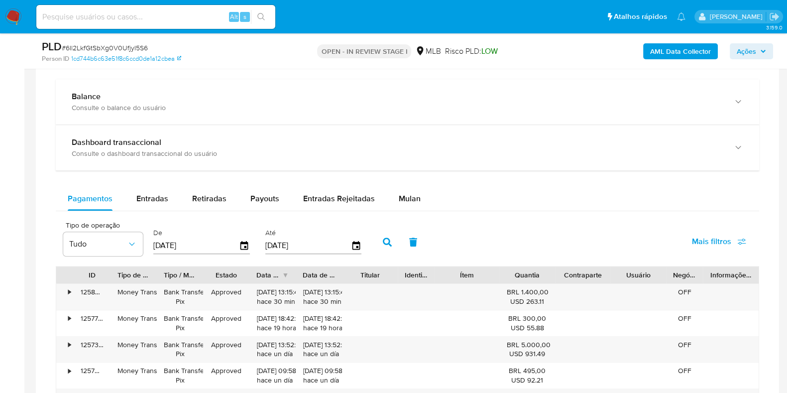
click at [384, 183] on div "Balance Consulte o balance do usuário Dashboard transaccional Consulte o dashbo…" at bounding box center [407, 326] width 703 height 494
click at [399, 195] on span "Mulan" at bounding box center [410, 198] width 22 height 11
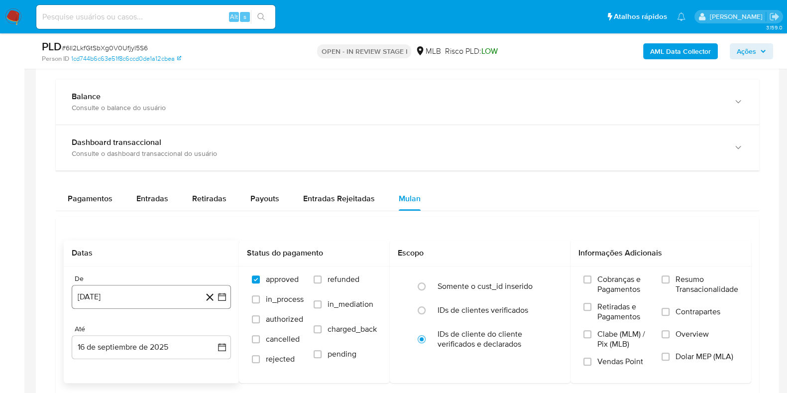
click at [162, 297] on button "[DATE]" at bounding box center [151, 297] width 159 height 24
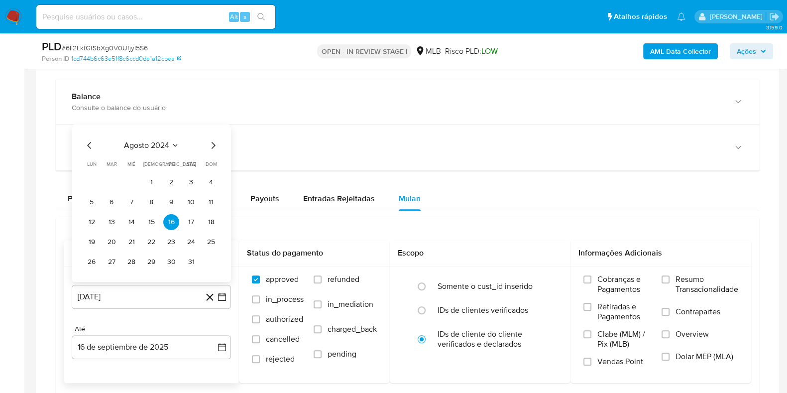
click at [155, 144] on span "agosto 2024" at bounding box center [146, 145] width 45 height 10
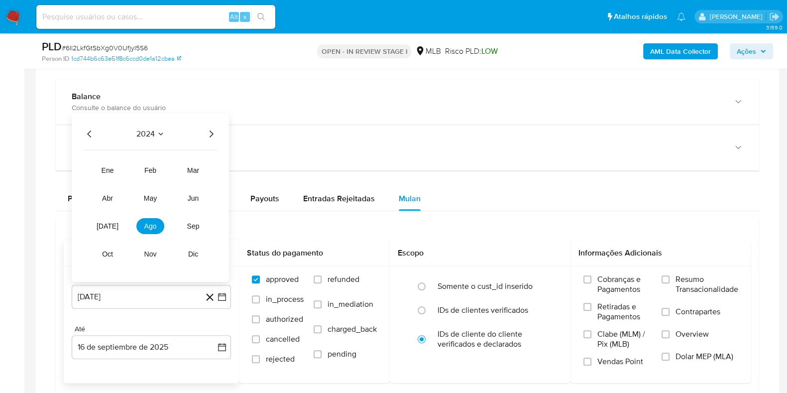
click at [214, 133] on icon "Año siguiente" at bounding box center [211, 134] width 12 height 12
click at [110, 229] on button "[DATE]" at bounding box center [108, 226] width 28 height 16
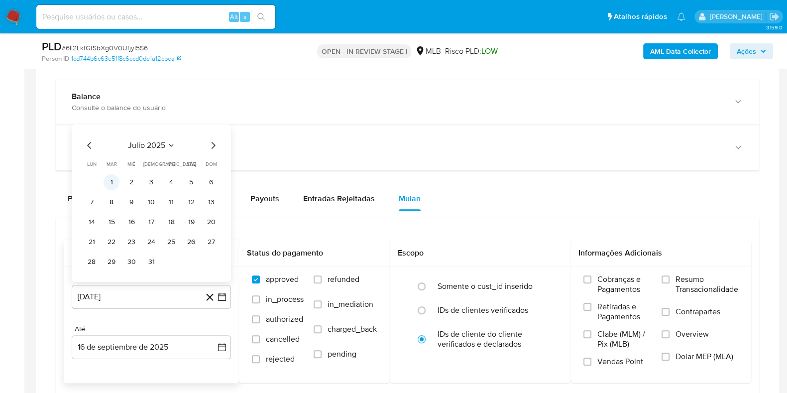
click at [117, 180] on button "1" at bounding box center [112, 182] width 16 height 16
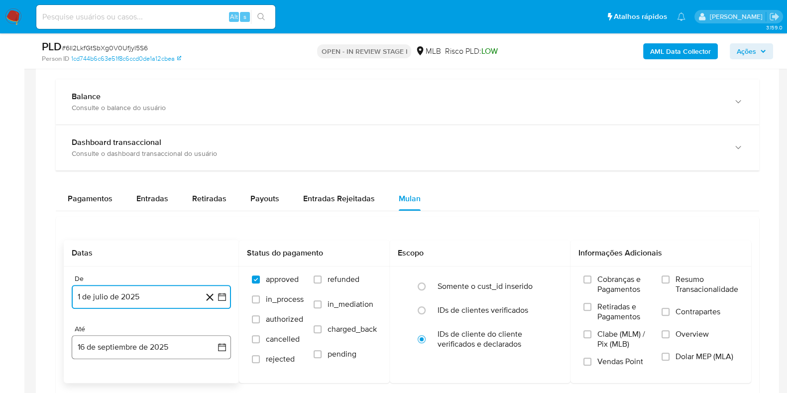
click at [171, 348] on button "16 de septiembre de 2025" at bounding box center [151, 347] width 159 height 24
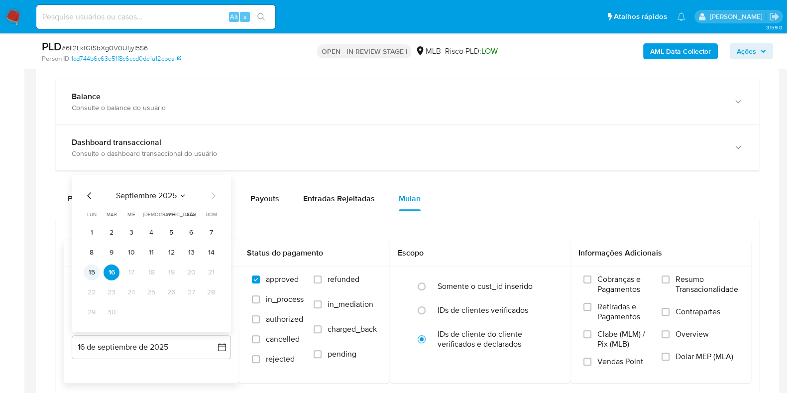
click at [94, 271] on button "15" at bounding box center [92, 272] width 16 height 16
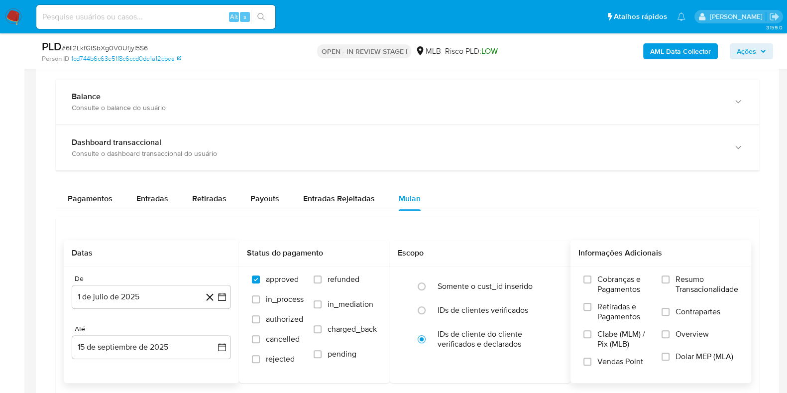
click at [687, 282] on span "Resumo Transacionalidade" at bounding box center [706, 284] width 63 height 20
click at [670, 282] on input "Resumo Transacionalidade" at bounding box center [666, 279] width 8 height 8
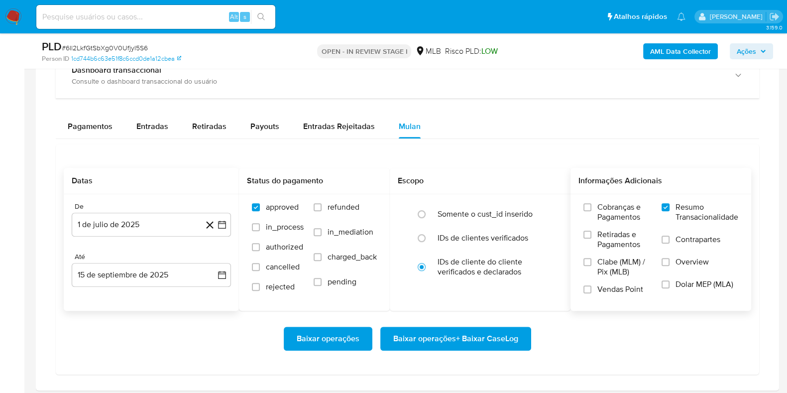
scroll to position [793, 0]
click at [481, 332] on span "Baixar operações + Baixar CaseLog" at bounding box center [455, 338] width 125 height 22
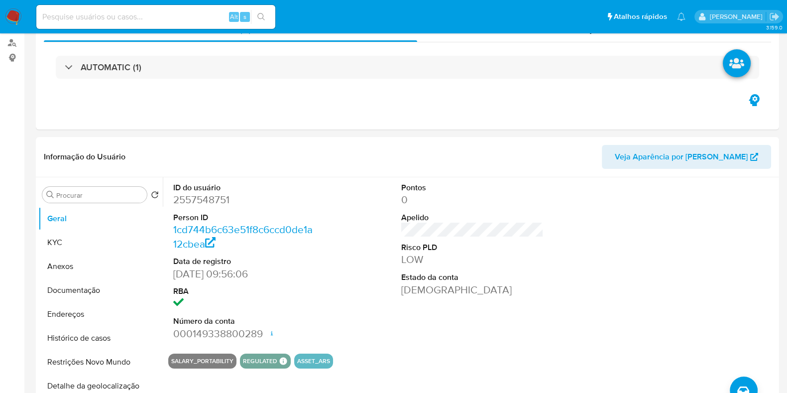
scroll to position [0, 0]
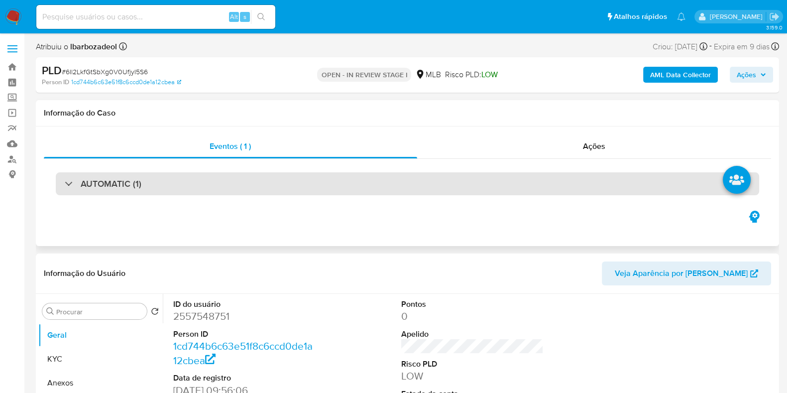
click at [547, 178] on div "AUTOMATIC (1)" at bounding box center [407, 183] width 703 height 23
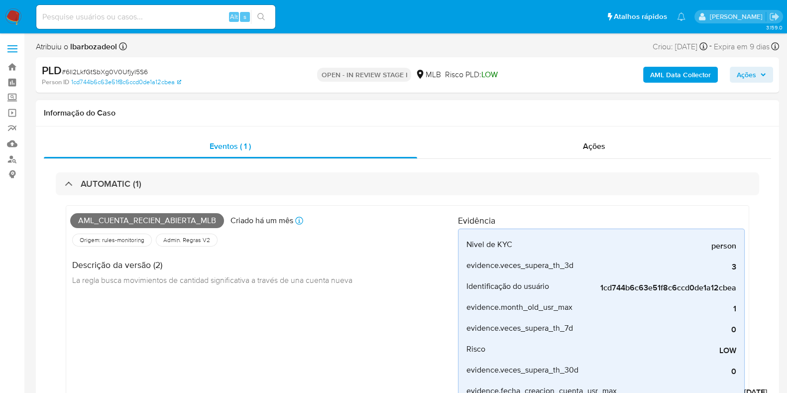
click at [197, 220] on span "Aml_cuenta_recien_abierta_mlb" at bounding box center [147, 220] width 154 height 15
copy span "Aml_cuenta_recien_abierta_mlb"
click at [754, 74] on span "Ações" at bounding box center [746, 75] width 19 height 16
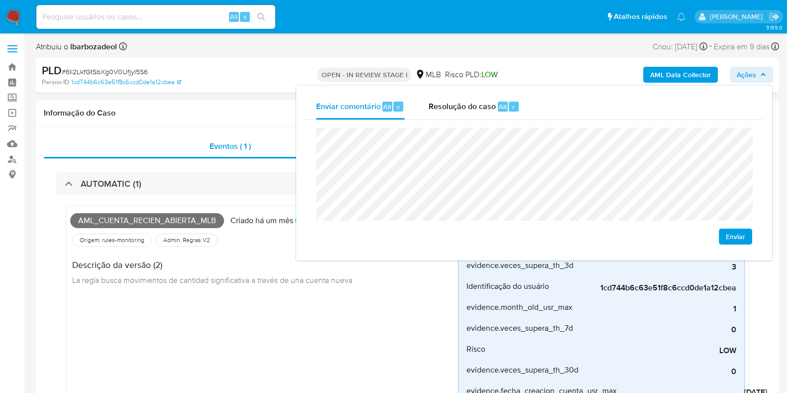
click at [258, 103] on div "Informação do Caso" at bounding box center [407, 113] width 743 height 26
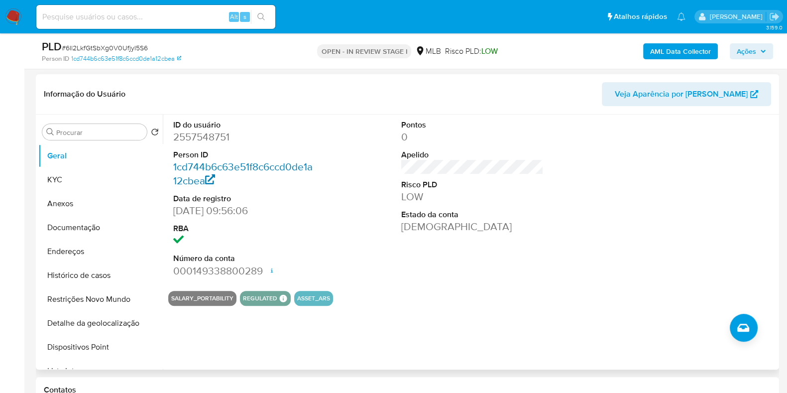
scroll to position [413, 0]
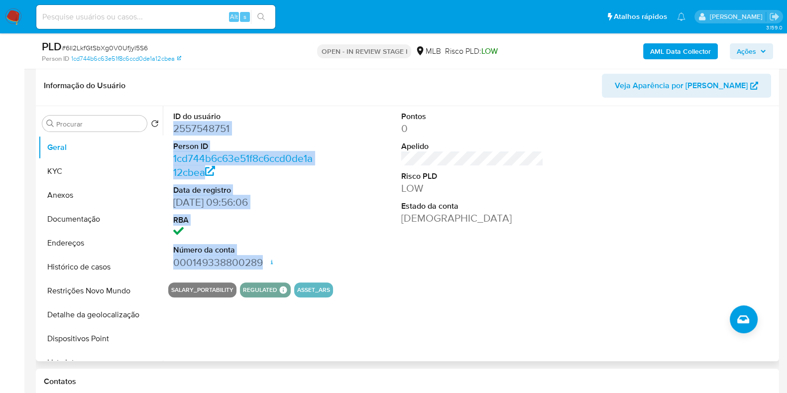
drag, startPoint x: 172, startPoint y: 128, endPoint x: 266, endPoint y: 259, distance: 161.9
click at [266, 259] on div "ID do usuário 2557548751 Person ID 1cd744b6c63e51f8c6ccd0de1a12cbea Data de reg…" at bounding box center [244, 190] width 152 height 168
copy dl "2557548751 Person ID 1cd744b6c63e51f8c6ccd0de1a12cbea Data de registro [DATE] 0…"
click at [767, 55] on button "Ações" at bounding box center [751, 51] width 43 height 16
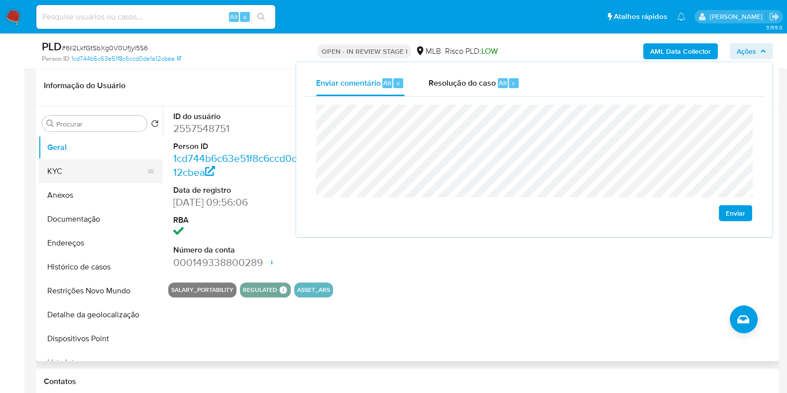
click at [138, 178] on button "KYC" at bounding box center [96, 171] width 116 height 24
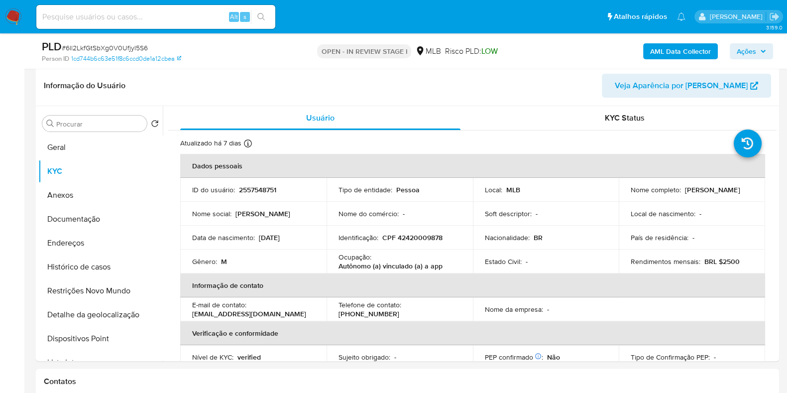
click at [758, 44] on span "Ações" at bounding box center [751, 51] width 29 height 14
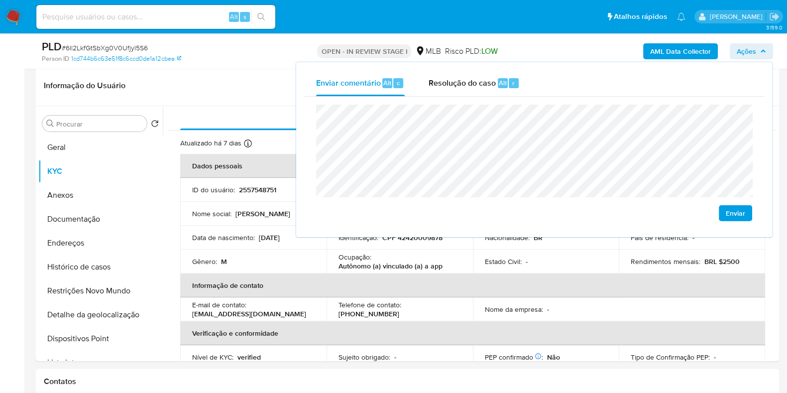
click at [758, 43] on button "Ações" at bounding box center [751, 51] width 43 height 16
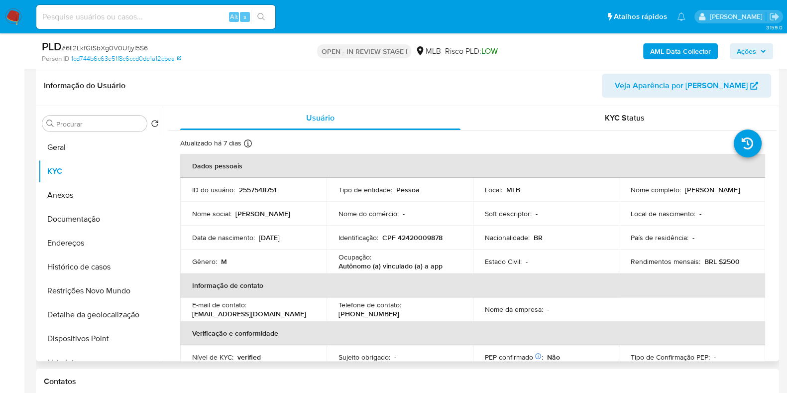
click at [422, 233] on p "CPF 42420009878" at bounding box center [412, 237] width 60 height 9
copy p "42420009878"
click at [742, 51] on span "Ações" at bounding box center [746, 51] width 19 height 16
